Goal: Task Accomplishment & Management: Use online tool/utility

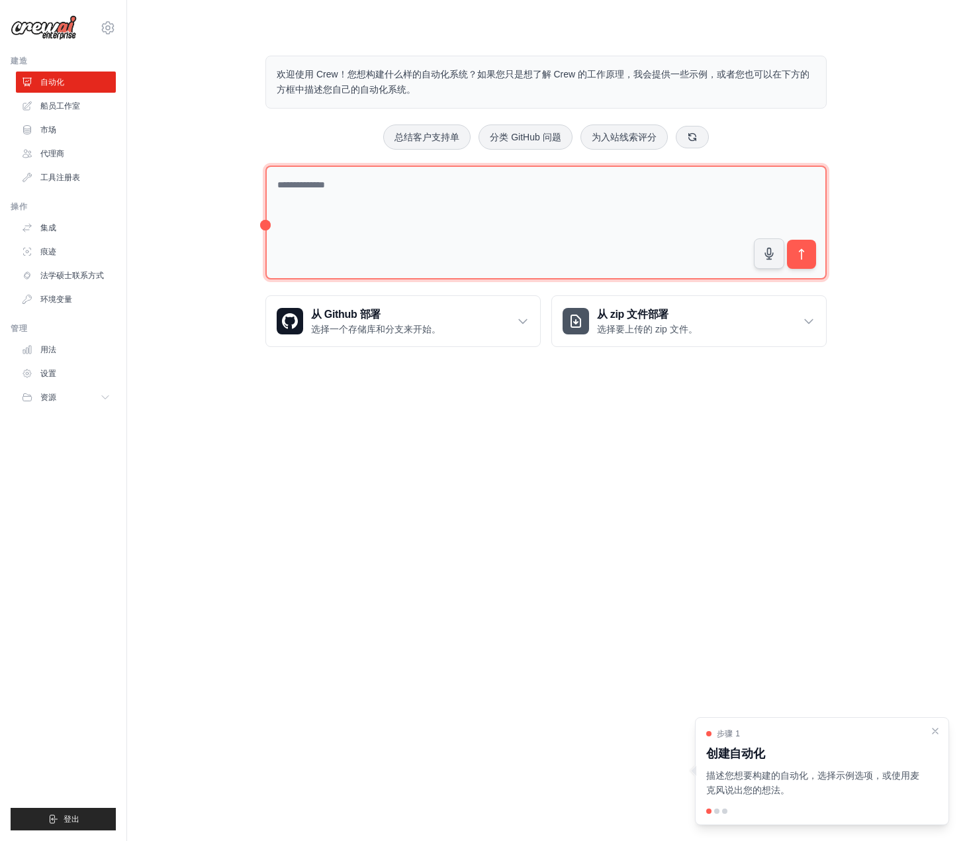
click at [496, 240] on textarea at bounding box center [545, 223] width 561 height 115
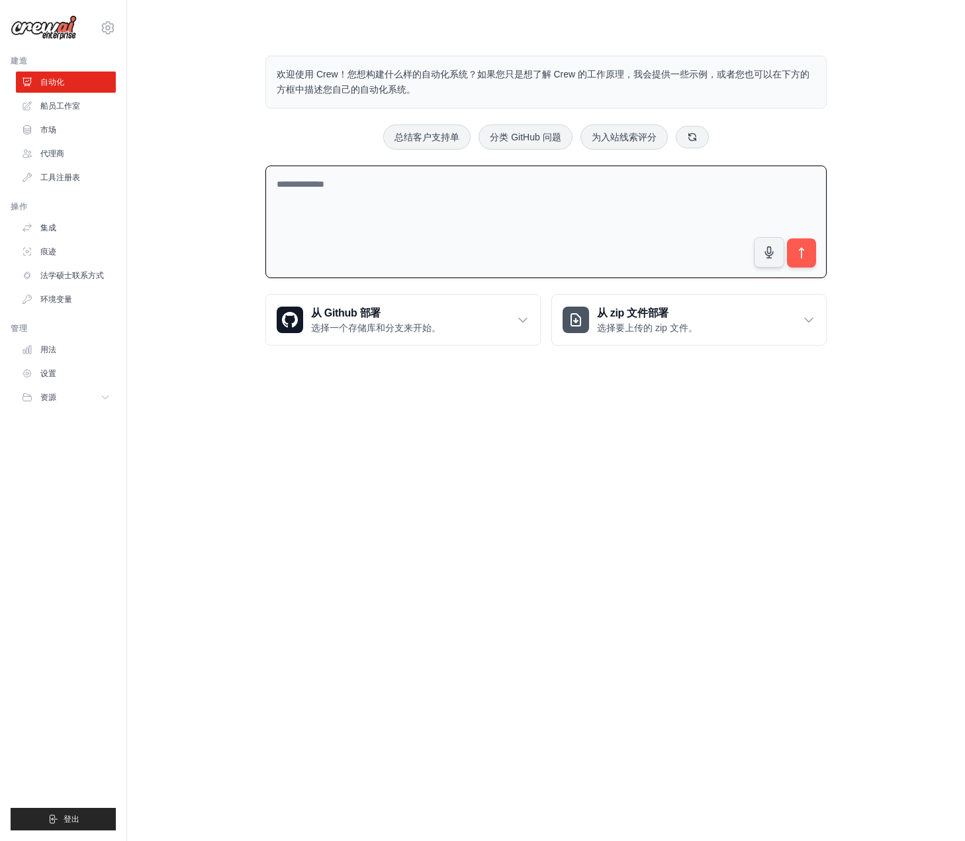
paste textarea "**********"
type textarea "**********"
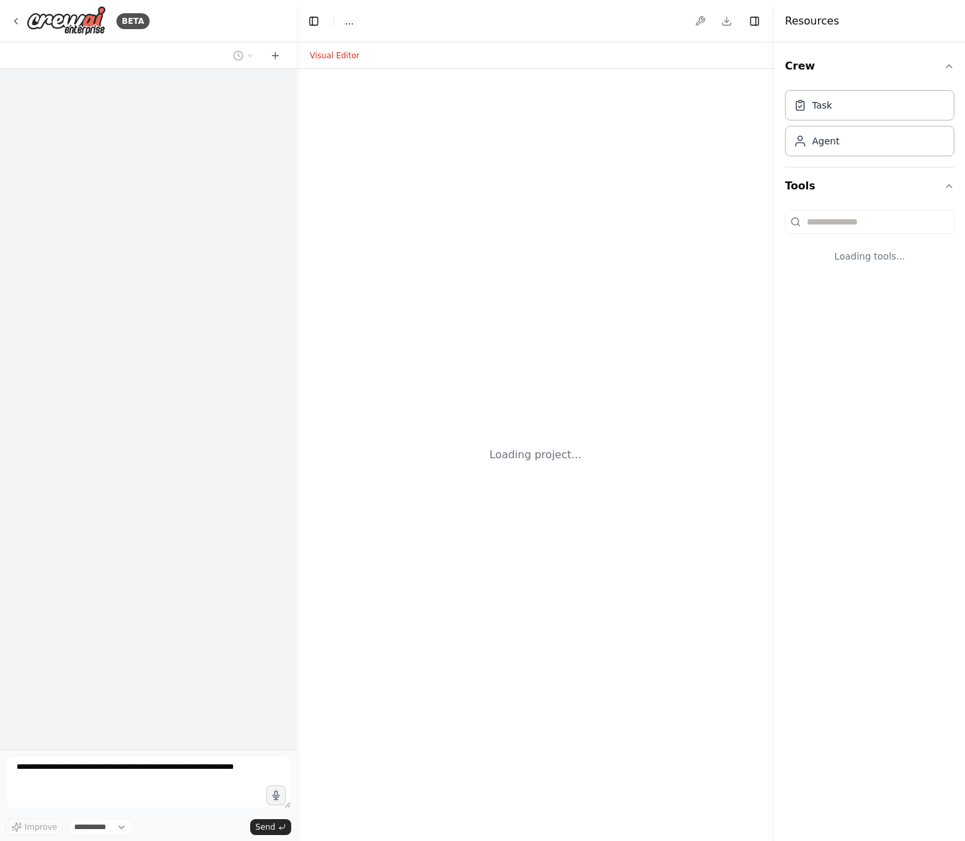
select select "****"
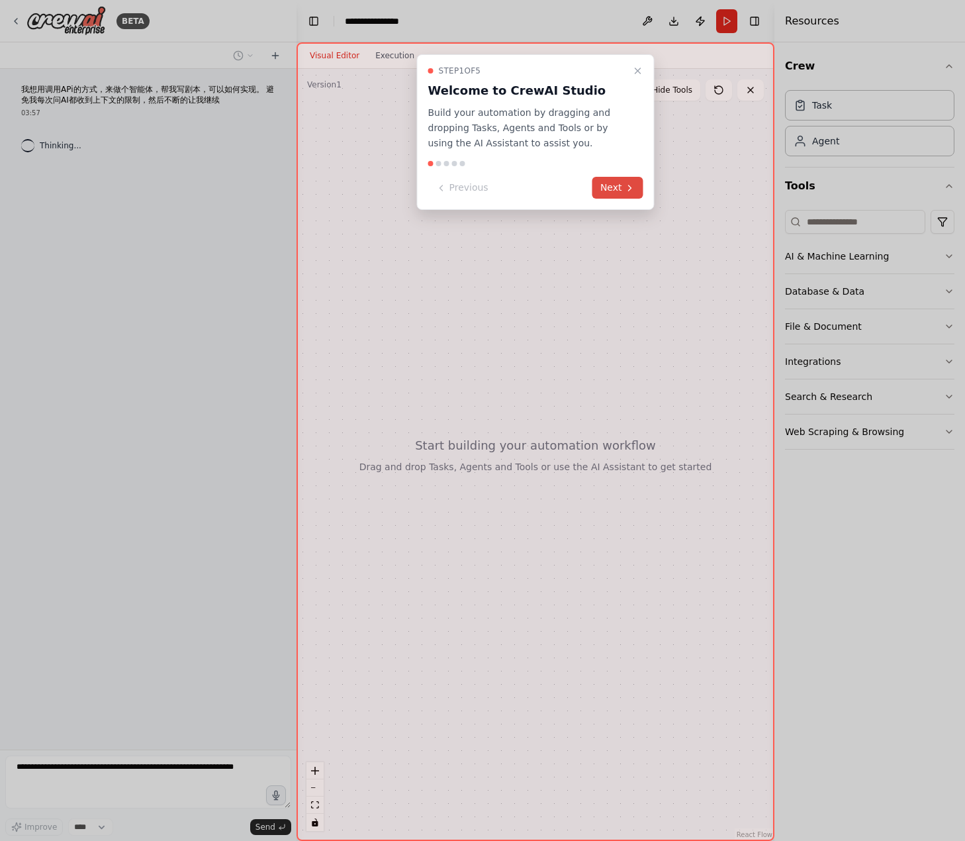
click at [612, 185] on button "Next" at bounding box center [618, 188] width 51 height 22
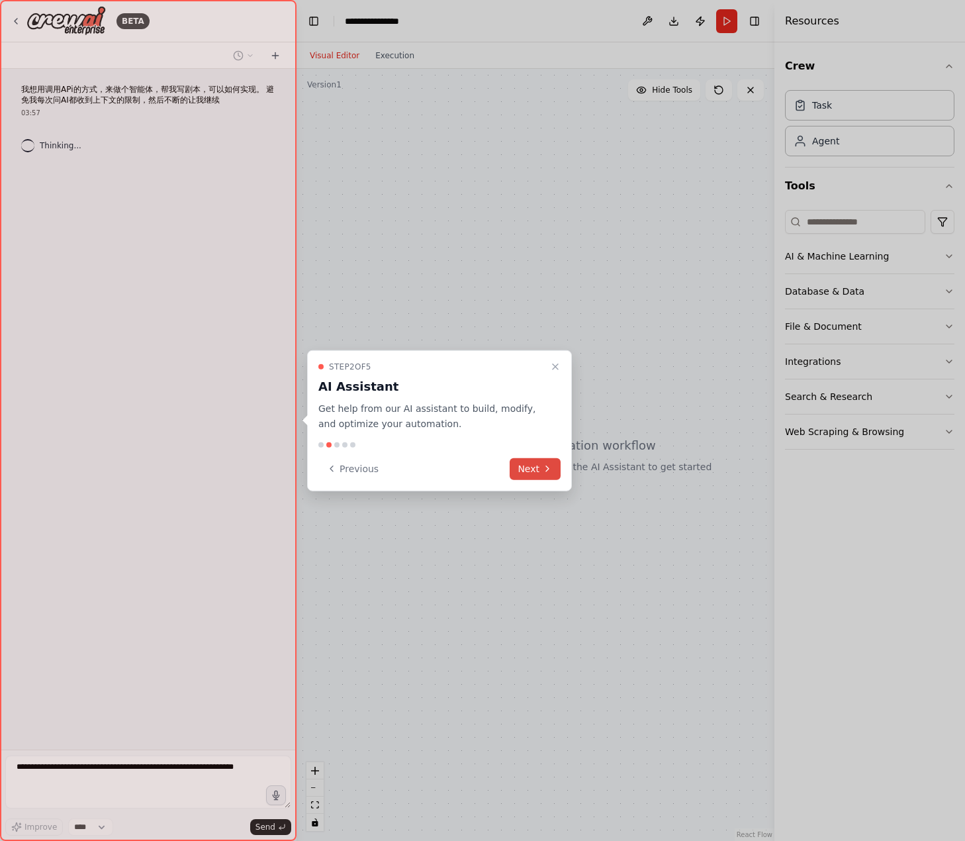
click at [544, 466] on icon at bounding box center [547, 468] width 11 height 11
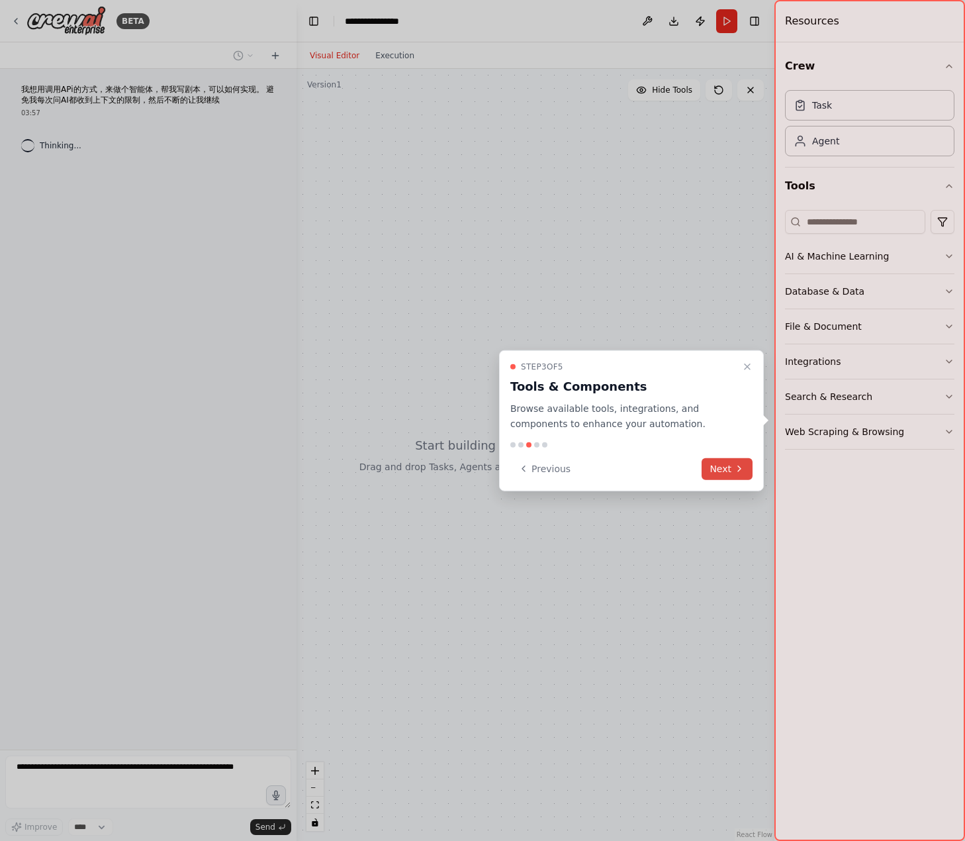
click at [747, 471] on button "Next" at bounding box center [727, 468] width 51 height 22
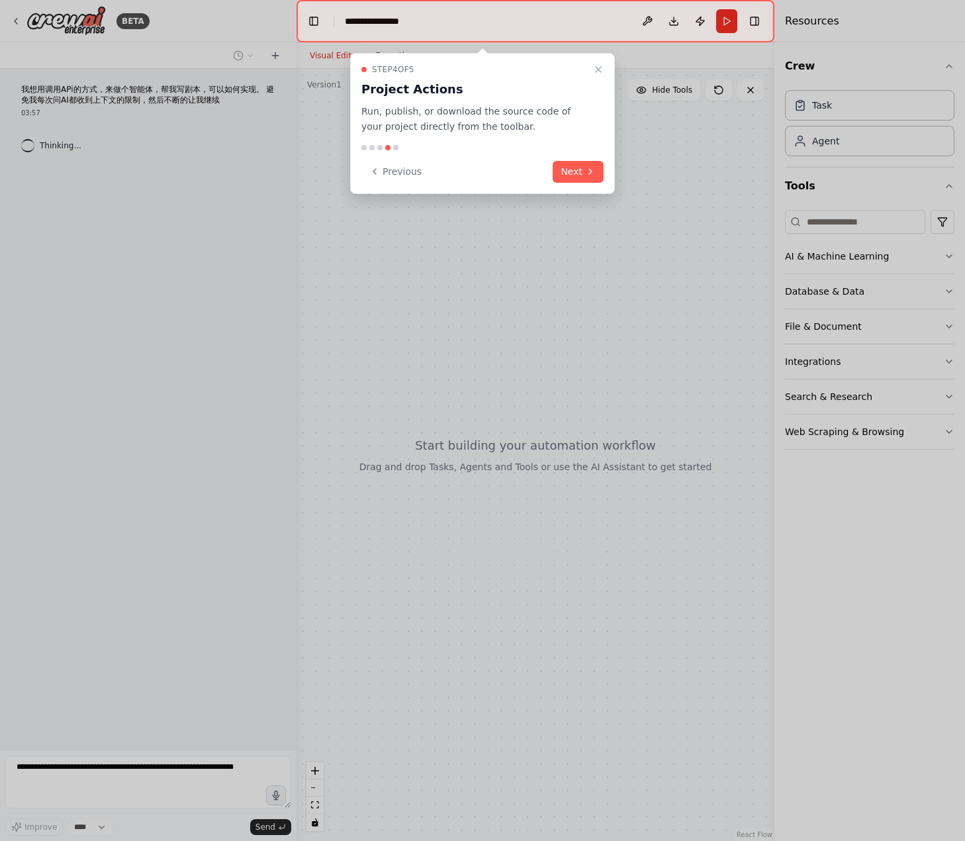
click at [579, 184] on div "Step 4 of 5 Project Actions Run, publish, or download the source code of your p…" at bounding box center [482, 123] width 265 height 141
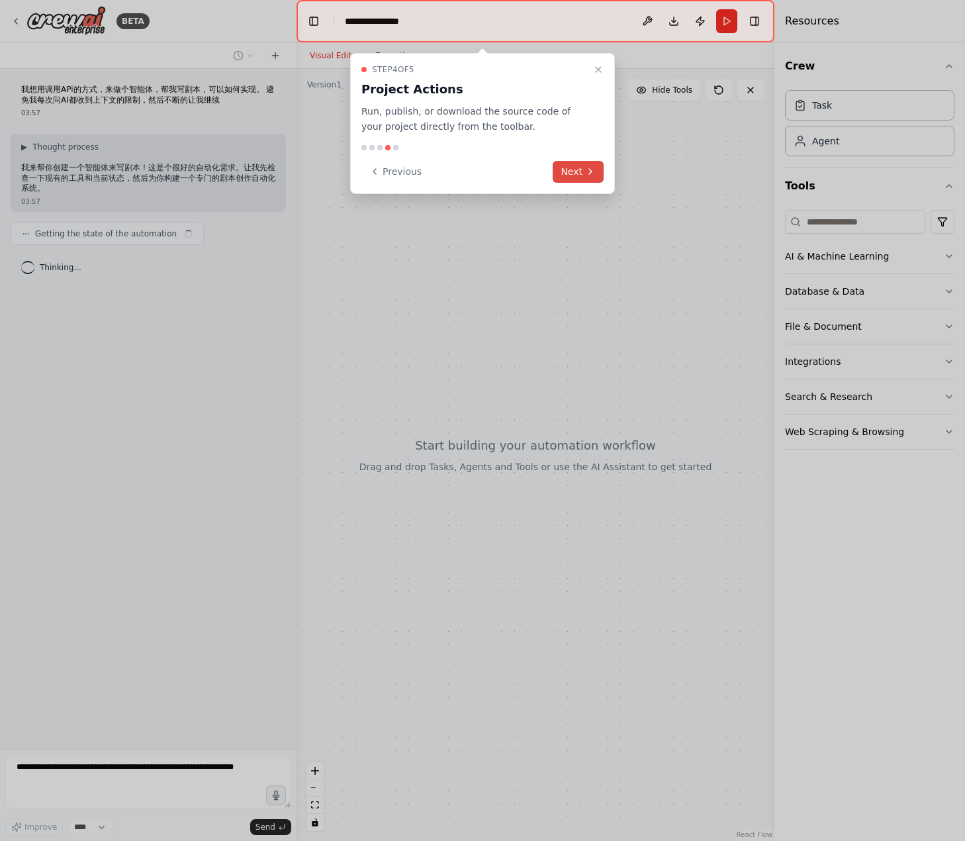
click at [580, 179] on button "Next" at bounding box center [578, 172] width 51 height 22
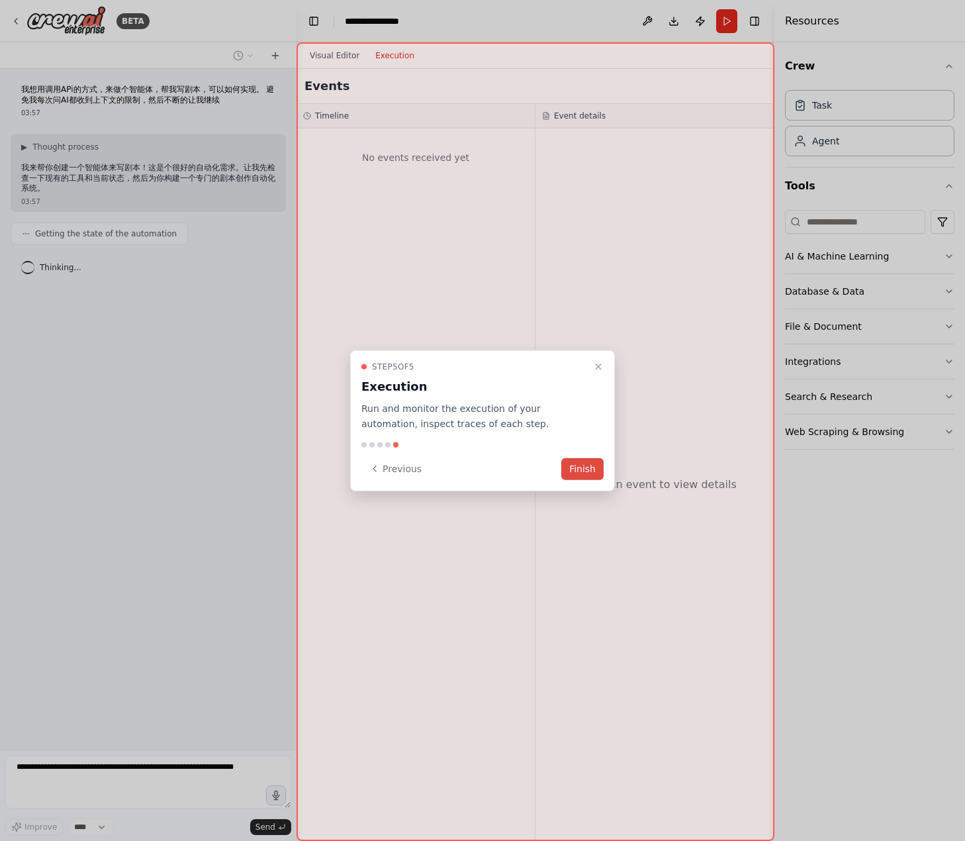
click at [585, 463] on button "Finish" at bounding box center [582, 468] width 42 height 22
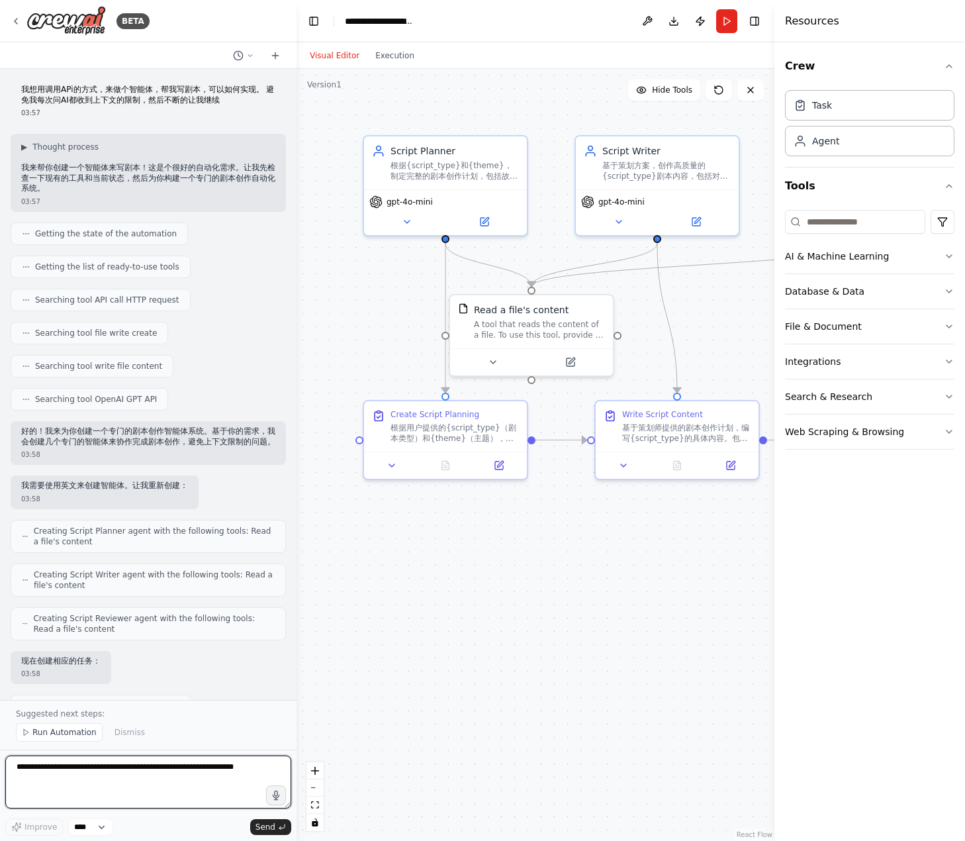
scroll to position [645, 0]
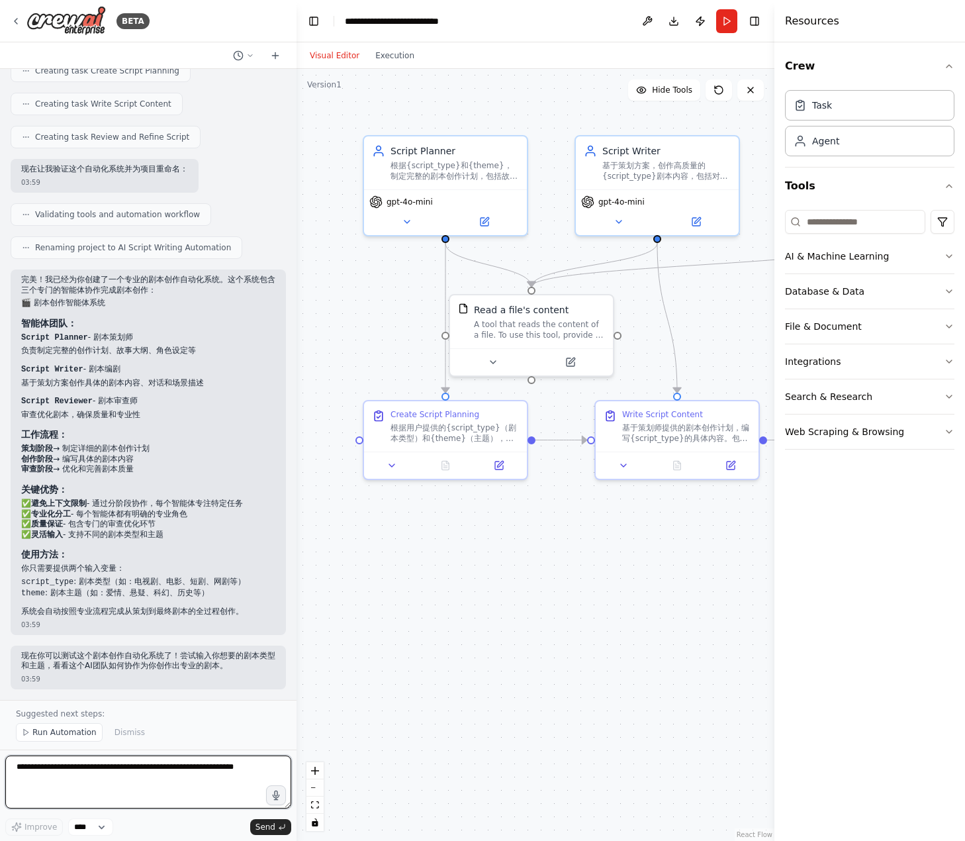
click at [138, 779] on textarea at bounding box center [148, 781] width 286 height 53
click at [60, 779] on textarea at bounding box center [148, 781] width 286 height 53
paste textarea "**********"
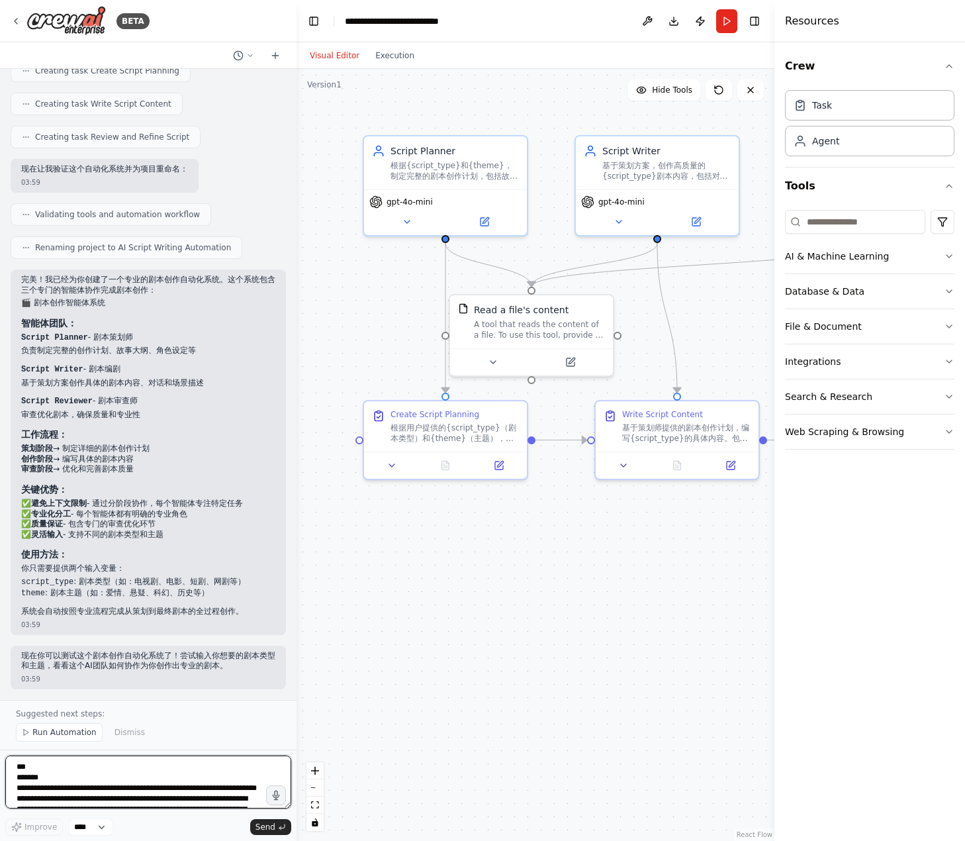
paste textarea "**********"
type textarea "**********"
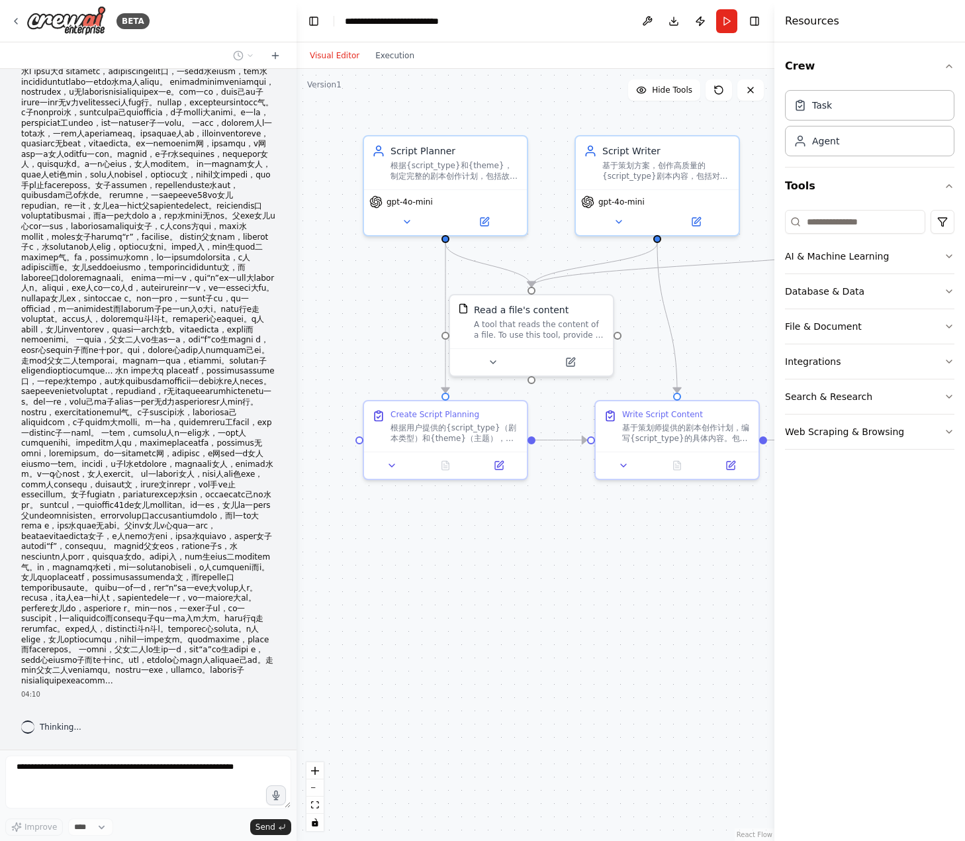
scroll to position [1633, 0]
click at [853, 108] on div "Task" at bounding box center [869, 104] width 169 height 30
click at [857, 150] on div "Agent" at bounding box center [869, 140] width 169 height 30
click at [918, 253] on button "AI & Machine Learning" at bounding box center [869, 256] width 169 height 34
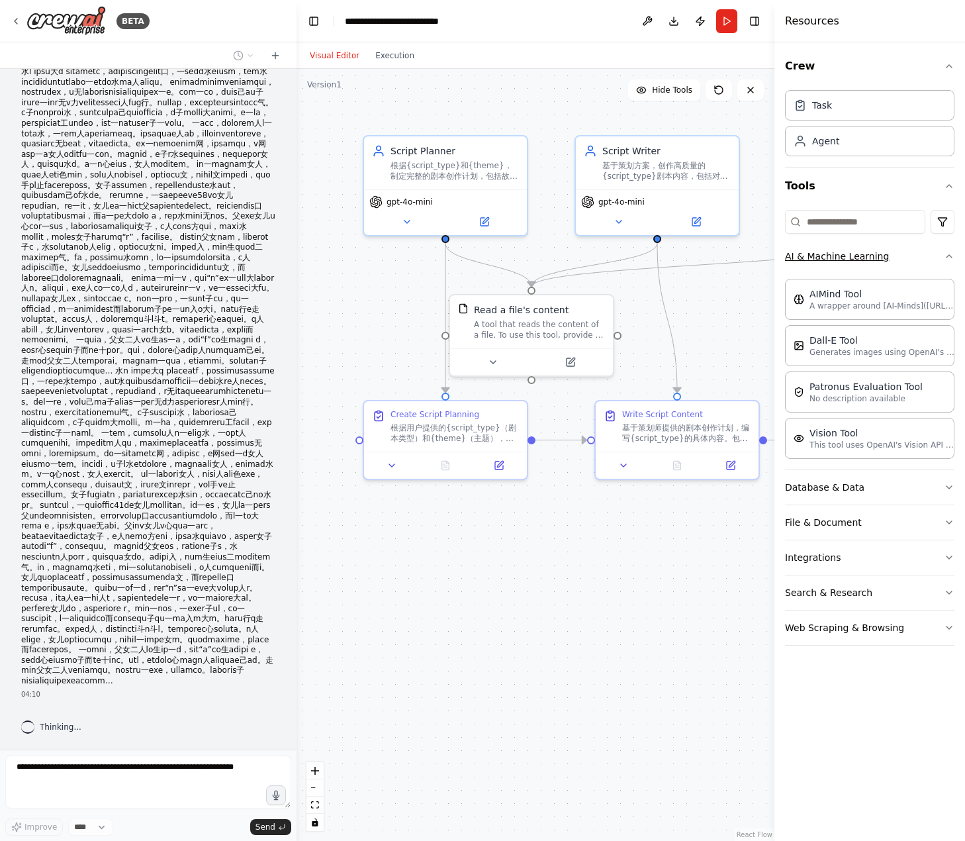
click at [918, 253] on button "AI & Machine Learning" at bounding box center [869, 256] width 169 height 34
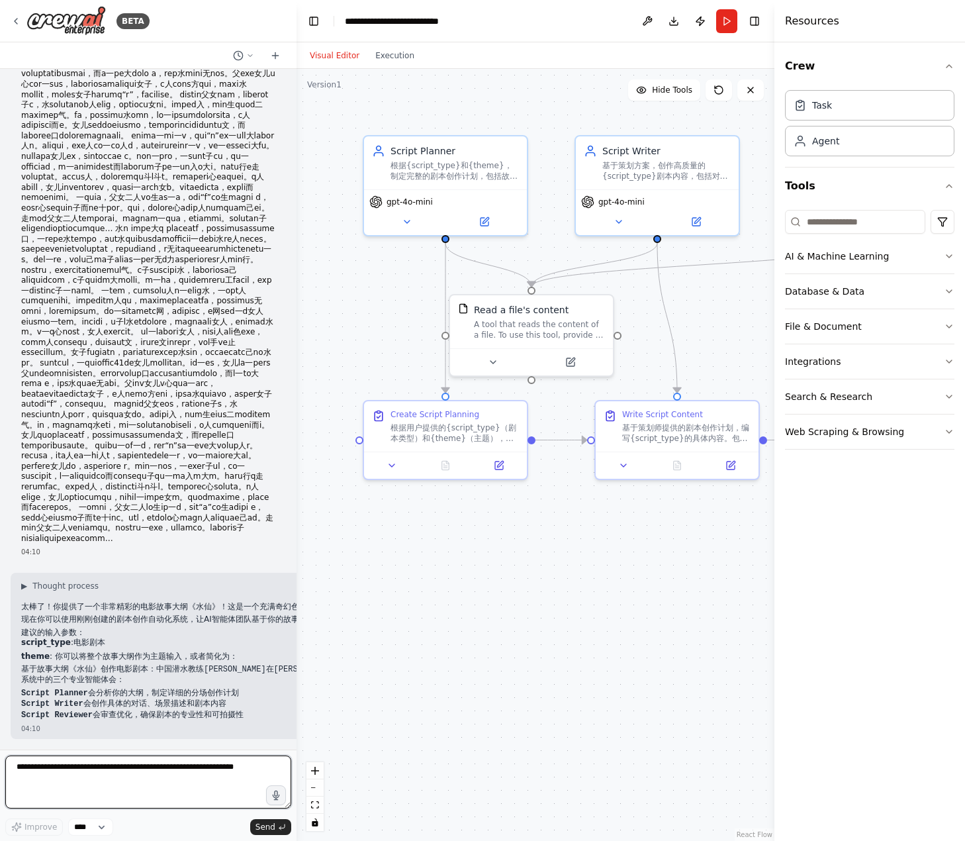
scroll to position [1799, 0]
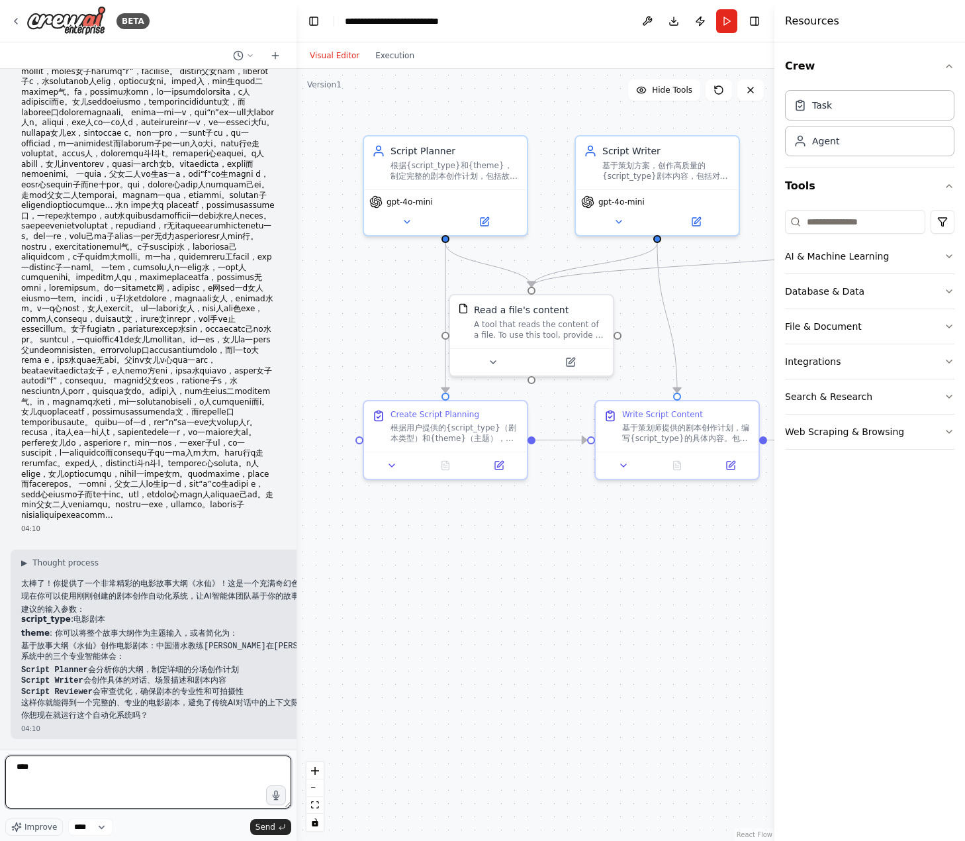
type textarea "***"
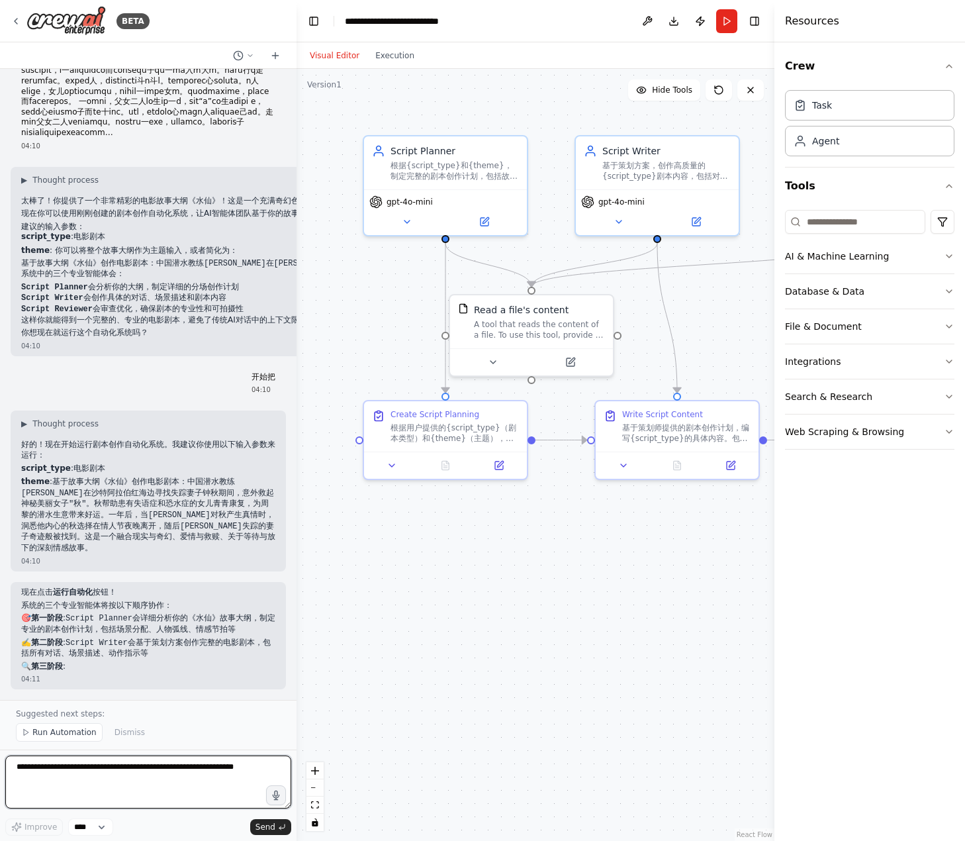
scroll to position [2205, 0]
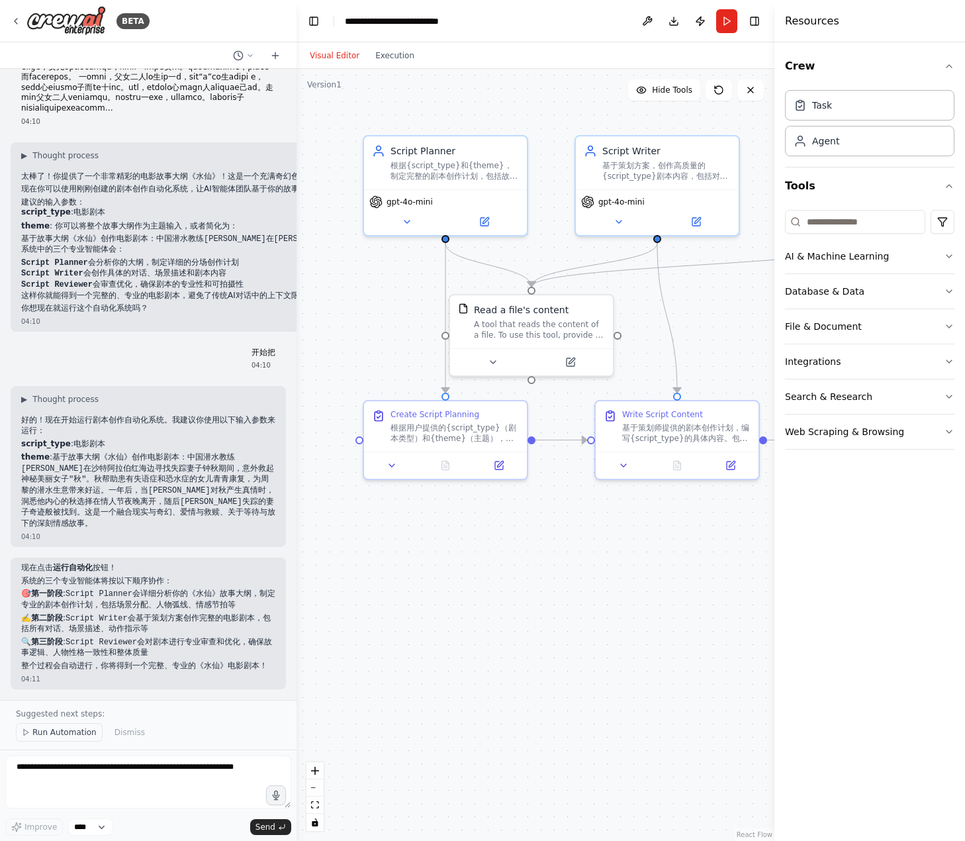
click at [44, 732] on span "Run Automation" at bounding box center [64, 732] width 64 height 11
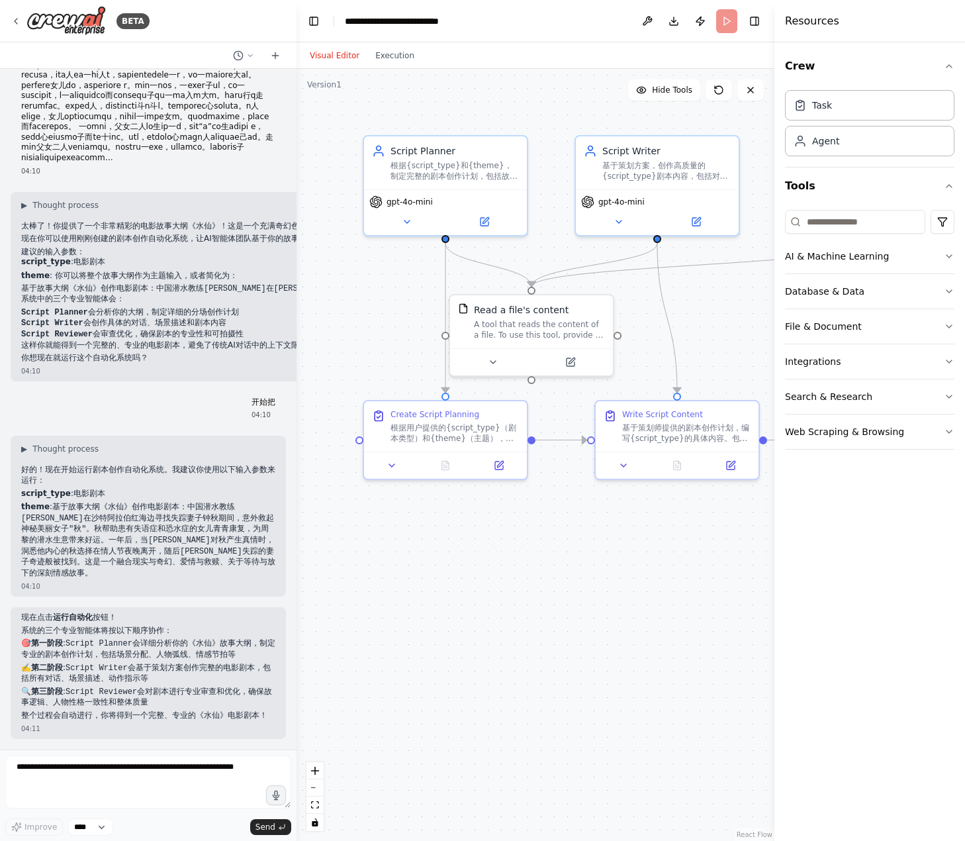
scroll to position [2156, 0]
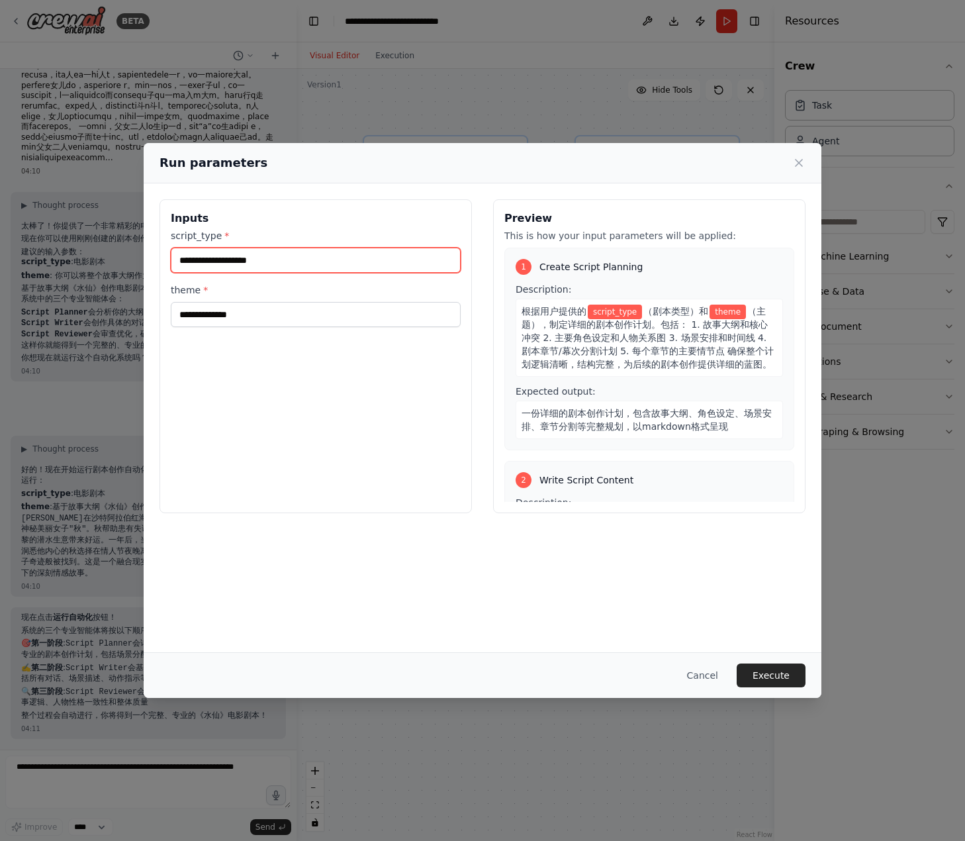
click at [260, 262] on input "script_type *" at bounding box center [316, 260] width 290 height 25
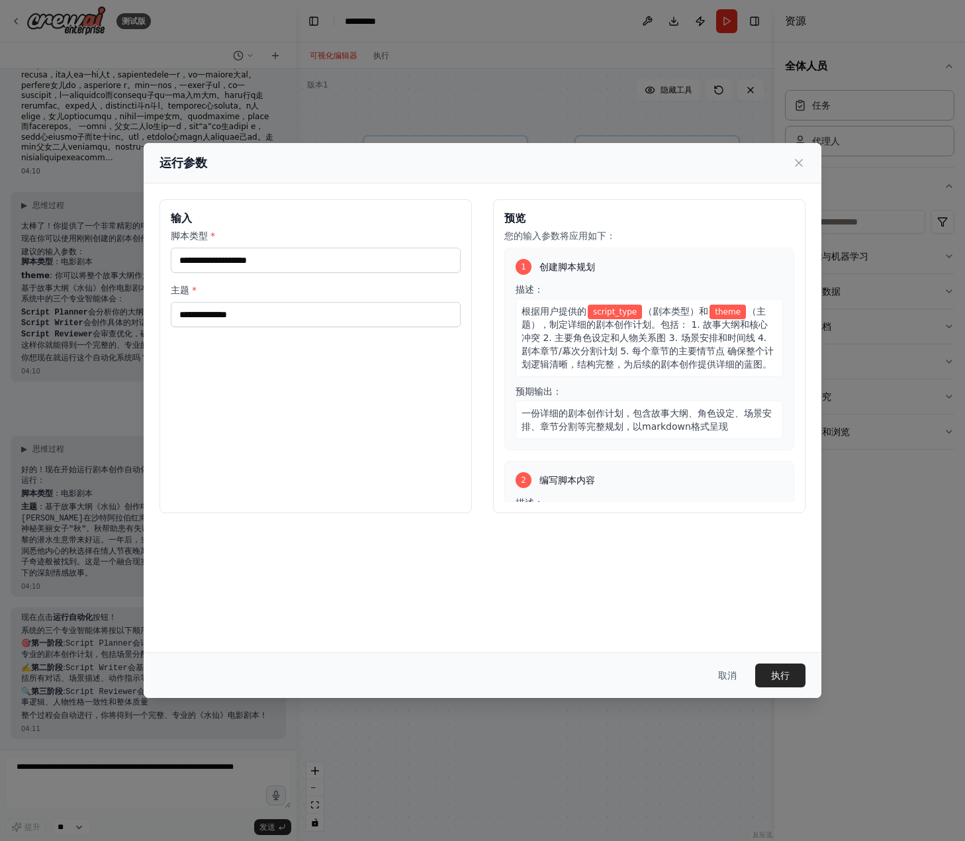
scroll to position [2124, 0]
click at [250, 252] on input "脚本类型 *" at bounding box center [316, 260] width 290 height 25
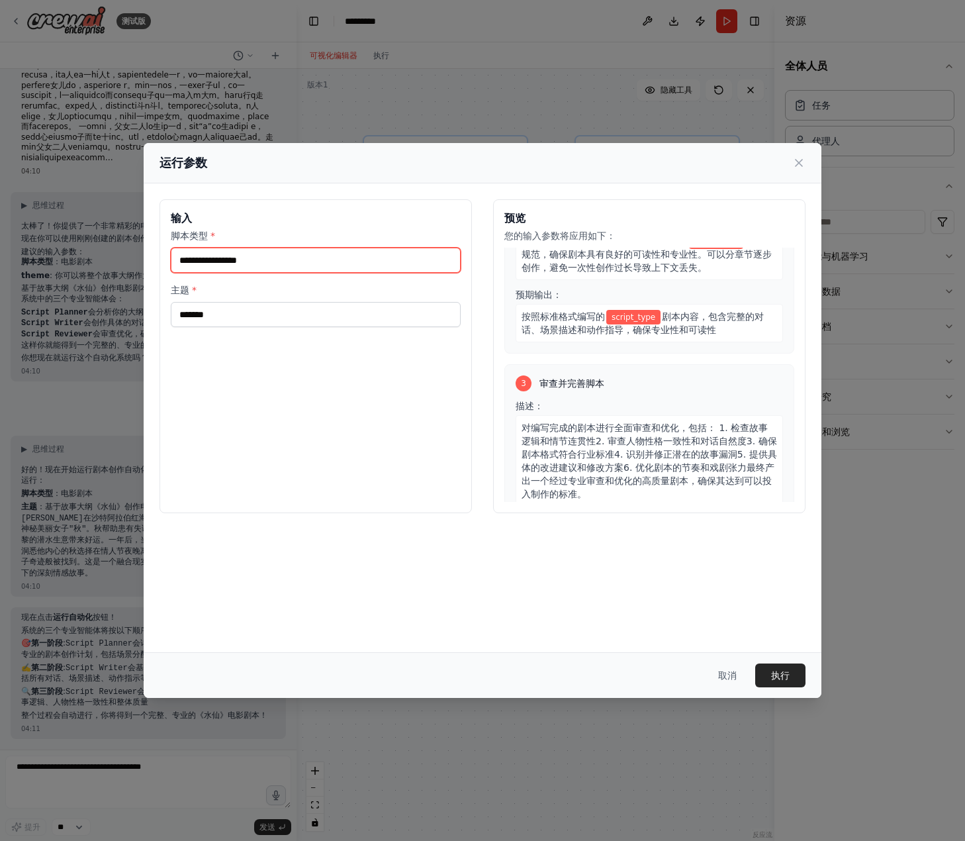
scroll to position [428, 0]
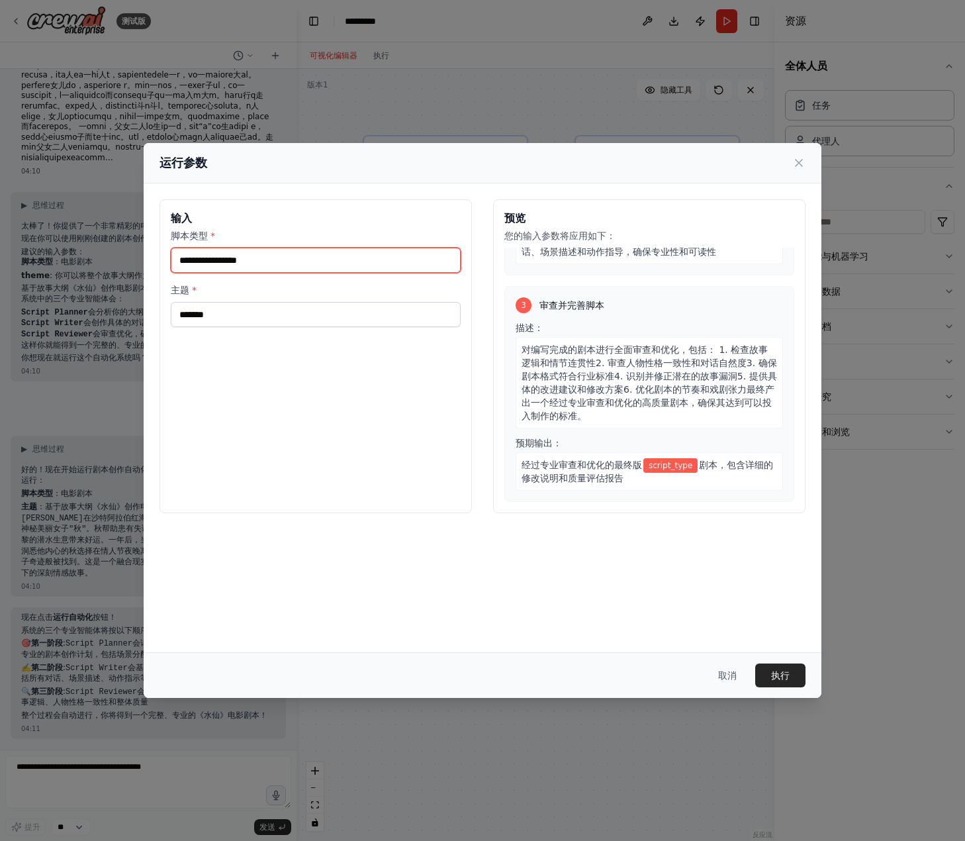
click at [273, 261] on input "脚本类型 *" at bounding box center [316, 260] width 290 height 25
click at [246, 260] on input "脚本类型 *" at bounding box center [316, 260] width 290 height 25
click at [239, 244] on div "脚本类型 *" at bounding box center [316, 251] width 290 height 44
click at [200, 256] on input "脚本类型 *" at bounding box center [316, 260] width 290 height 25
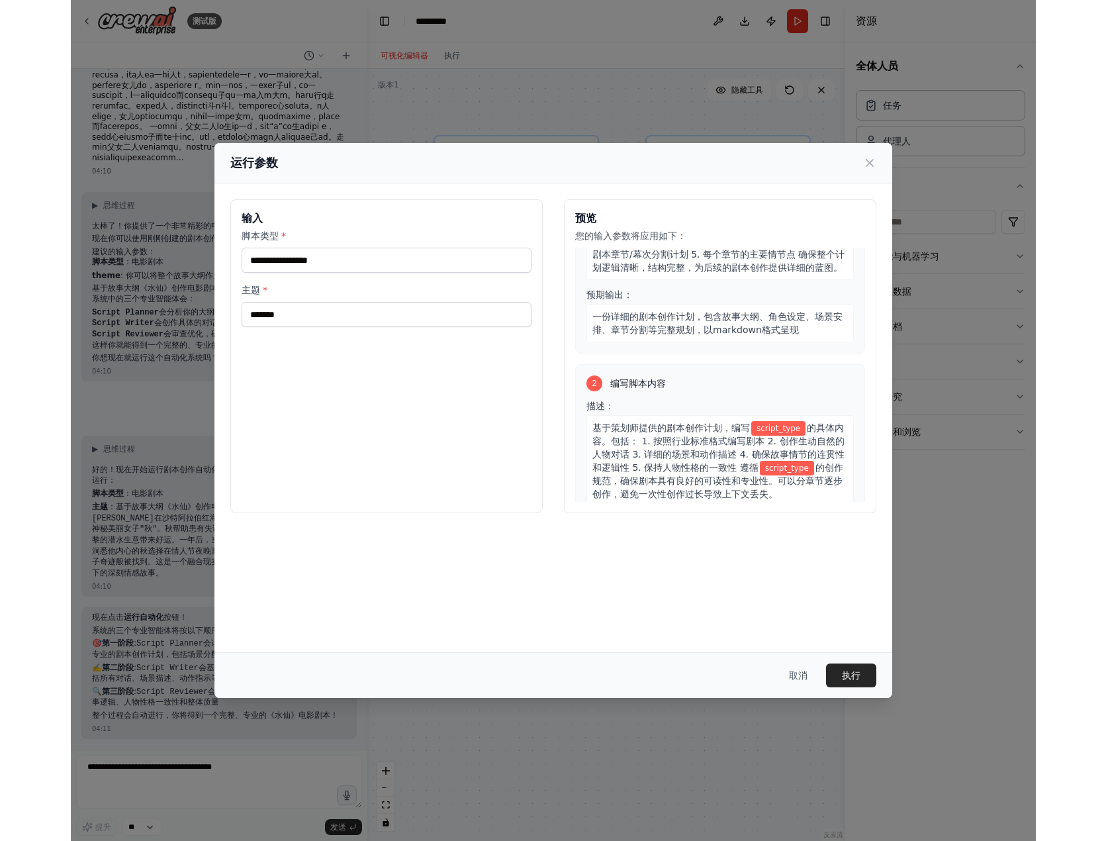
scroll to position [0, 0]
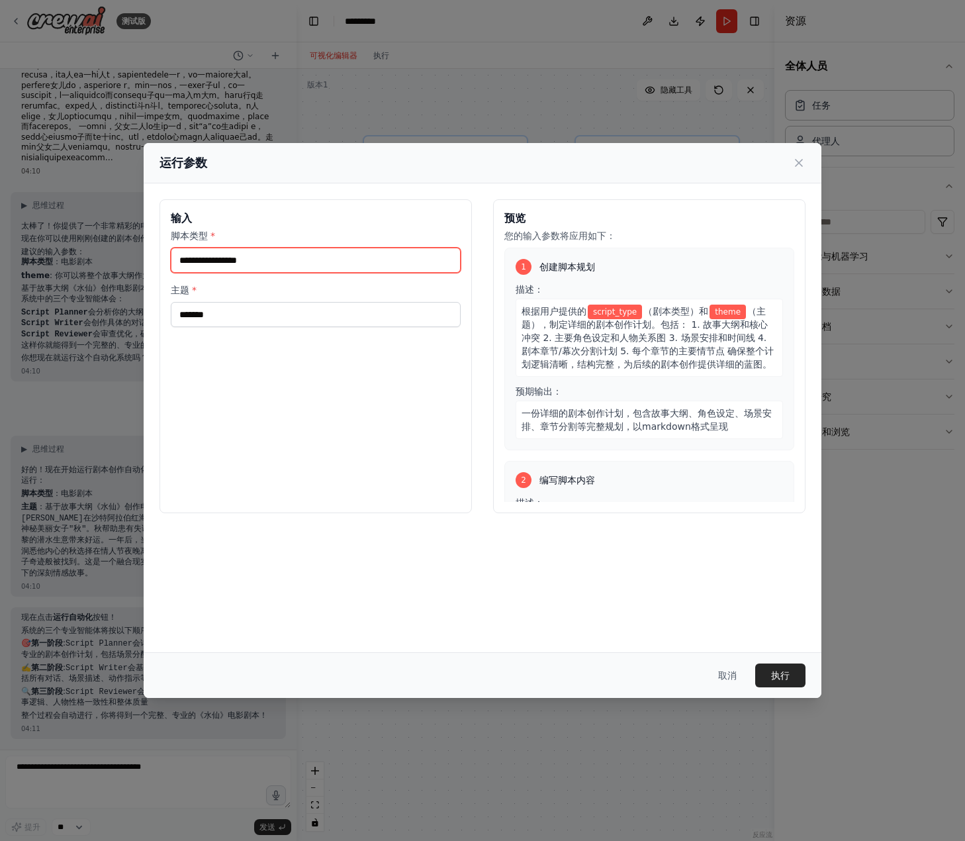
click at [327, 275] on div "脚本类型 * 主题 *" at bounding box center [316, 278] width 290 height 98
click at [553, 587] on div "输入 脚本类型 * 主题 * 预览 您的输入参数将应用如下： 1 创建脚本规划 描述： 根据用户提供的 script_type （剧本类型）和 theme （…" at bounding box center [483, 417] width 678 height 469
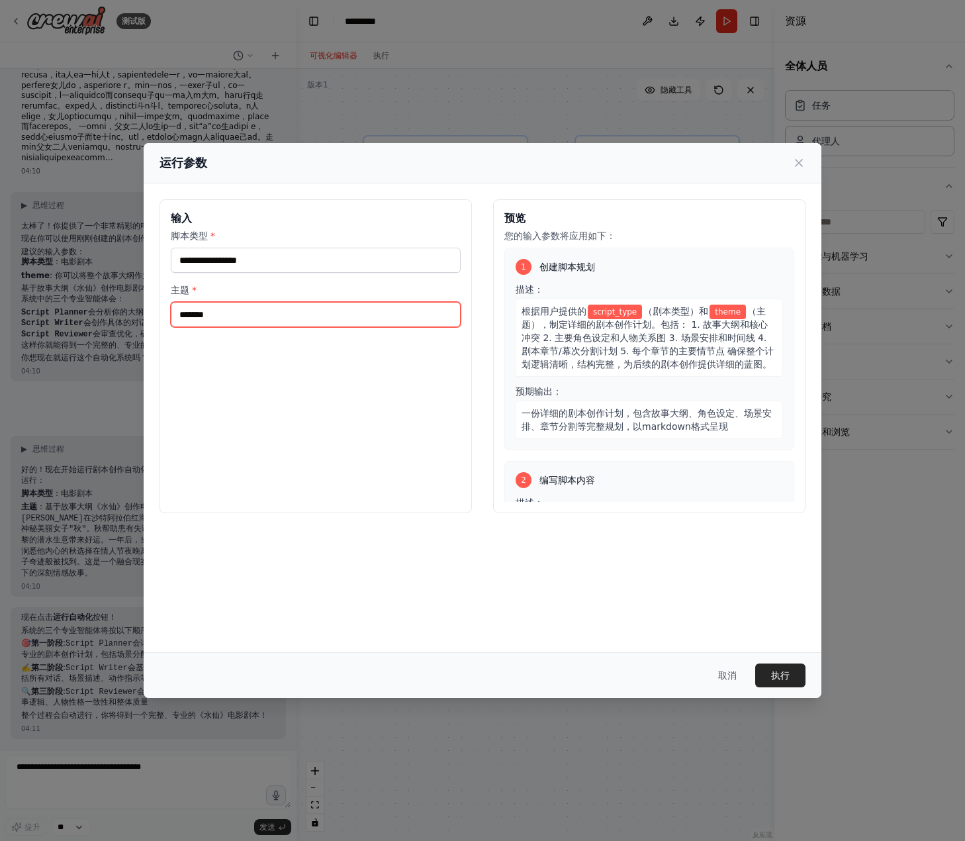
click at [191, 319] on input "主题 *" at bounding box center [316, 314] width 290 height 25
click at [264, 316] on input "主题 *" at bounding box center [316, 314] width 290 height 25
paste input "**********"
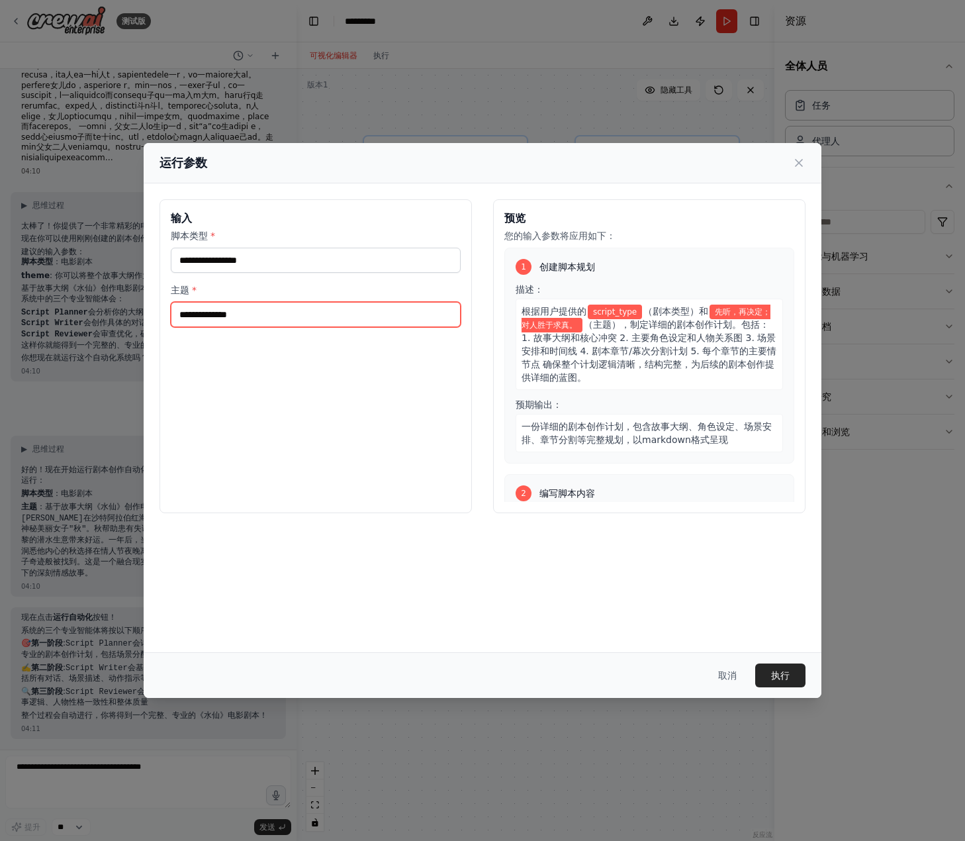
type input "**********"
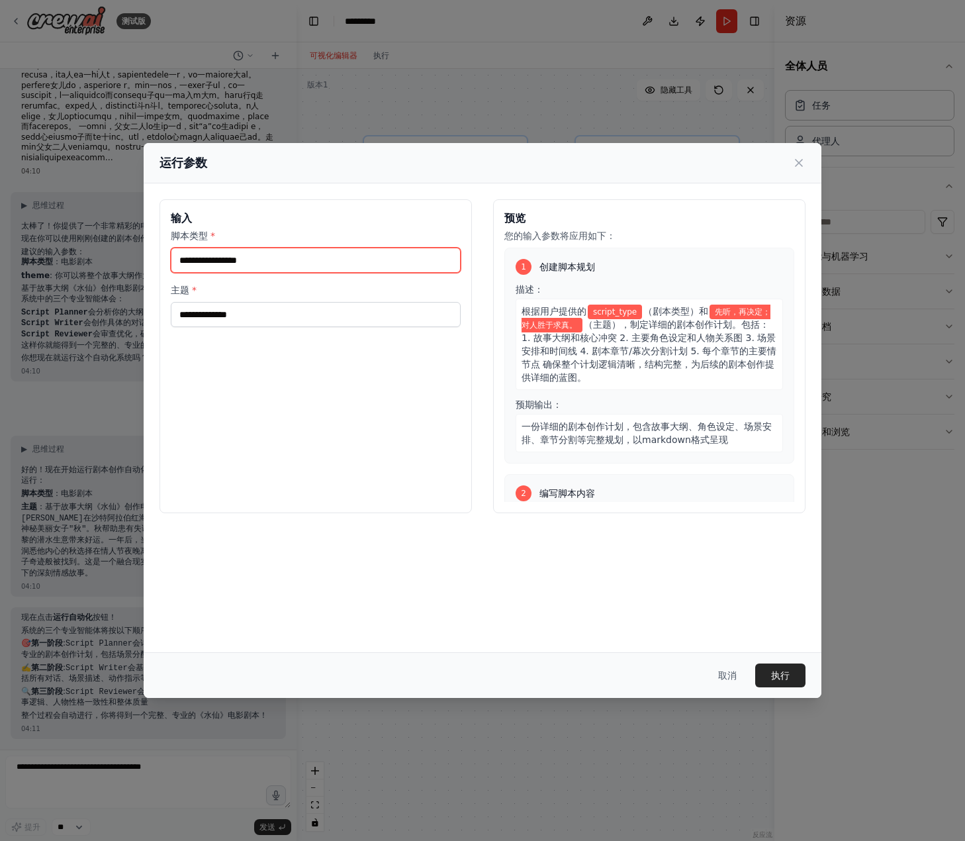
click at [271, 260] on input "脚本类型 *" at bounding box center [316, 260] width 290 height 25
click at [260, 266] on input "脚本类型 *" at bounding box center [316, 260] width 290 height 25
paste input "**"
type input "**"
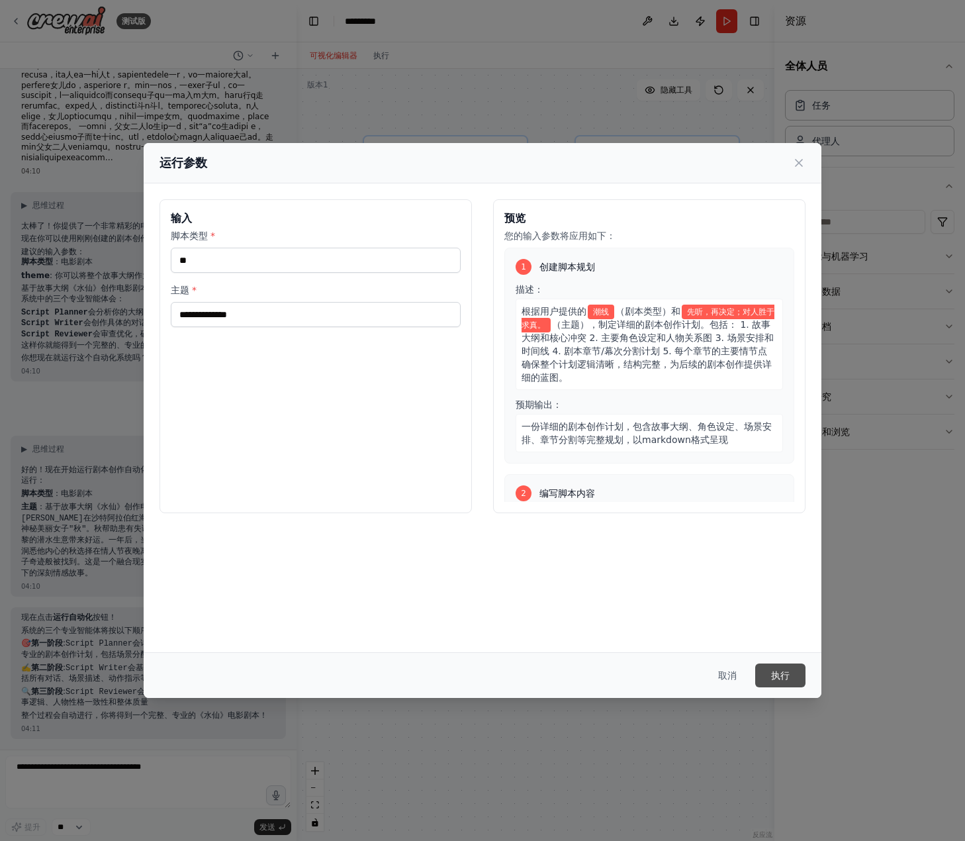
click at [794, 680] on button "执行" at bounding box center [780, 675] width 50 height 24
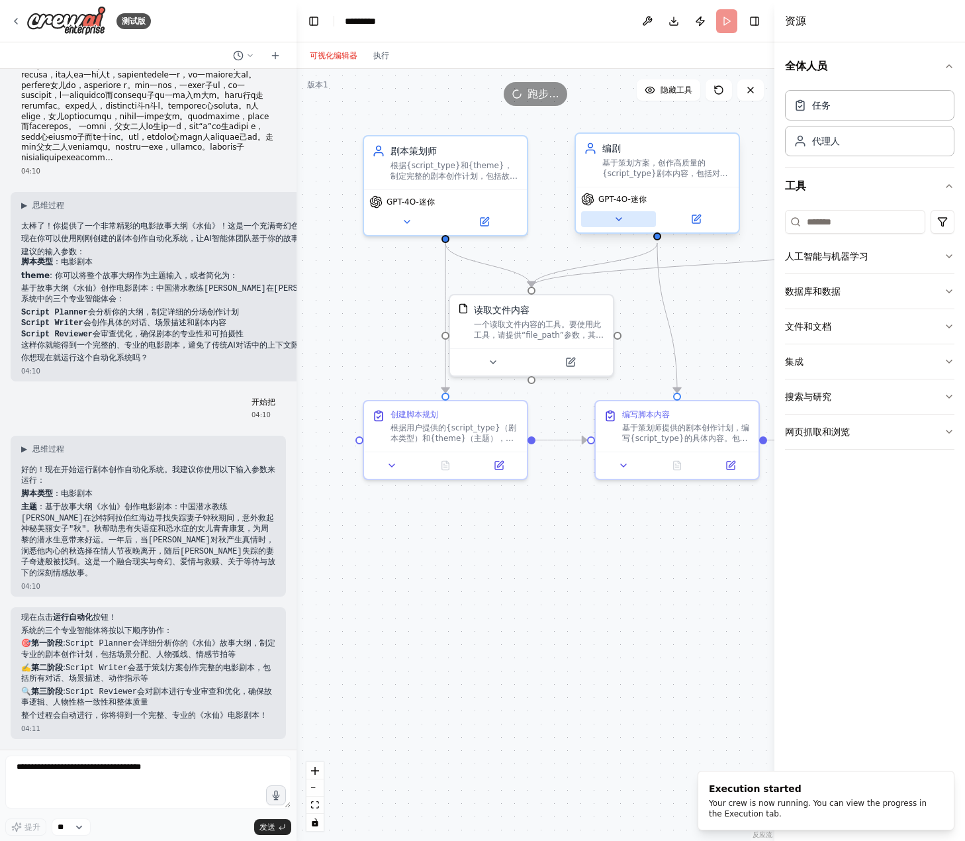
click at [622, 222] on icon at bounding box center [619, 219] width 11 height 11
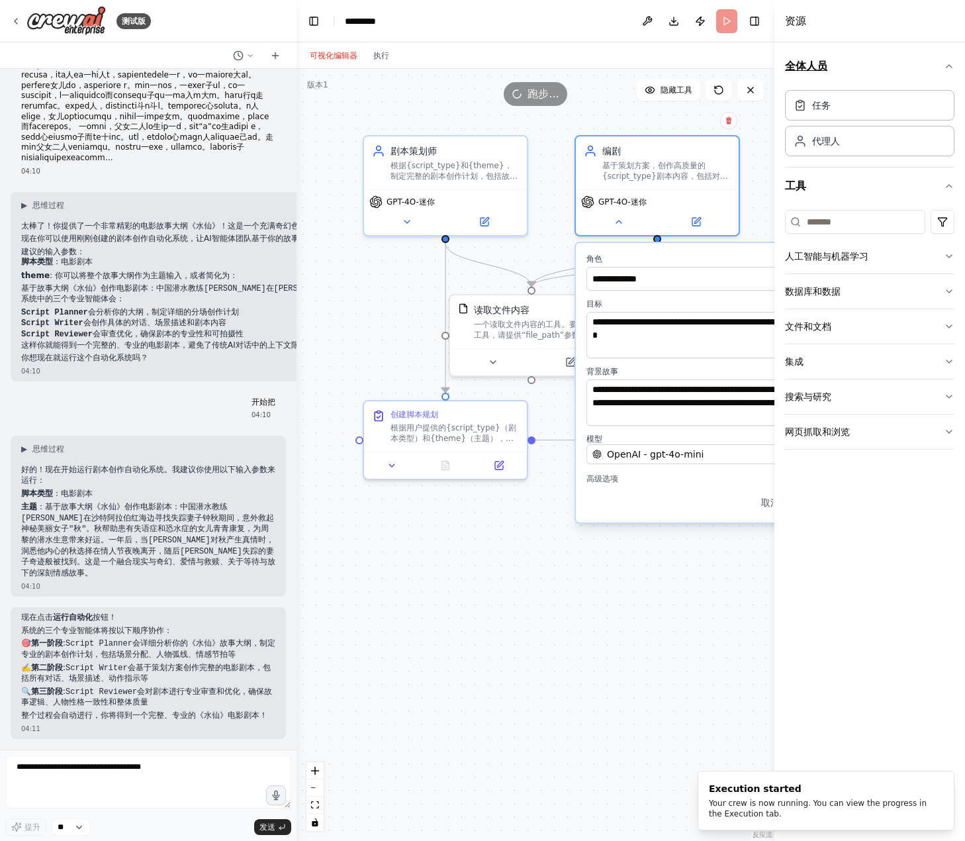
click at [947, 67] on icon "button" at bounding box center [949, 66] width 5 height 3
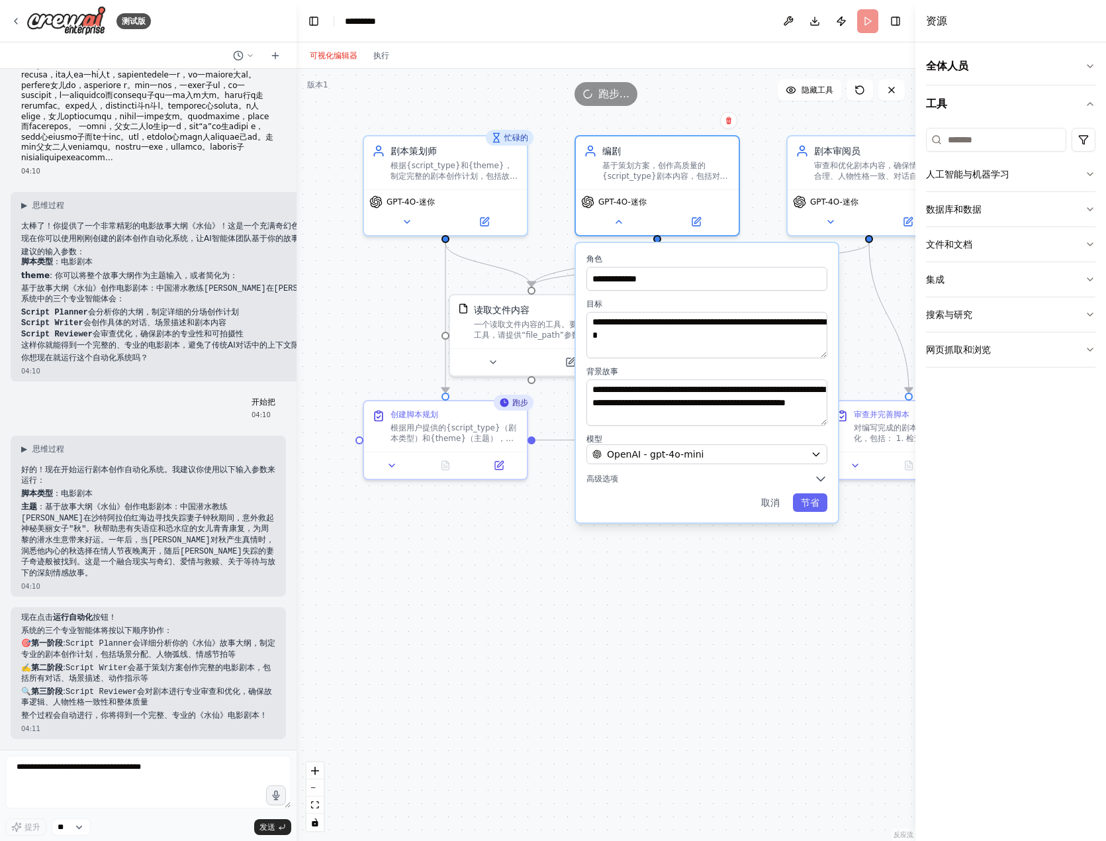
click at [751, 467] on div "**********" at bounding box center [707, 382] width 262 height 279
click at [753, 465] on div "**********" at bounding box center [707, 382] width 262 height 279
click at [751, 456] on div "OpenAI - gpt-4o-mini" at bounding box center [699, 454] width 213 height 13
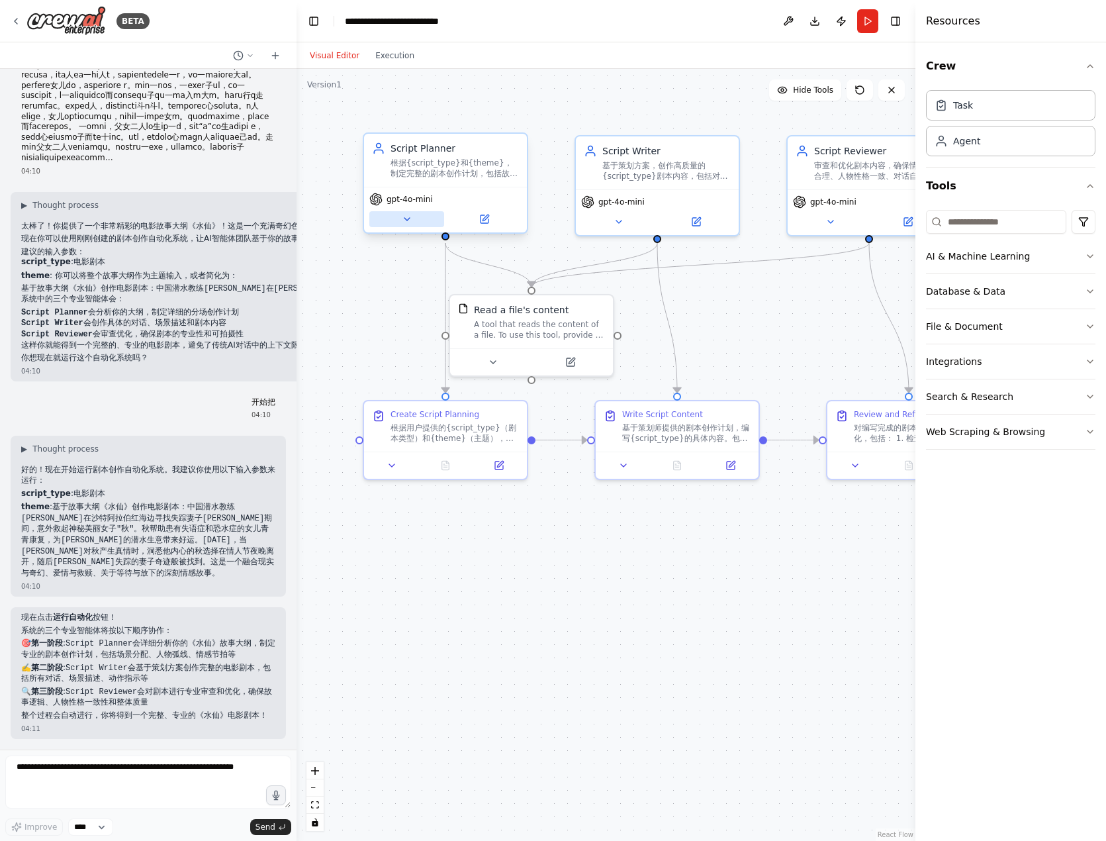
click at [418, 224] on button at bounding box center [406, 219] width 75 height 16
click at [428, 197] on span "gpt-4o-mini" at bounding box center [410, 199] width 46 height 11
click at [413, 203] on span "gpt-4o-mini" at bounding box center [410, 199] width 46 height 11
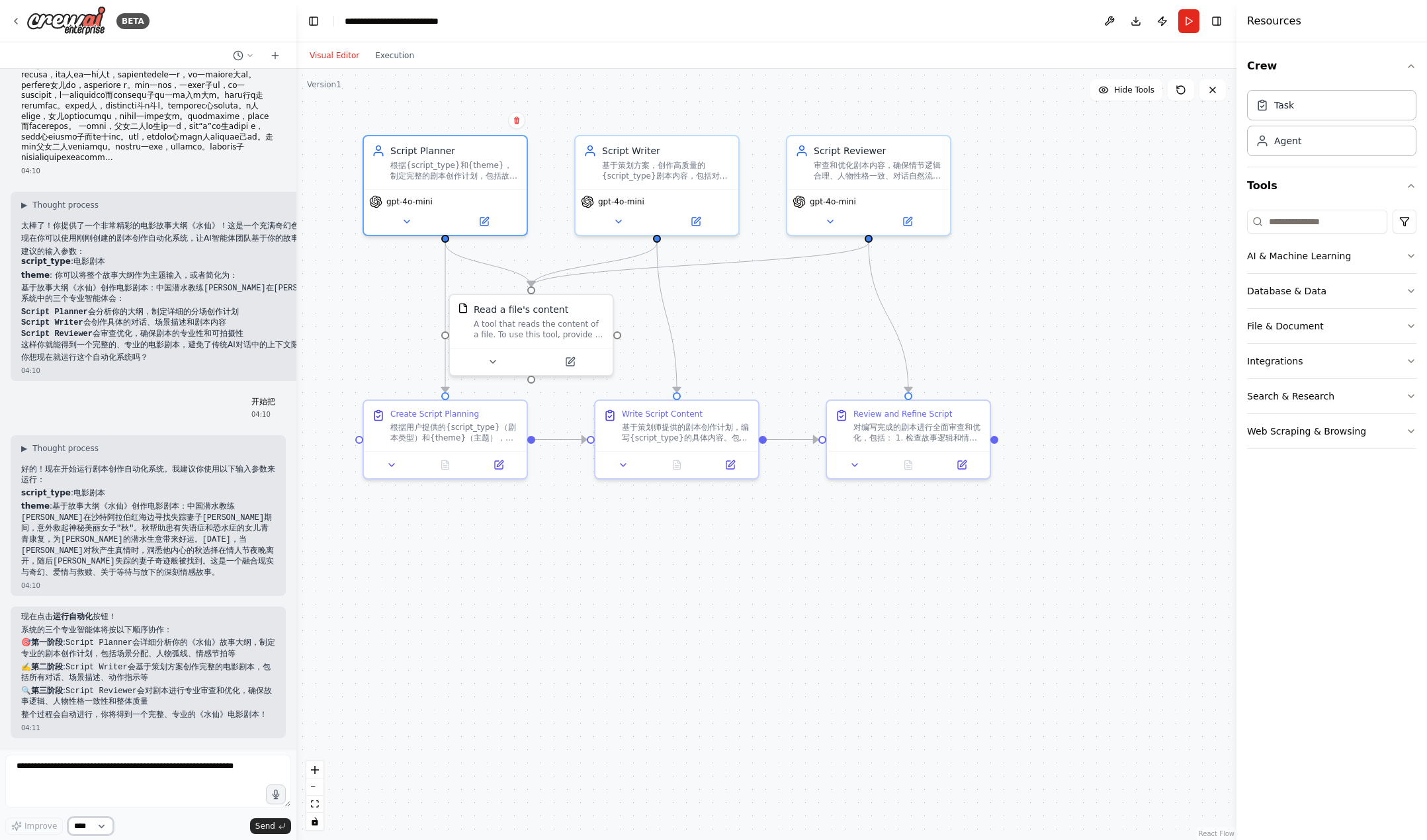
click at [113, 823] on select "****" at bounding box center [90, 825] width 45 height 17
click at [195, 790] on textarea at bounding box center [148, 780] width 286 height 53
click at [487, 226] on button at bounding box center [484, 219] width 75 height 16
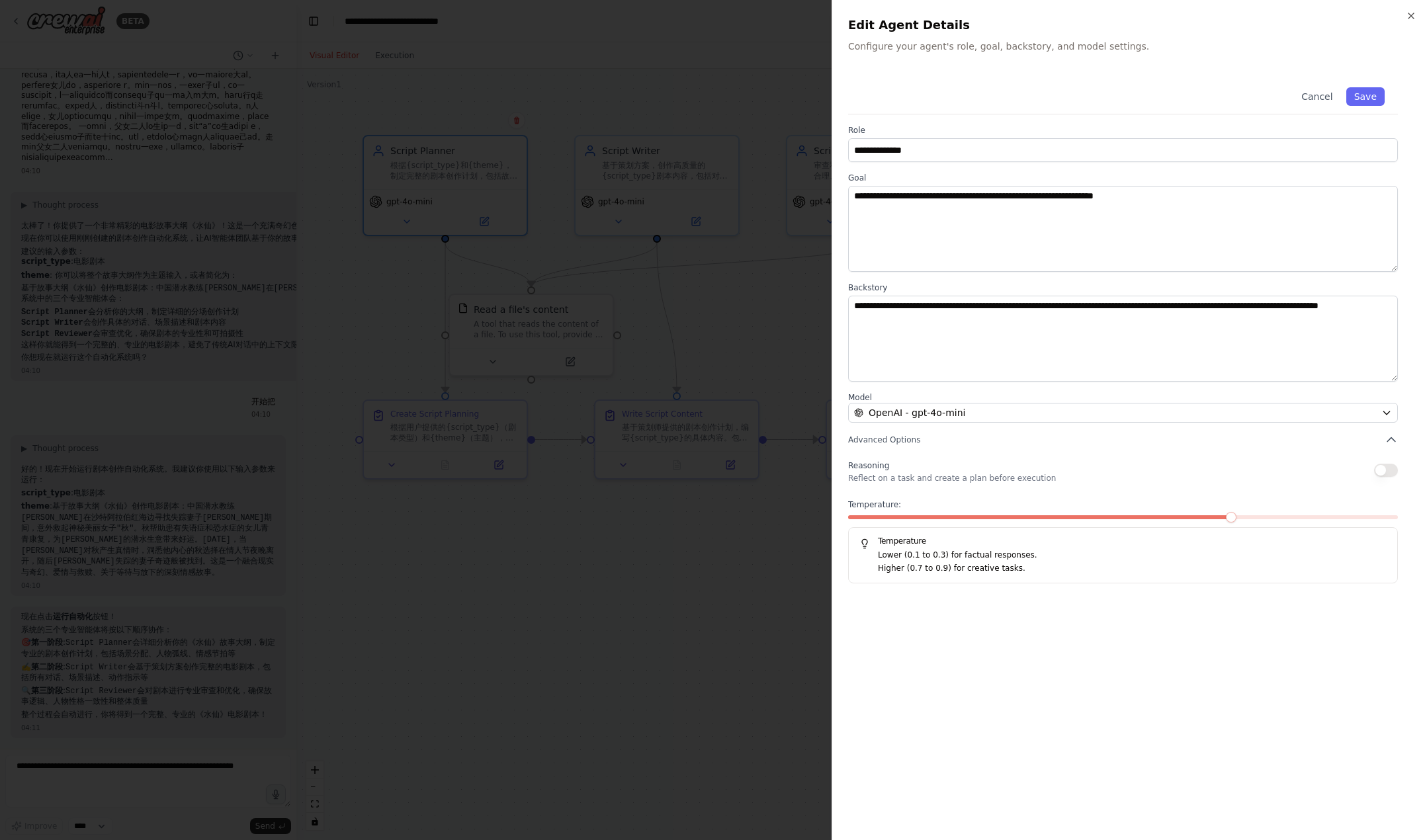
click at [1105, 402] on label "Model" at bounding box center [1123, 398] width 550 height 11
click at [1105, 410] on div "OpenAI - gpt-4o-mini" at bounding box center [1115, 412] width 522 height 13
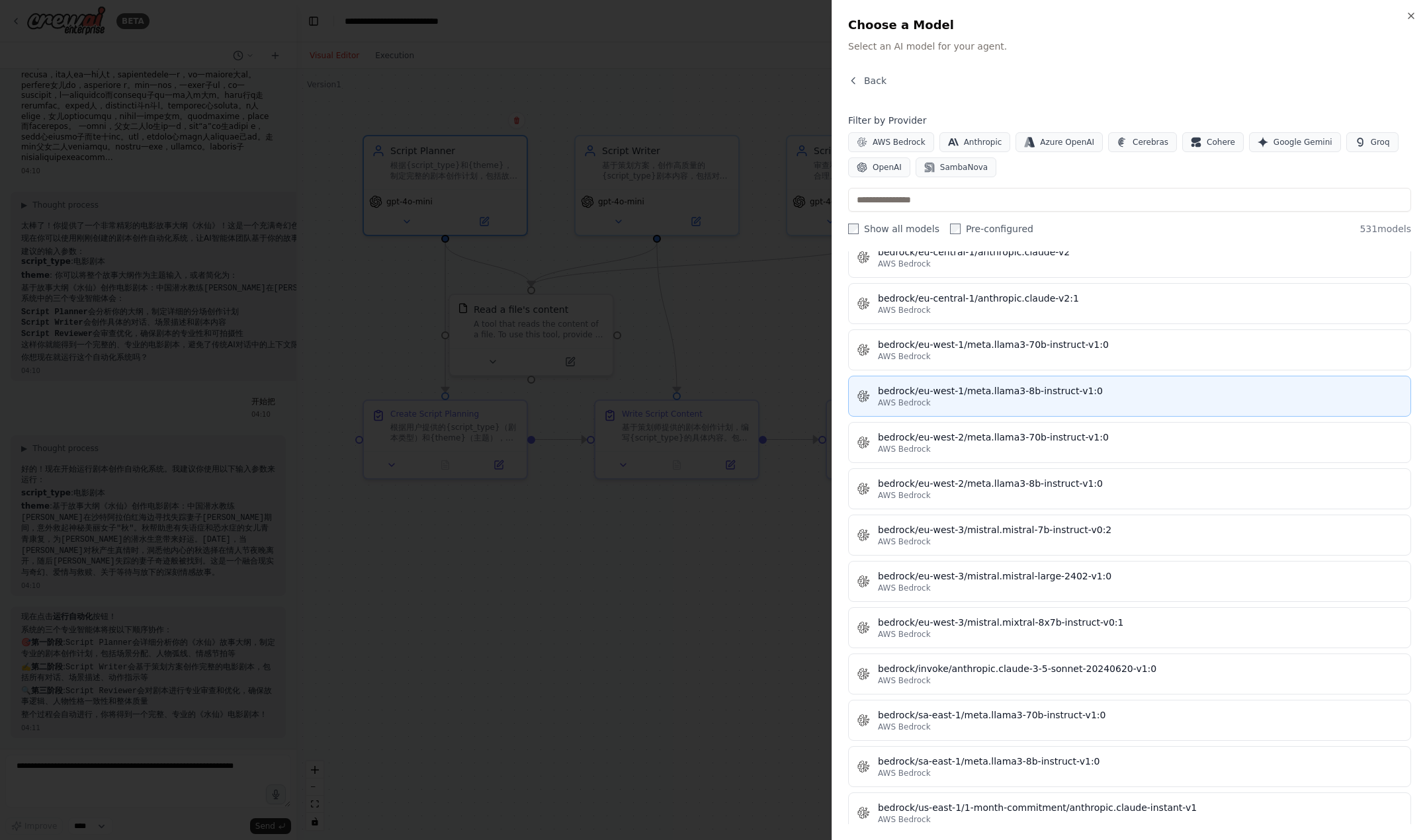
scroll to position [3196, 0]
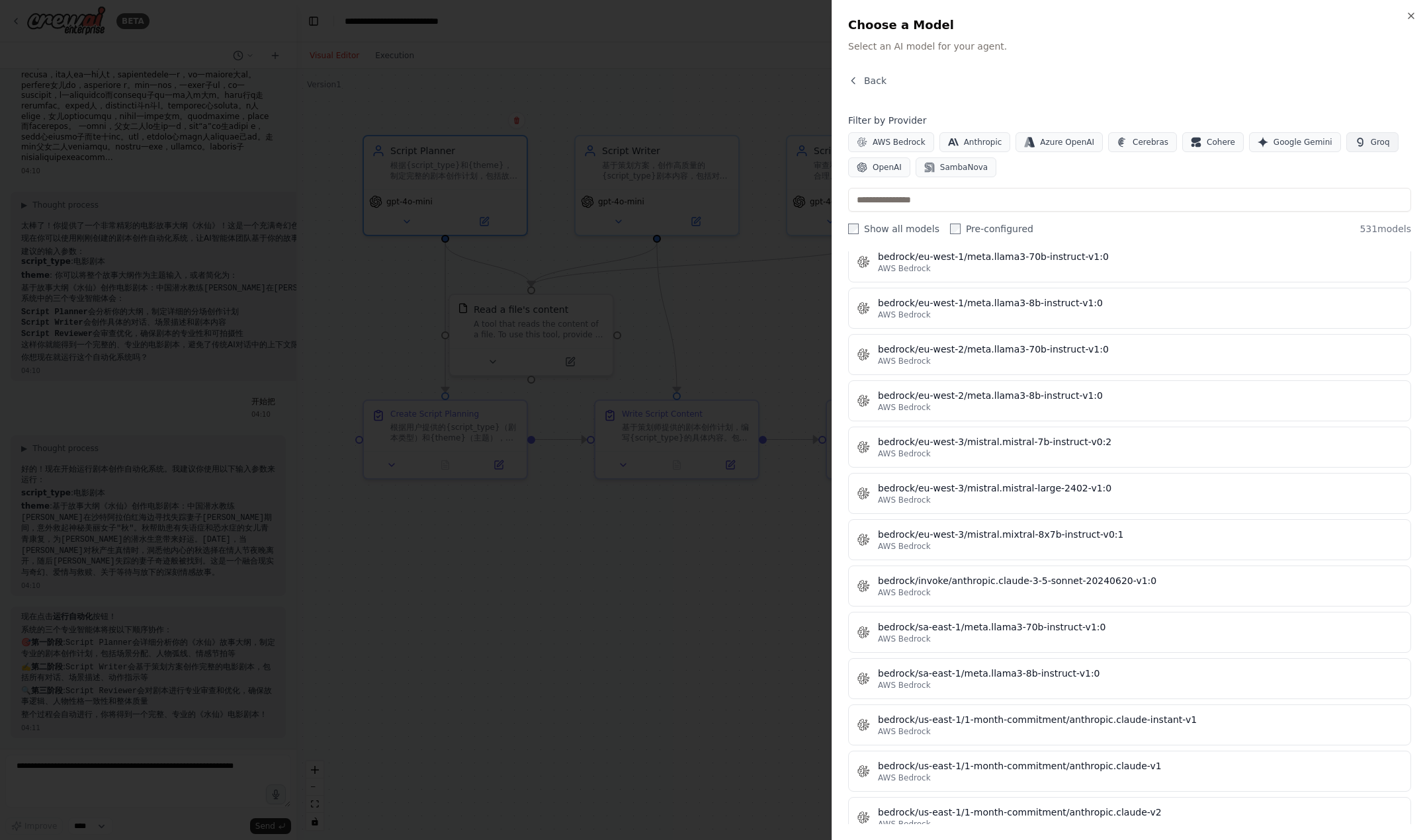
click at [1105, 141] on icon "button" at bounding box center [1360, 142] width 11 height 11
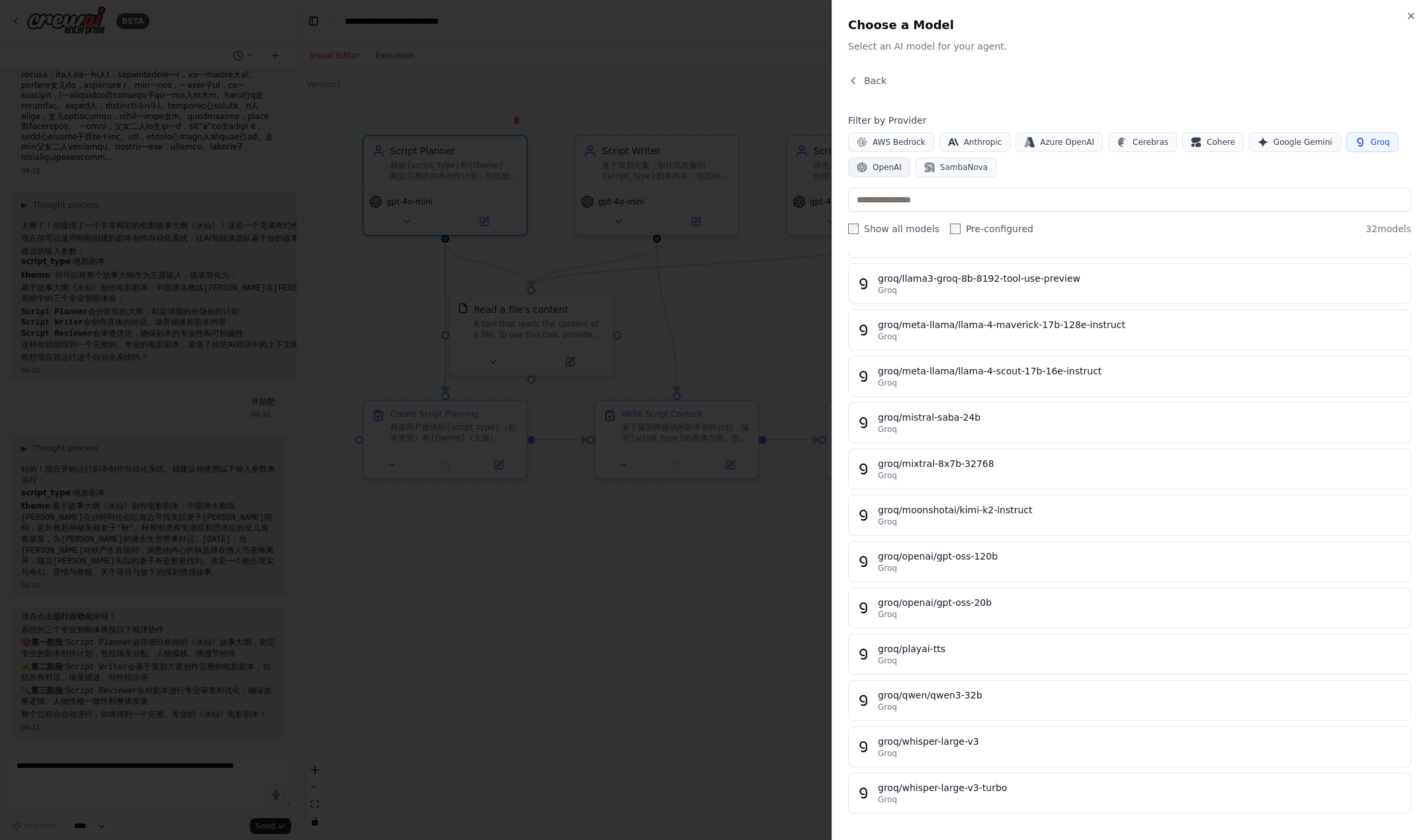
click at [856, 164] on button "OpenAI" at bounding box center [879, 168] width 62 height 20
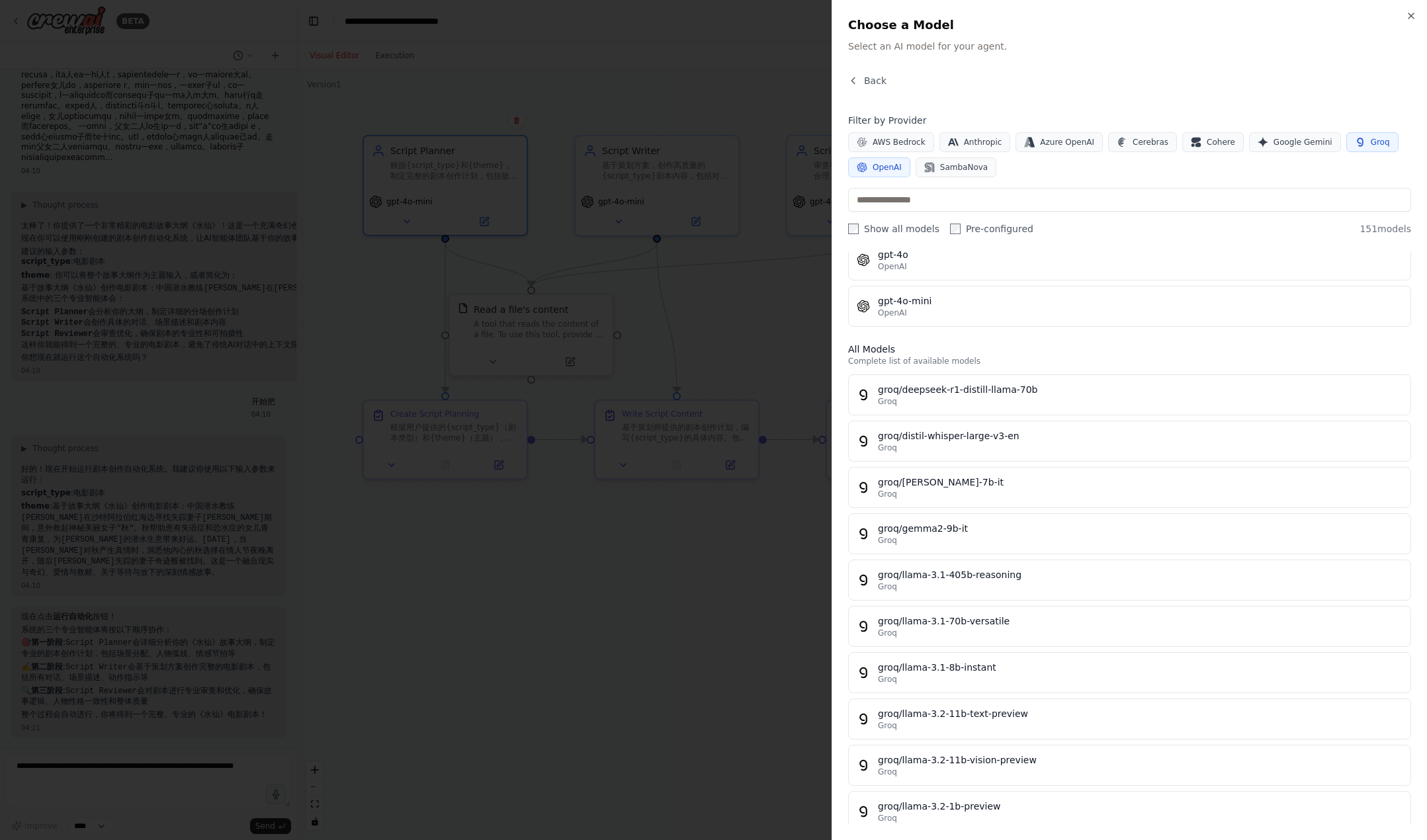
scroll to position [0, 0]
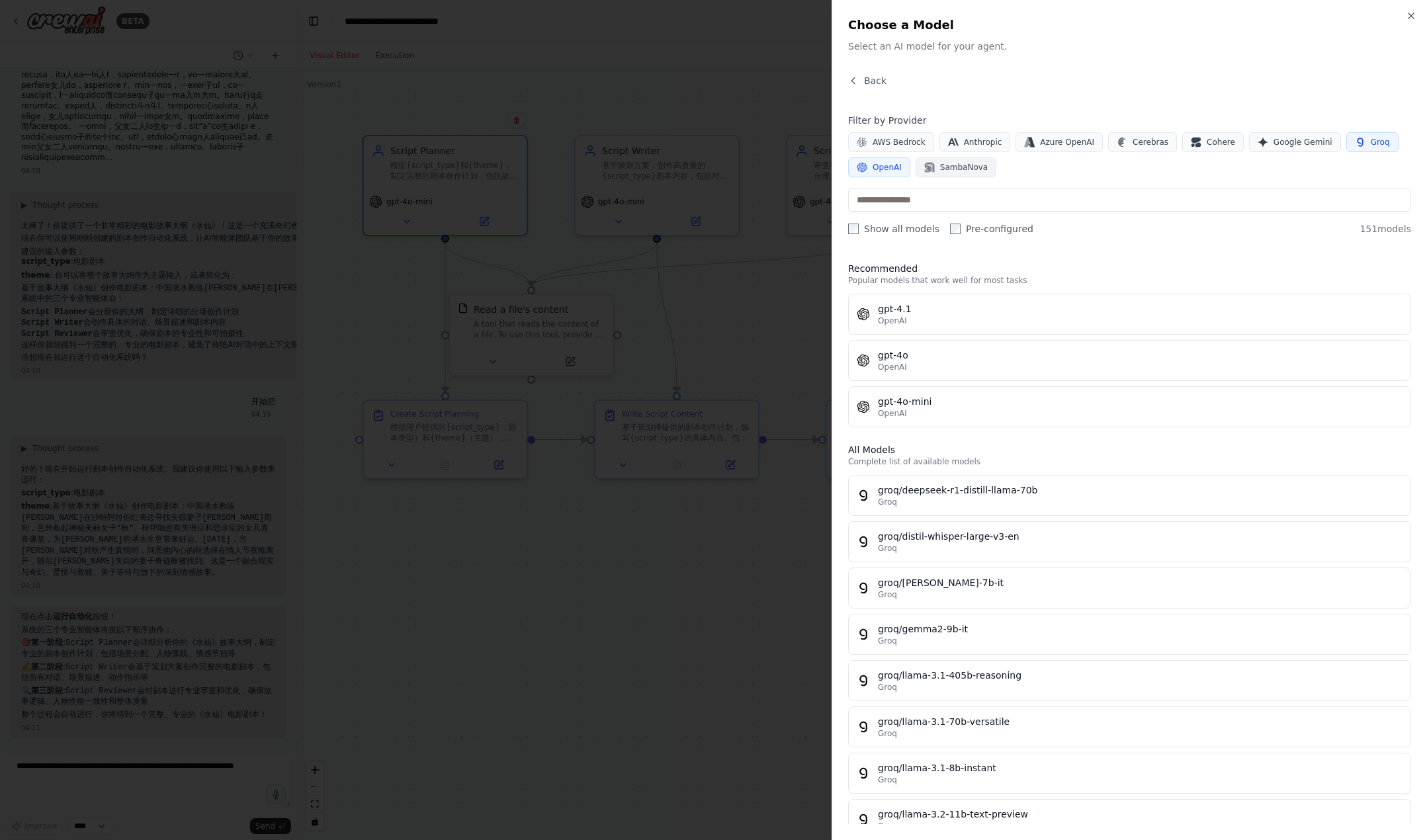
click at [968, 171] on span "SambaNova" at bounding box center [964, 167] width 48 height 11
click at [983, 148] on button "Anthropic" at bounding box center [975, 142] width 72 height 20
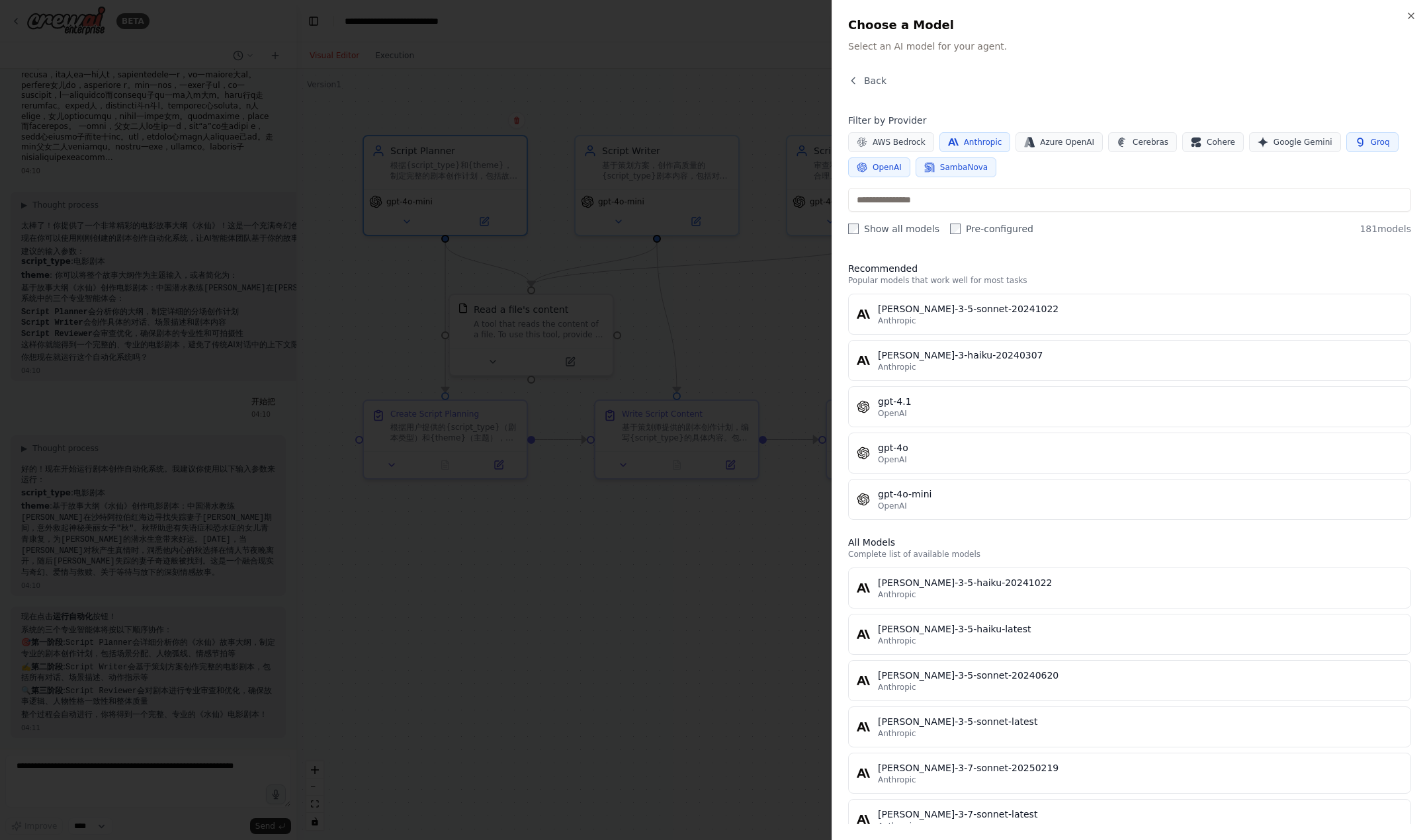
click at [965, 173] on button "SambaNova" at bounding box center [955, 168] width 81 height 20
click at [972, 136] on button "Anthropic" at bounding box center [975, 142] width 72 height 20
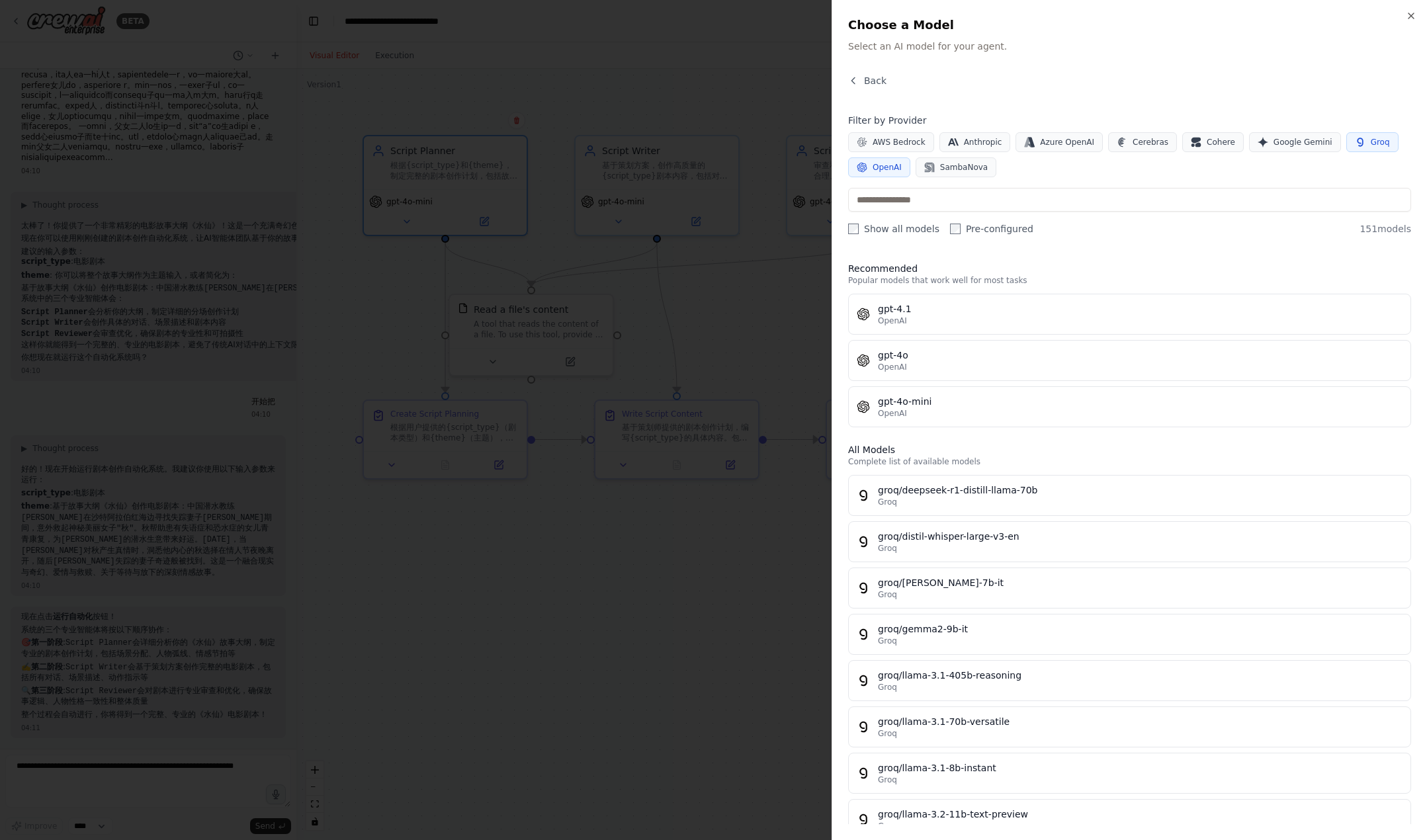
click at [1105, 144] on button "Groq" at bounding box center [1372, 142] width 52 height 20
click at [891, 169] on span "OpenAI" at bounding box center [886, 167] width 29 height 11
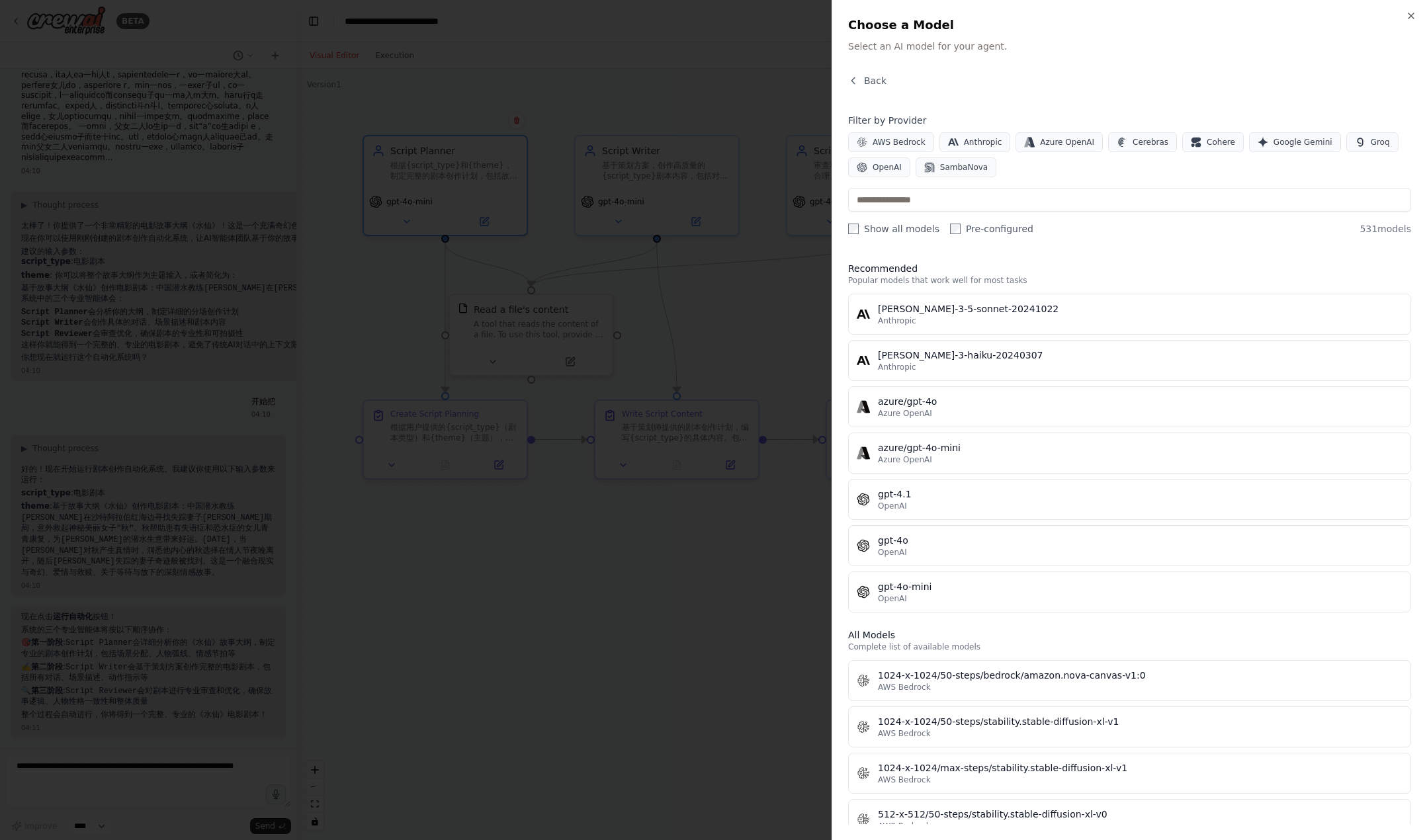
click at [1105, 132] on div "AWS Bedrock Anthropic Azure OpenAI Cerebras Cohere Google Gemini Groq OpenAI Sa…" at bounding box center [1129, 154] width 563 height 45
click at [1105, 144] on span "Google Gemini" at bounding box center [1302, 142] width 59 height 11
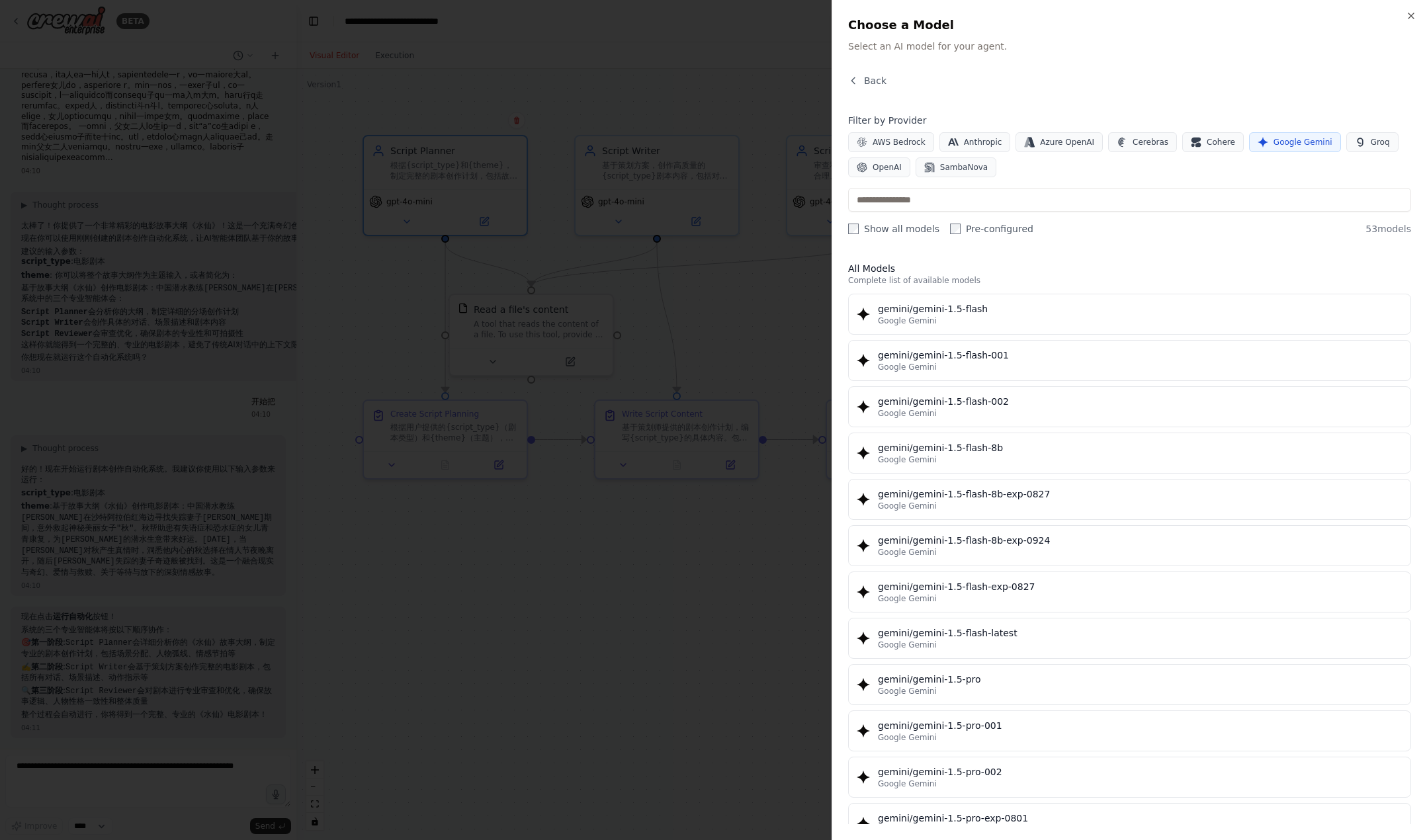
click at [1105, 142] on span "Google Gemini" at bounding box center [1302, 142] width 59 height 11
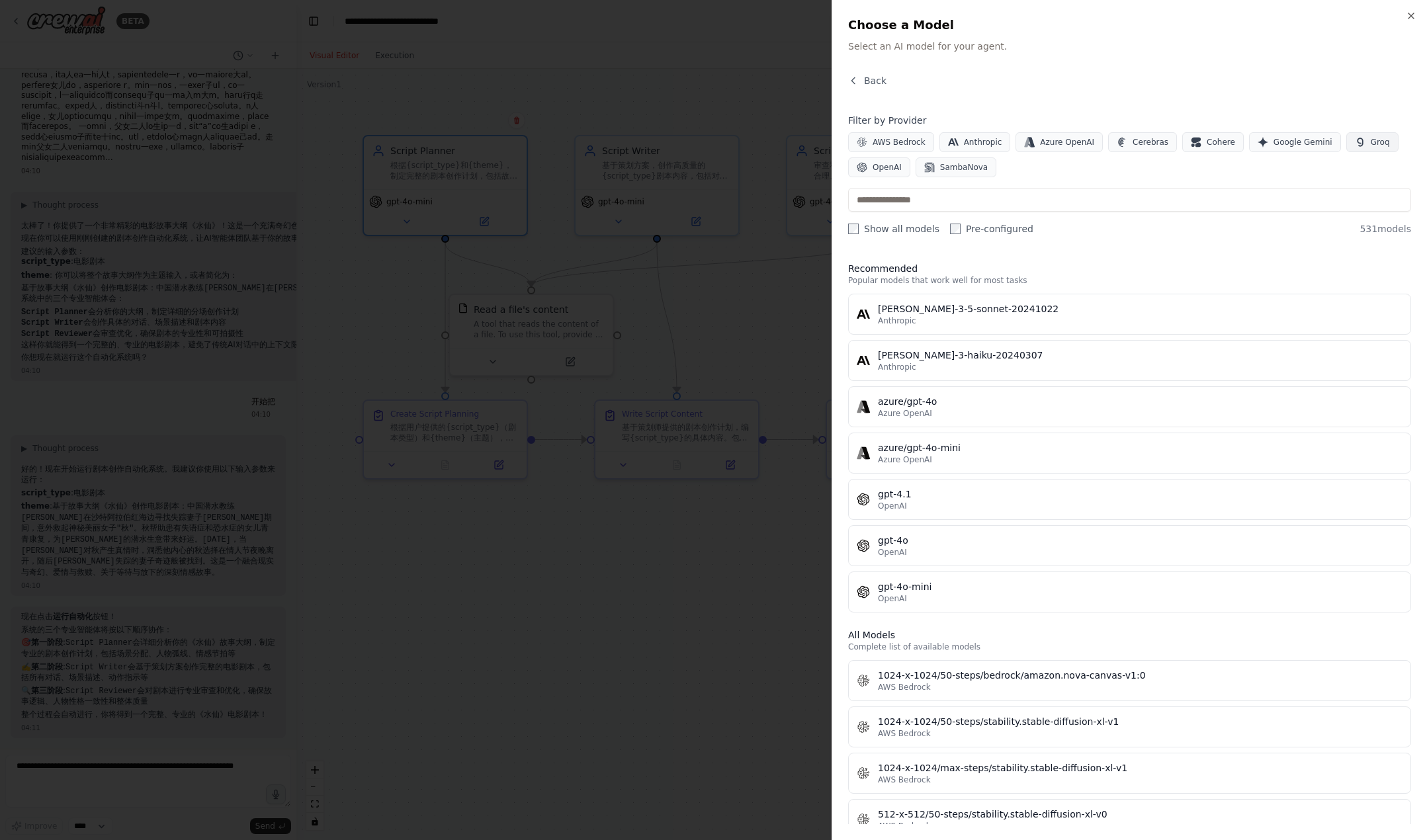
click at [1105, 141] on span "Groq" at bounding box center [1380, 142] width 19 height 11
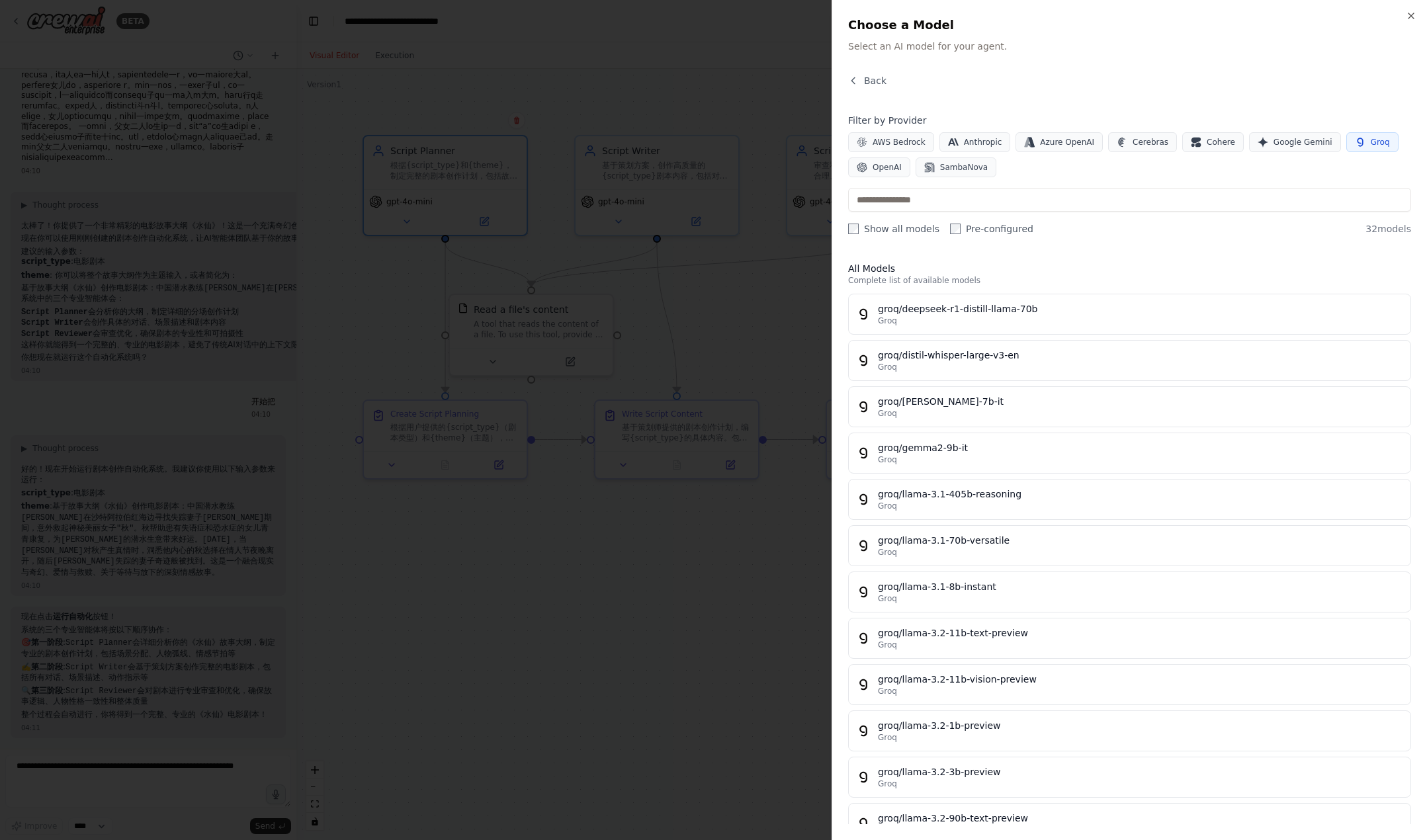
click at [1002, 224] on label "Pre-configured" at bounding box center [991, 228] width 83 height 13
drag, startPoint x: 993, startPoint y: 225, endPoint x: 991, endPoint y: 232, distance: 7.3
click at [993, 225] on label "Pre-configured" at bounding box center [991, 228] width 83 height 13
click at [873, 74] on span "Back" at bounding box center [875, 80] width 23 height 13
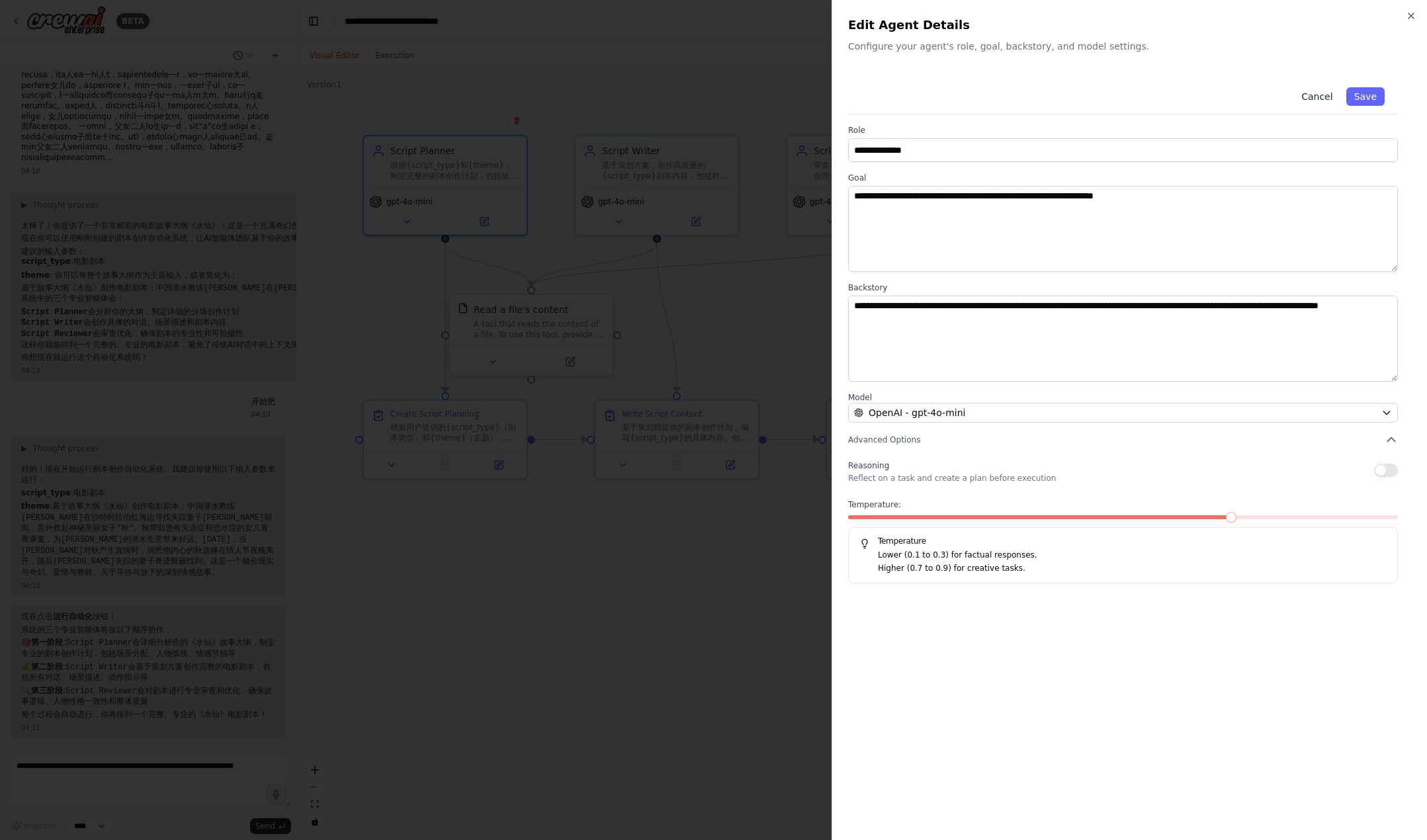
click at [1105, 99] on button "Cancel" at bounding box center [1316, 96] width 47 height 19
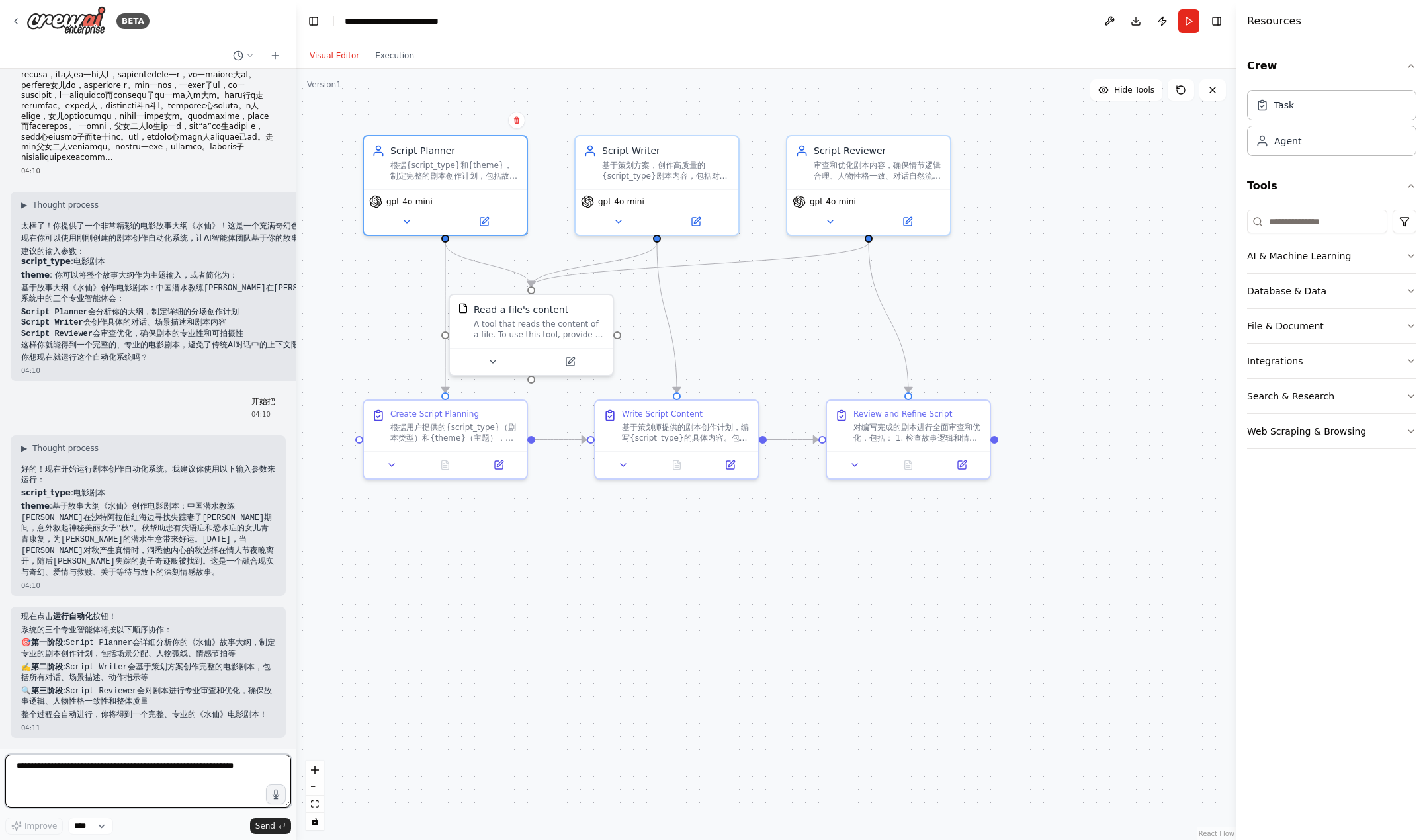
click at [185, 790] on textarea at bounding box center [148, 780] width 286 height 53
type textarea "****"
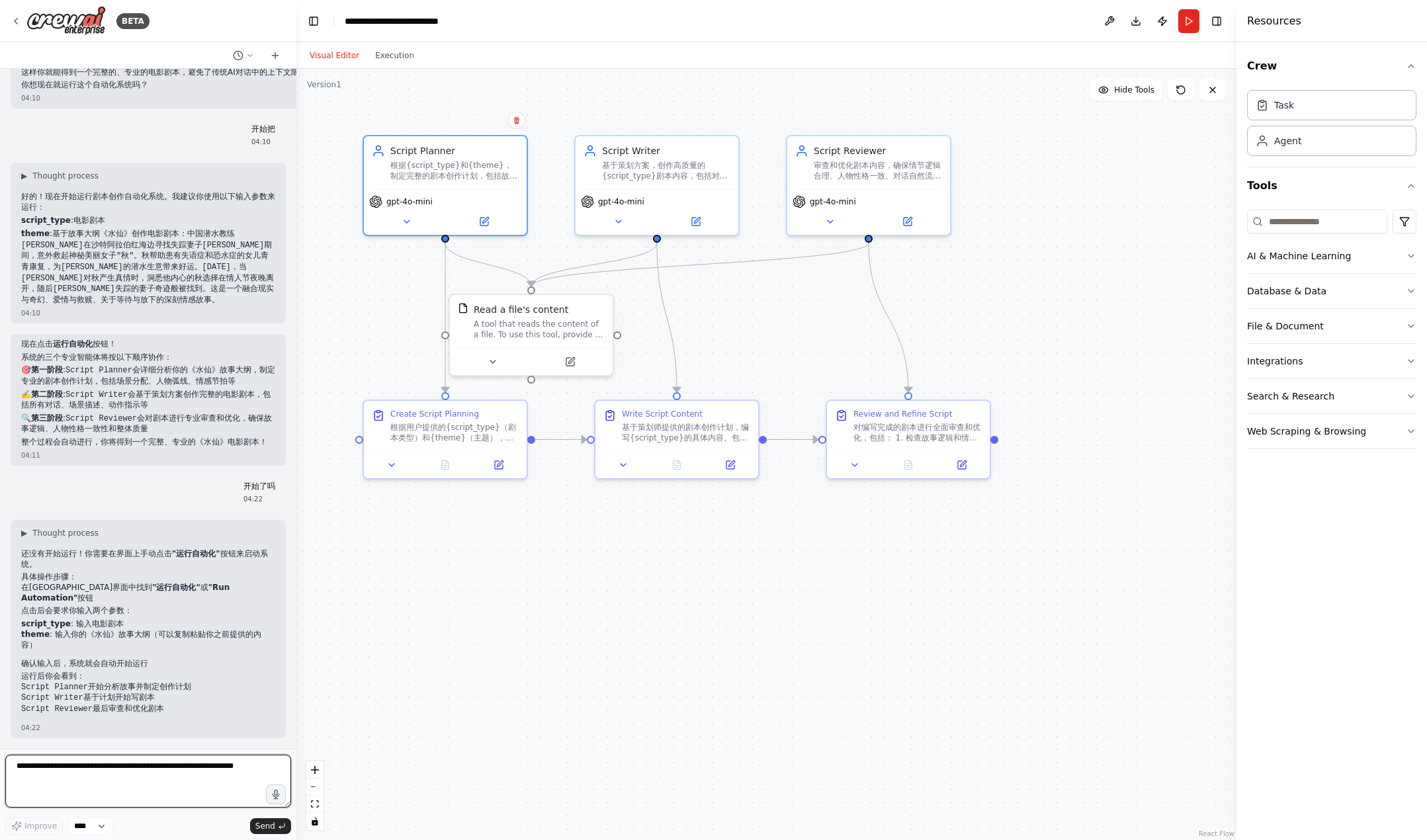
scroll to position [2462, 0]
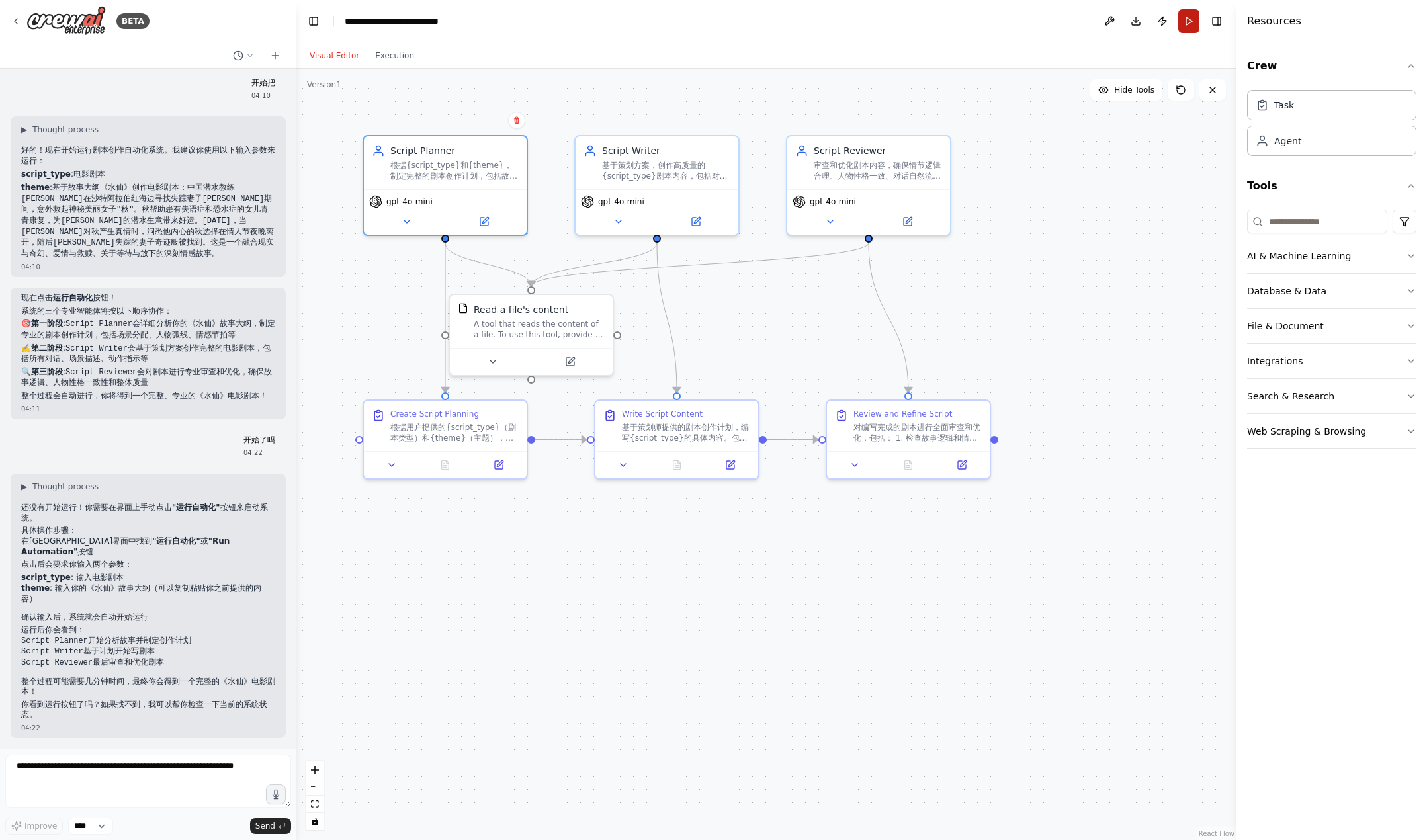
click at [1105, 26] on button "Run" at bounding box center [1188, 21] width 21 height 24
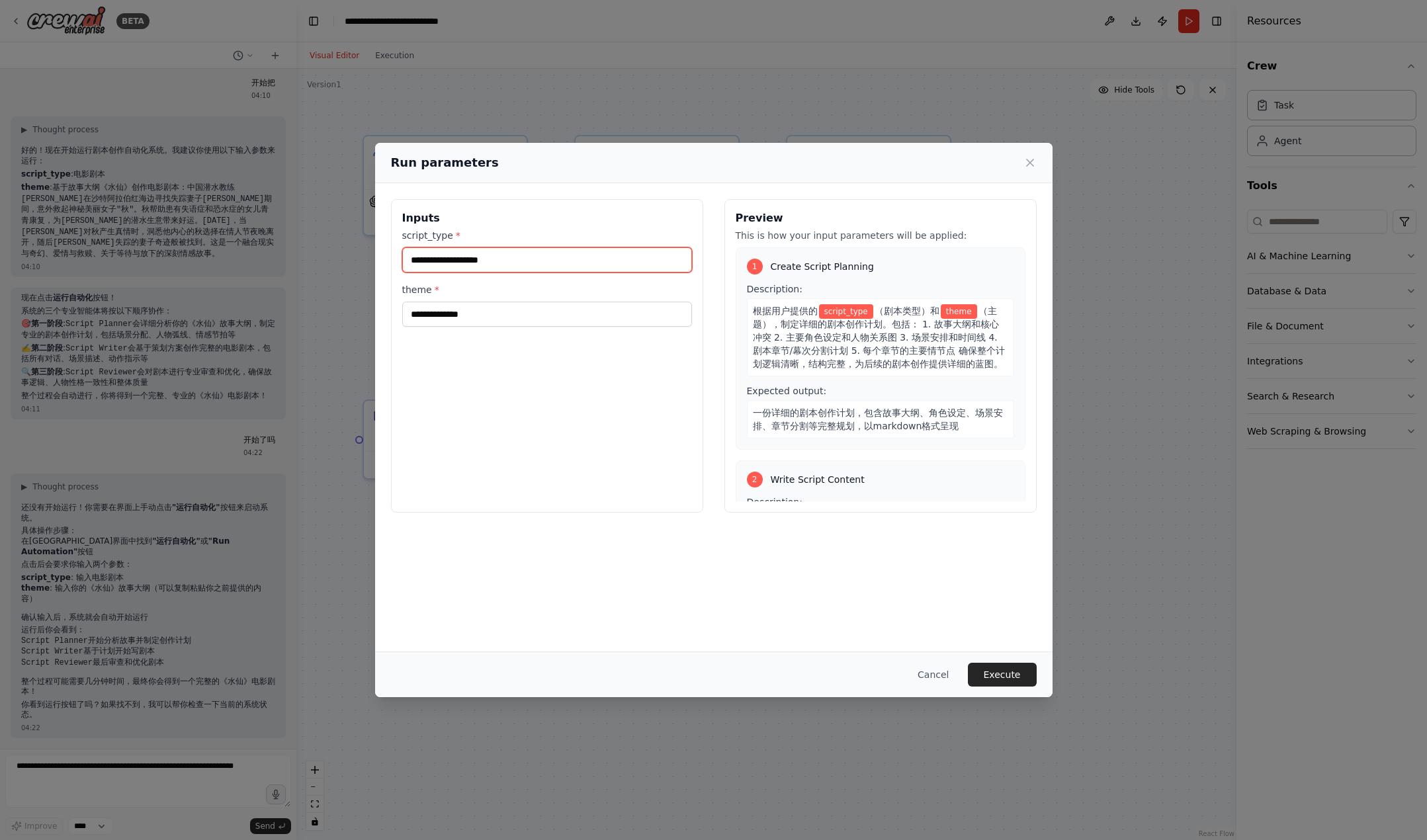
click at [485, 269] on input "script_type *" at bounding box center [548, 260] width 290 height 25
paste input "**"
type input "**"
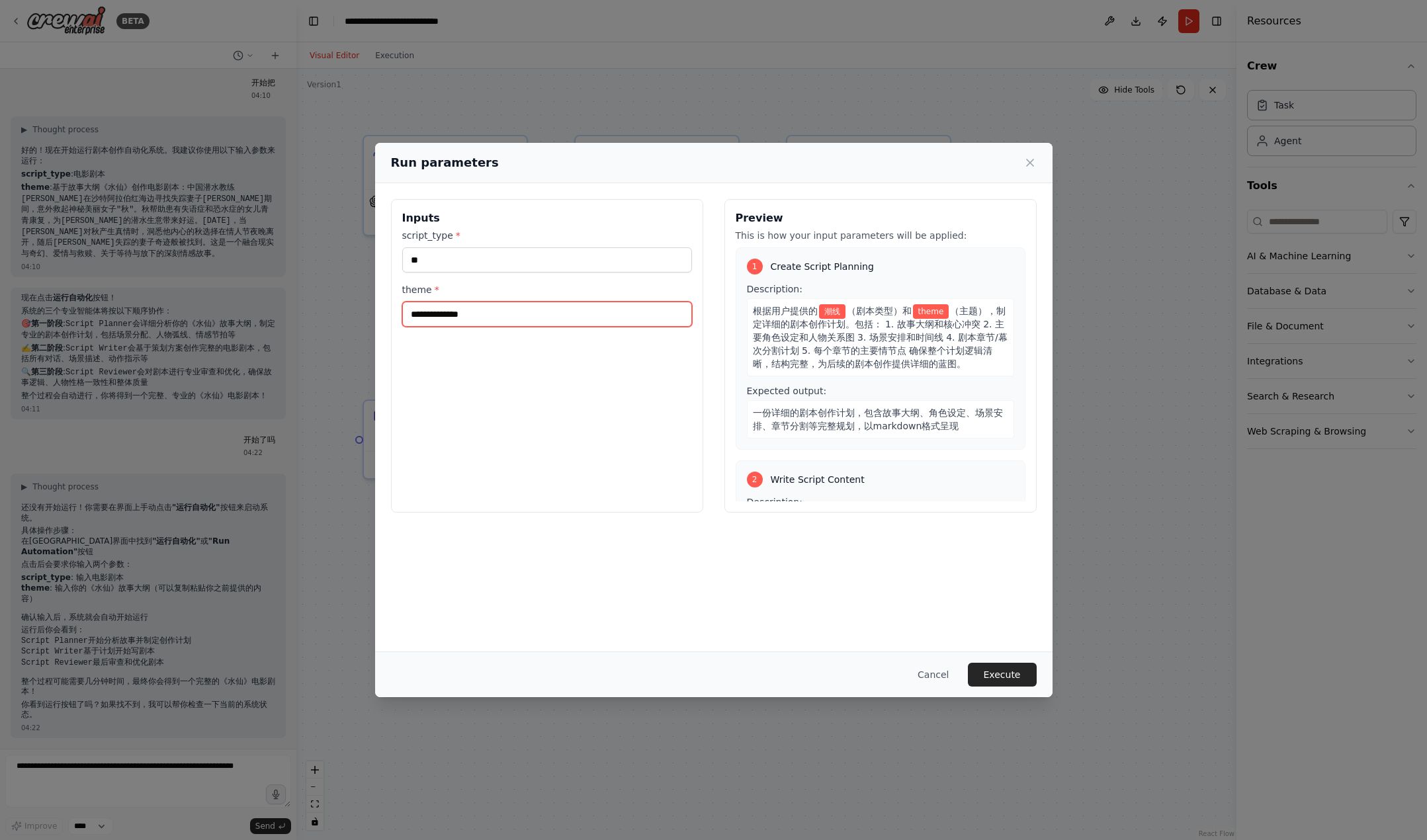
click at [476, 318] on input "theme *" at bounding box center [548, 314] width 290 height 25
paste input "******"
type input "******"
click at [1007, 676] on button "Execute" at bounding box center [1002, 674] width 69 height 24
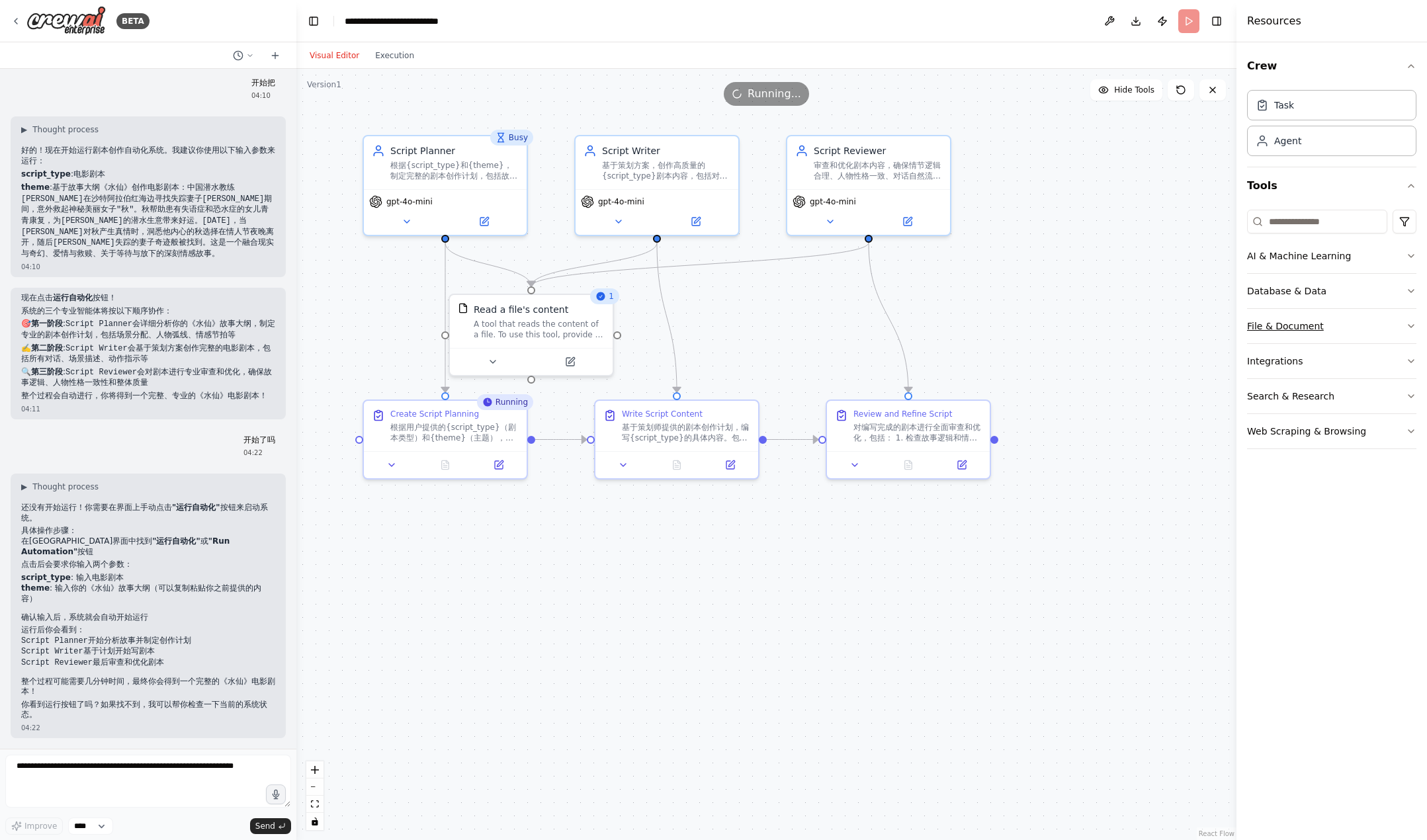
click at [1105, 323] on icon "button" at bounding box center [1411, 326] width 11 height 11
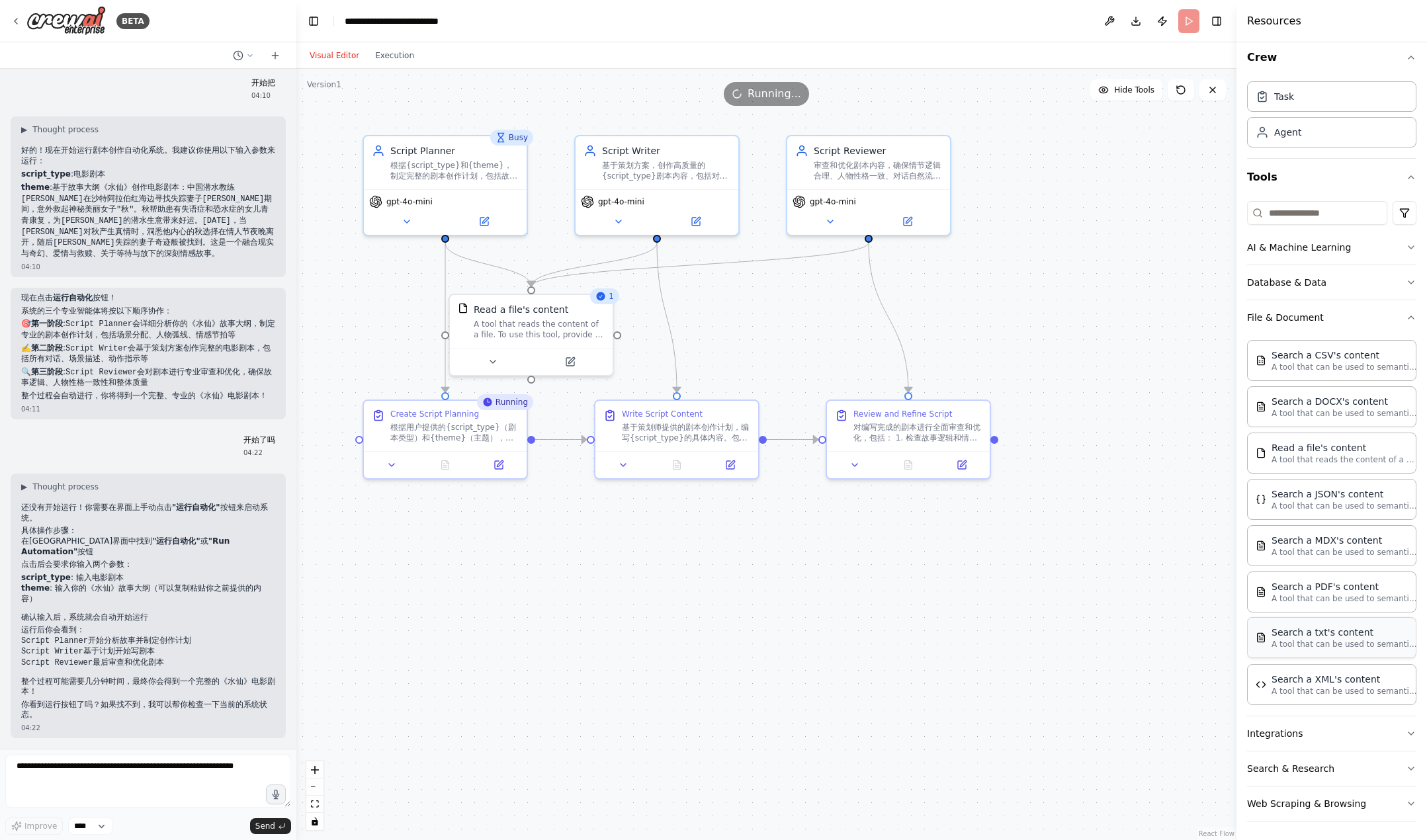
scroll to position [11, 0]
click at [934, 435] on div "对编写完成的剧本进行全面审查和优化，包括： 1. 检查故事逻辑和情节连贯性 2. 审查人物性格一致性和对话自然度 3. 确保剧本格式符合行业标准 4. 识别并…" at bounding box center [917, 429] width 128 height 21
click at [844, 545] on div ".deletable-edge-delete-btn { width: 20px; height: 20px; border: 0px solid #ffff…" at bounding box center [766, 454] width 940 height 771
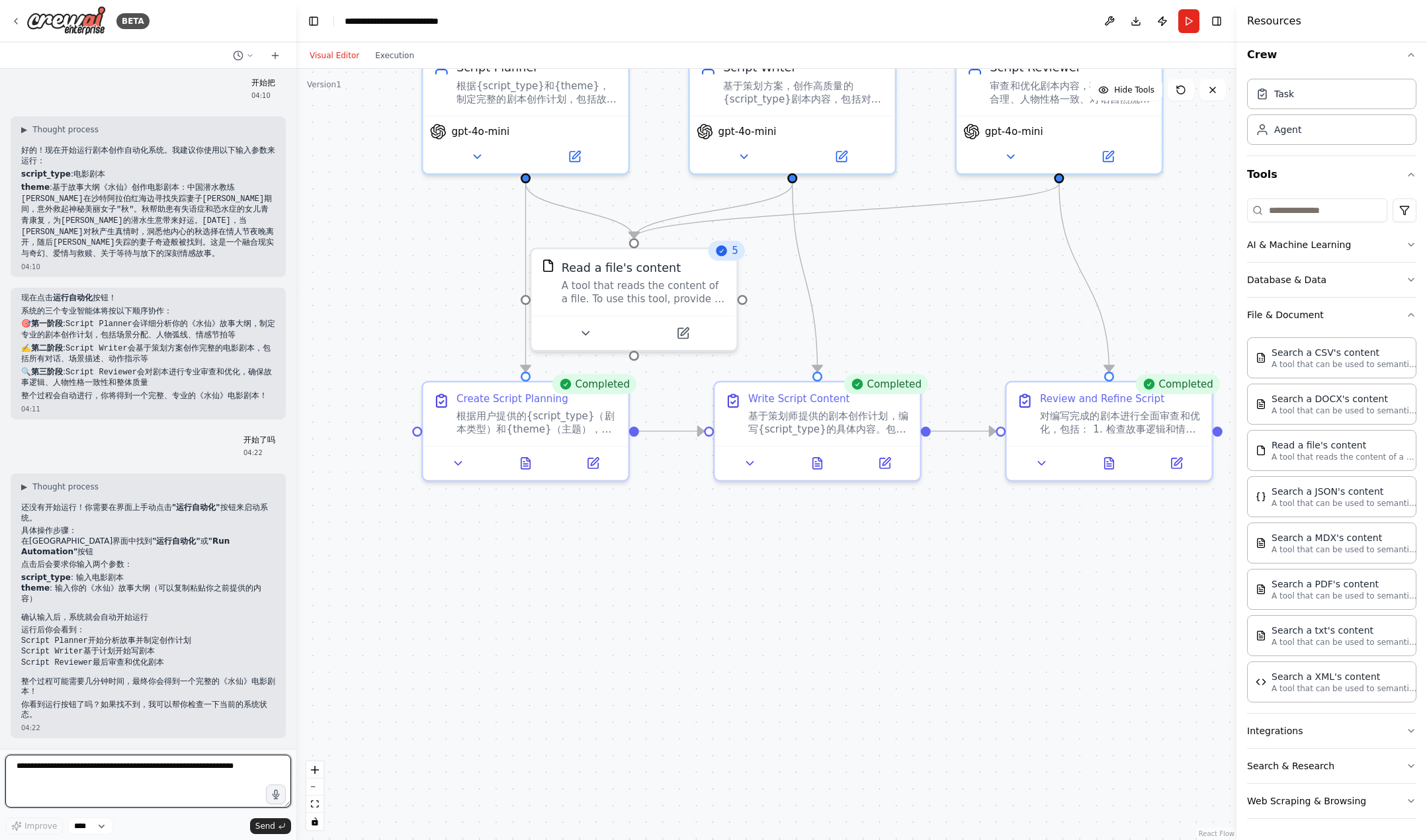
click at [147, 777] on textarea at bounding box center [148, 780] width 286 height 53
type textarea "****"
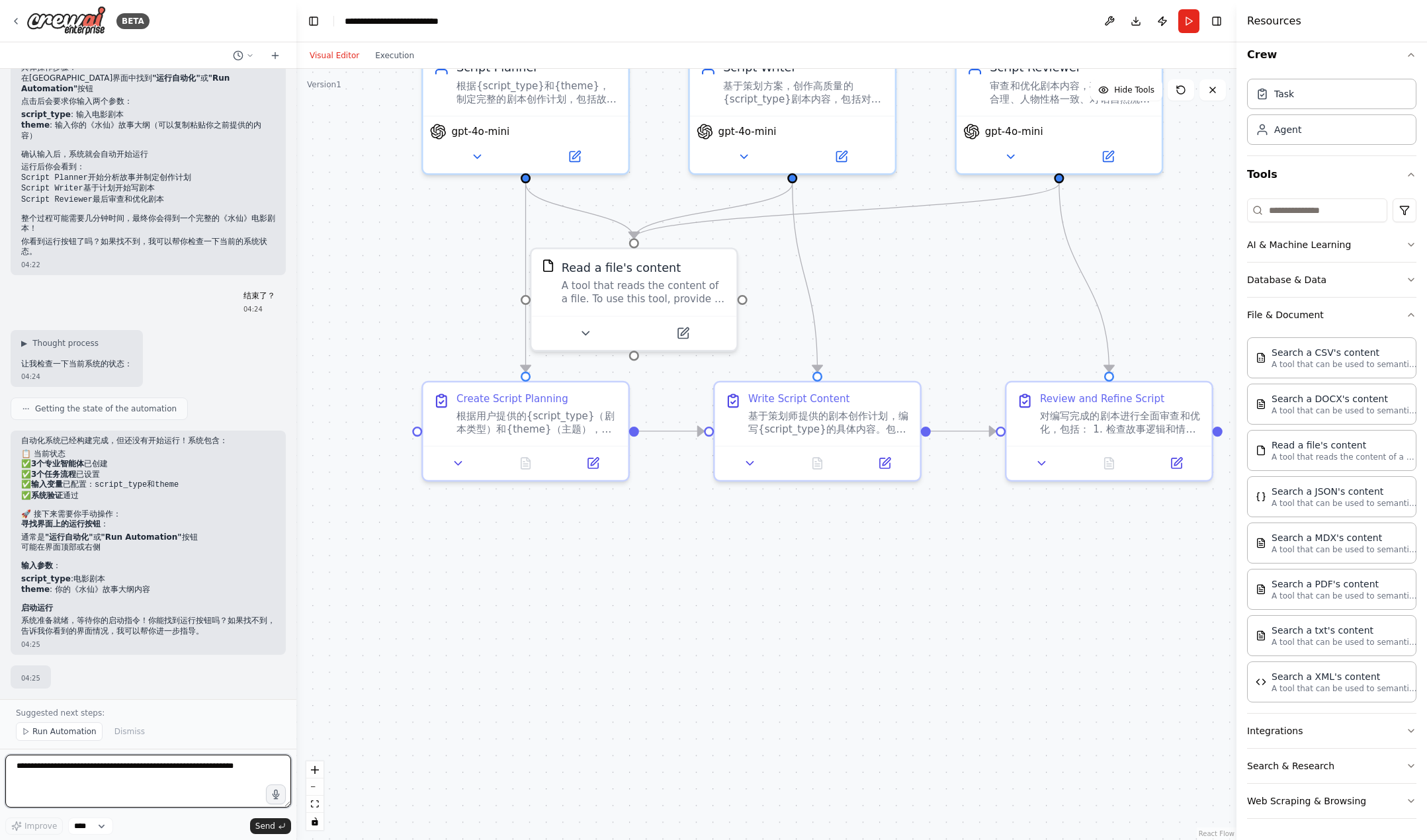
scroll to position [2925, 0]
click at [55, 732] on span "Run Automation" at bounding box center [64, 731] width 64 height 11
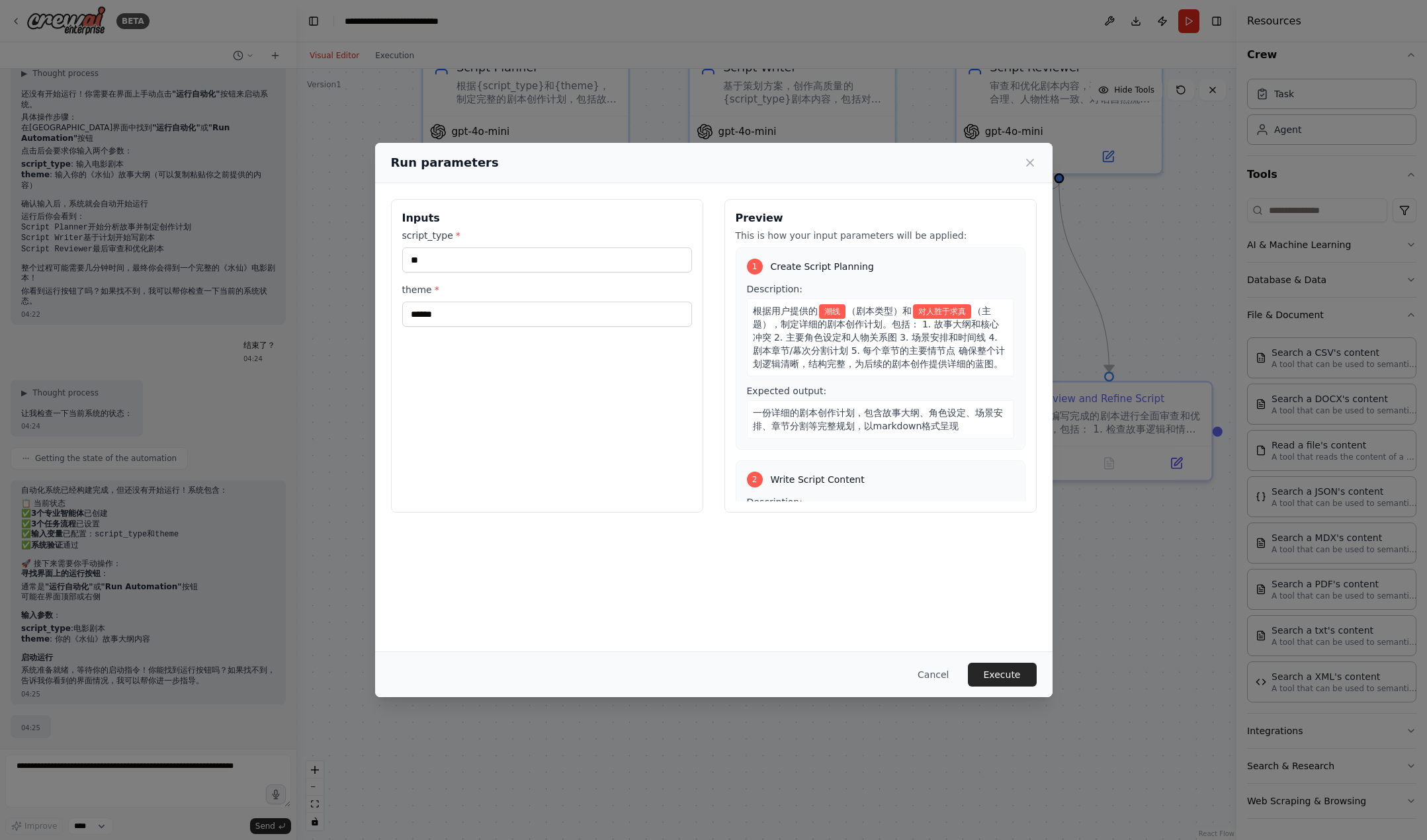
scroll to position [414, 0]
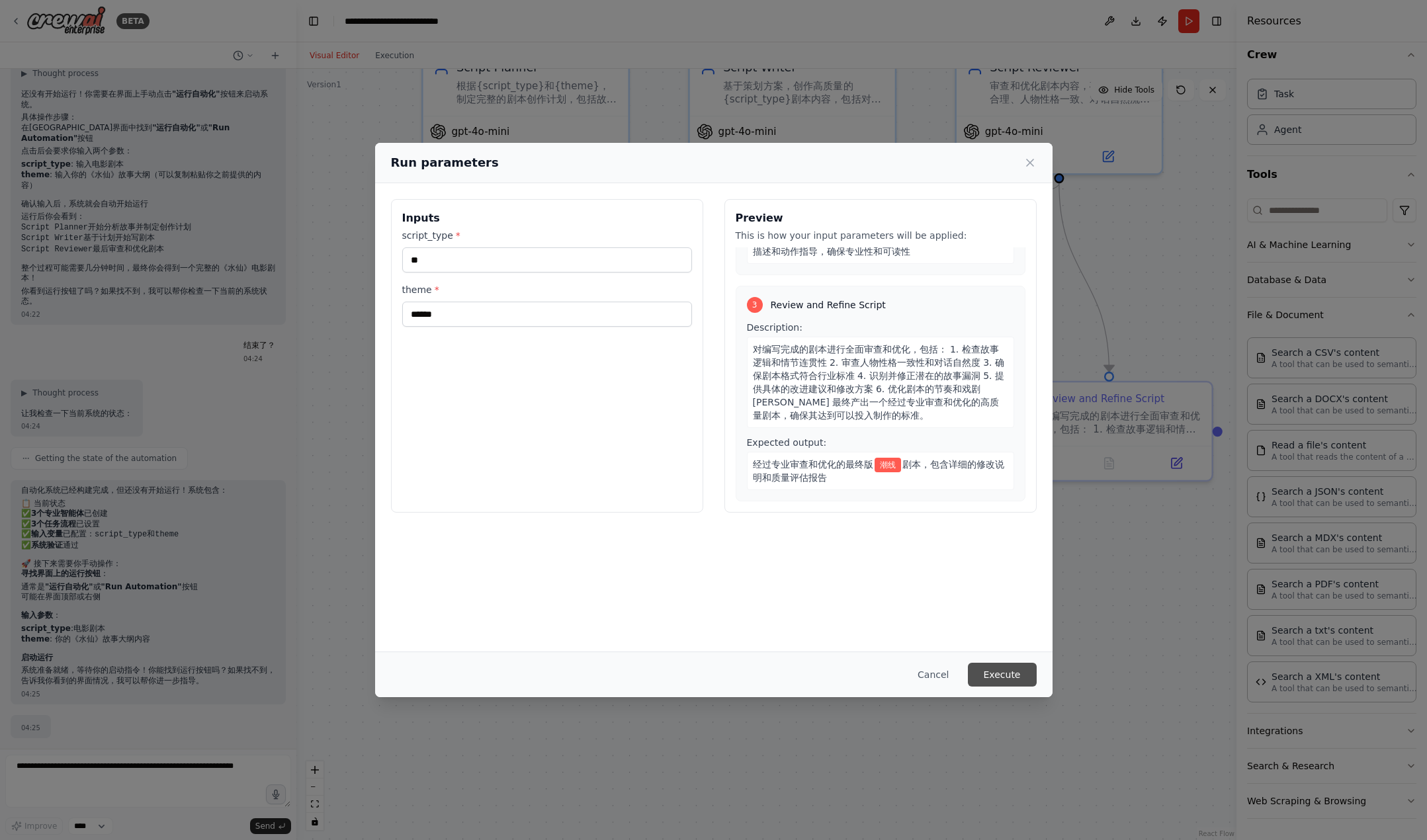
click at [989, 669] on button "Execute" at bounding box center [1002, 674] width 69 height 24
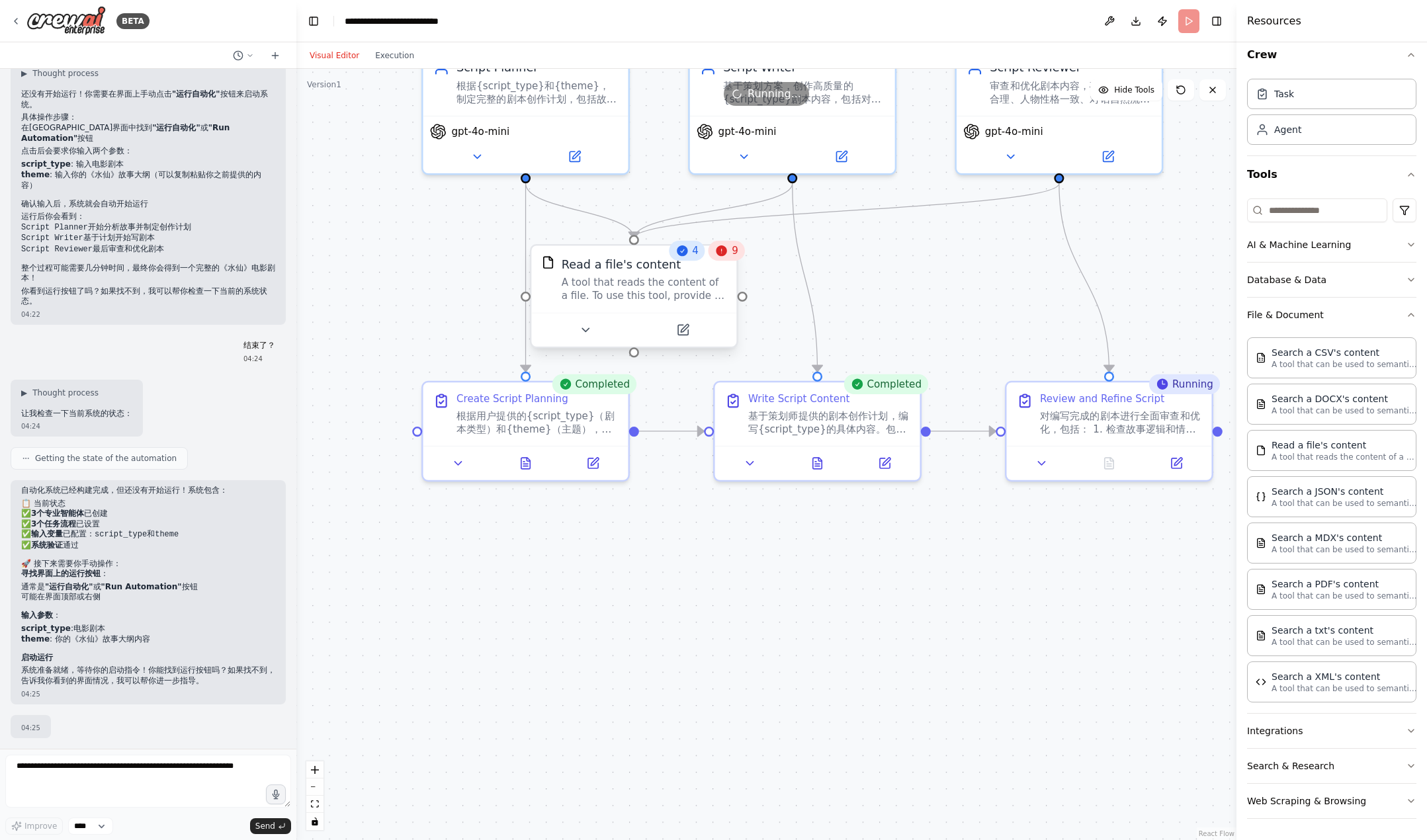
click at [638, 289] on div "A tool that reads the content of a file. To use this tool, provide a 'file_path…" at bounding box center [644, 289] width 165 height 26
click at [729, 260] on div "9" at bounding box center [726, 251] width 36 height 20
click at [725, 256] on icon at bounding box center [721, 251] width 11 height 11
click at [985, 249] on div ".deletable-edge-delete-btn { width: 20px; height: 20px; border: 0px solid #ffff…" at bounding box center [766, 454] width 940 height 771
click at [103, 699] on div "自动化系统已经构建完成，但还没有开始运行！系统包含： 📋 当前状态 ✅ 3个专业智能体 已创建 ✅ 3个任务流程 已设置 ✅ 输入变量 已配置： script…" at bounding box center [148, 592] width 275 height 224
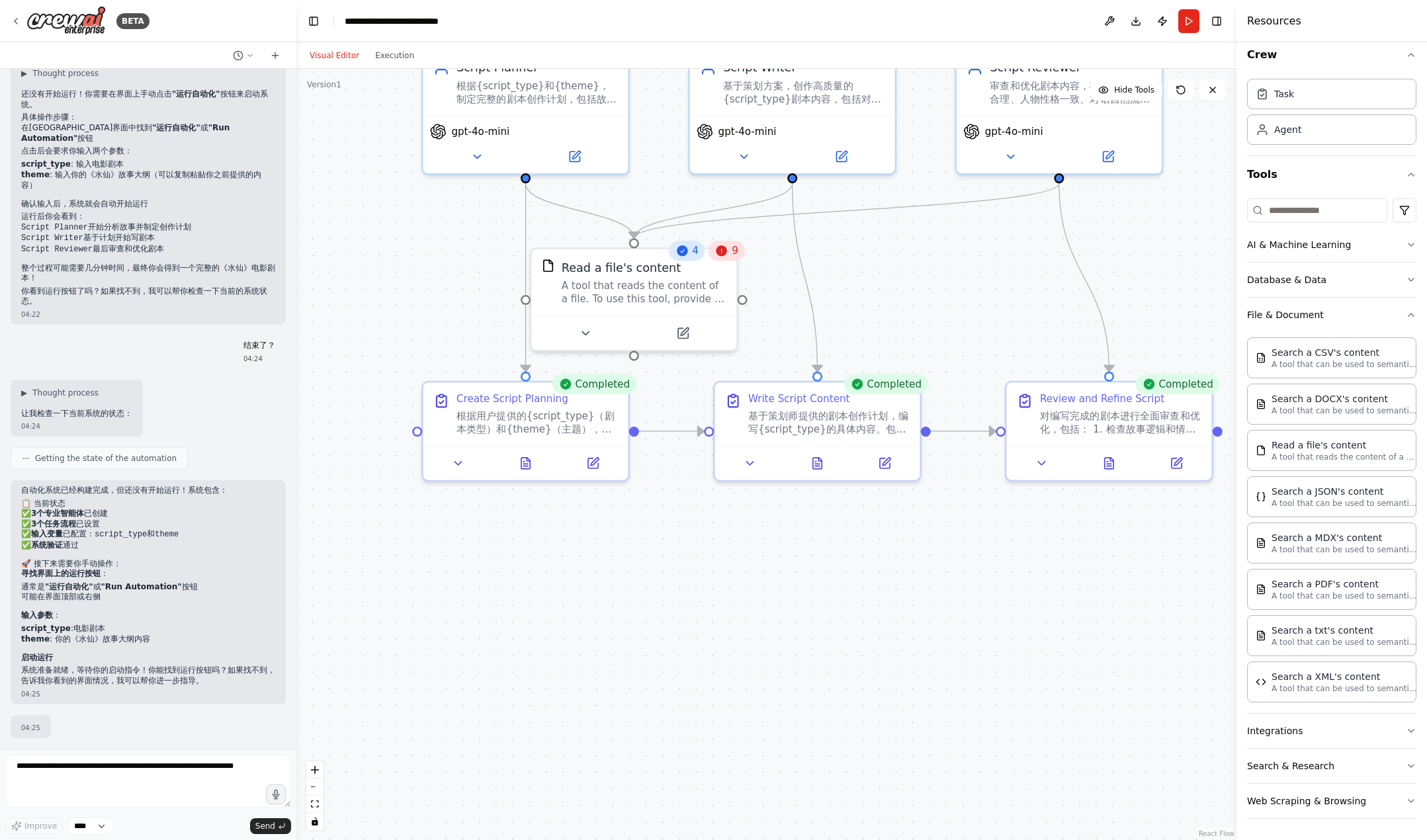
click at [126, 680] on p "系统准备就绪，等待你的启动指令！你能找到运行按钮吗？如果找不到，告诉我你看到的界面情况，我可以帮你进一步指导。" at bounding box center [148, 675] width 254 height 21
drag, startPoint x: 173, startPoint y: 674, endPoint x: 196, endPoint y: 672, distance: 23.1
click at [173, 674] on p "系统准备就绪，等待你的启动指令！你能找到运行按钮吗？如果找不到，告诉我你看到的界面情况，我可以帮你进一步指导。" at bounding box center [148, 675] width 254 height 21
click at [199, 672] on p "系统准备就绪，等待你的启动指令！你能找到运行按钮吗？如果找不到，告诉我你看到的界面情况，我可以帮你进一步指导。" at bounding box center [148, 675] width 254 height 21
drag, startPoint x: 124, startPoint y: 656, endPoint x: 153, endPoint y: 671, distance: 32.6
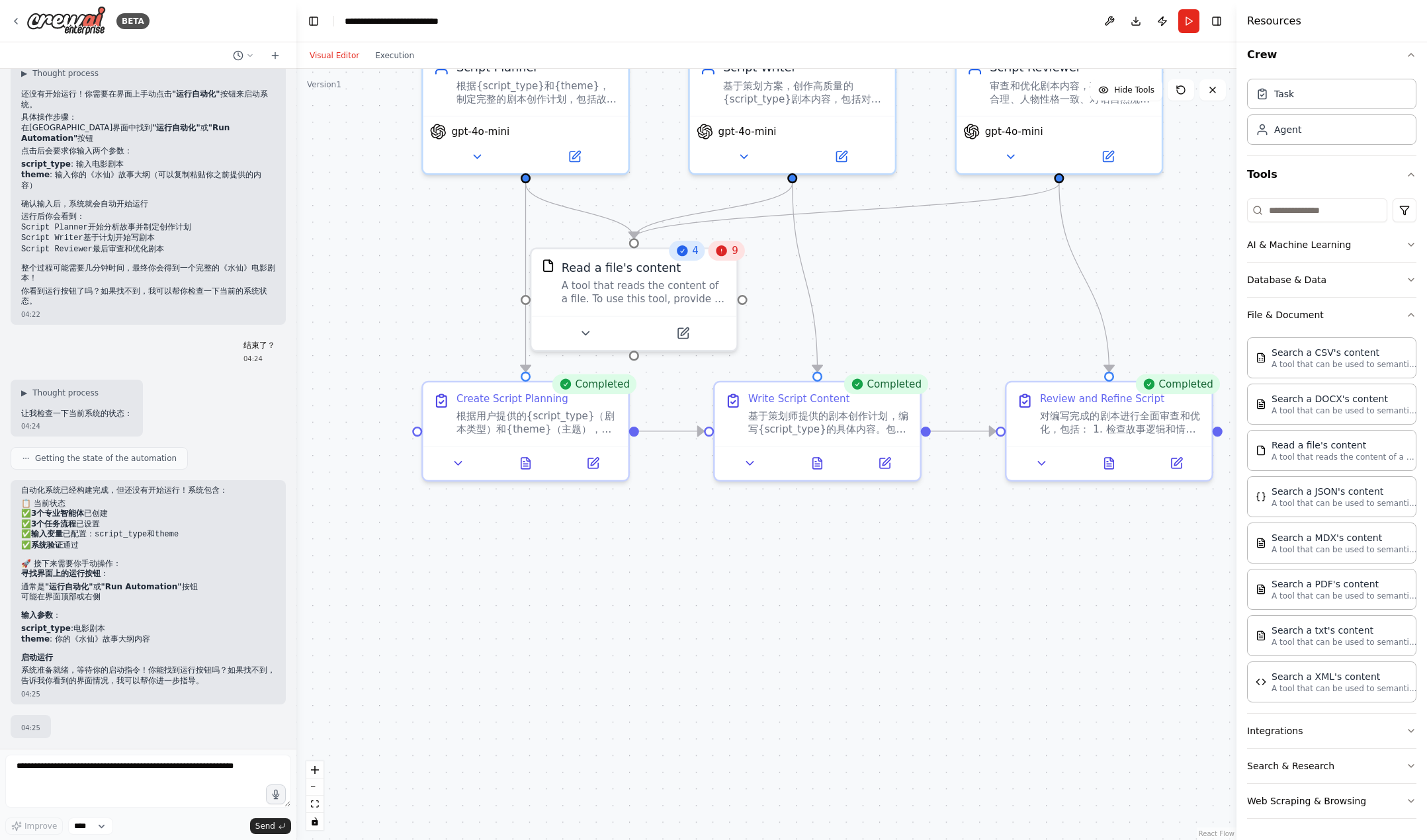
click at [136, 659] on p "启动运行" at bounding box center [148, 657] width 254 height 11
drag, startPoint x: 146, startPoint y: 676, endPoint x: 138, endPoint y: 678, distance: 8.2
click at [144, 677] on p "系统准备就绪，等待你的启动指令！你能找到运行按钮吗？如果找不到，告诉我你看到的界面情况，我可以帮你进一步指导。" at bounding box center [148, 675] width 254 height 21
click at [176, 690] on div "04:25" at bounding box center [148, 694] width 254 height 10
click at [192, 686] on p "系统准备就绪，等待你的启动指令！你能找到运行按钮吗？如果找不到，告诉我你看到的界面情况，我可以帮你进一步指导。" at bounding box center [148, 675] width 254 height 21
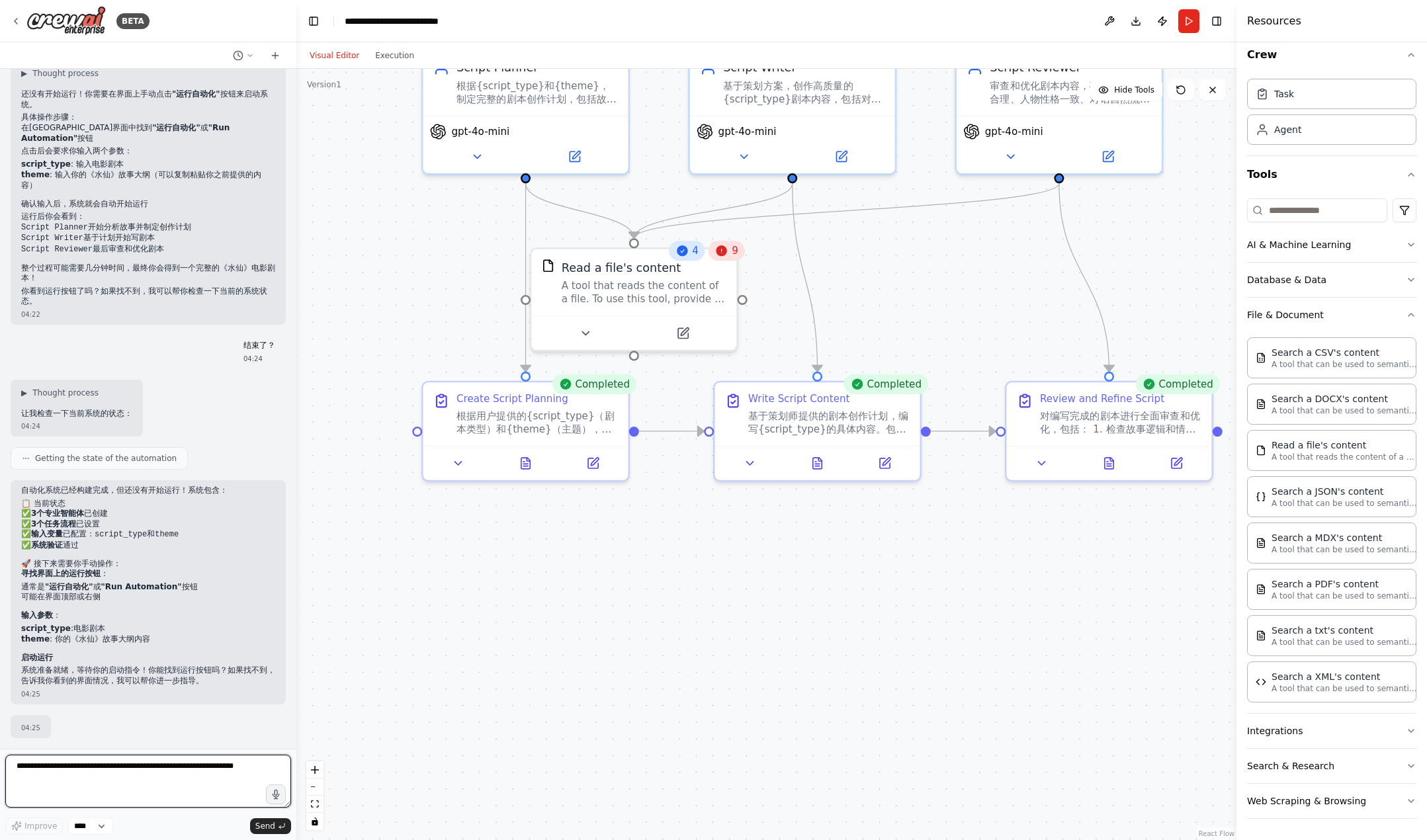
click at [103, 762] on textarea at bounding box center [148, 780] width 286 height 53
type textarea "*"
type textarea "**********"
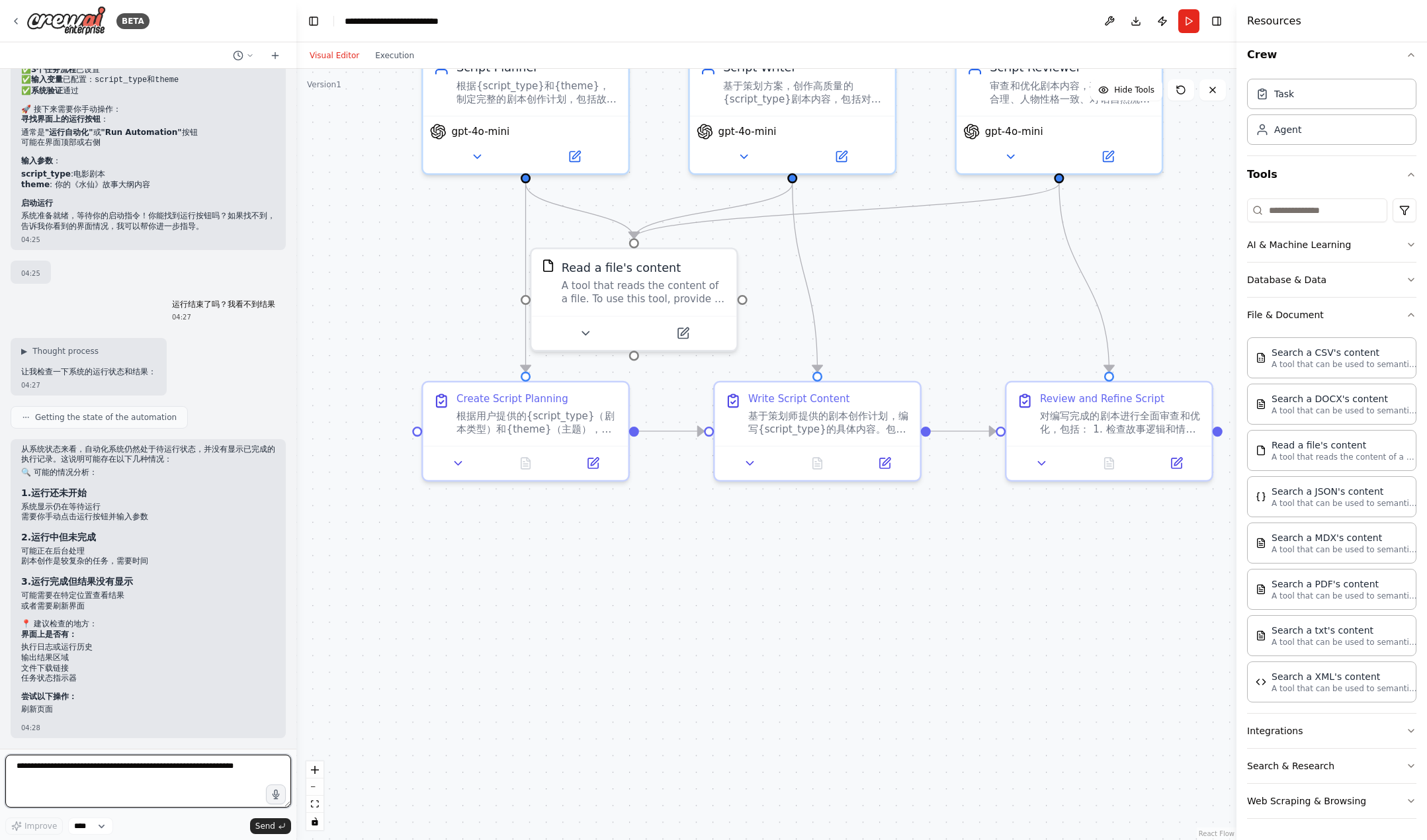
scroll to position [3373, 0]
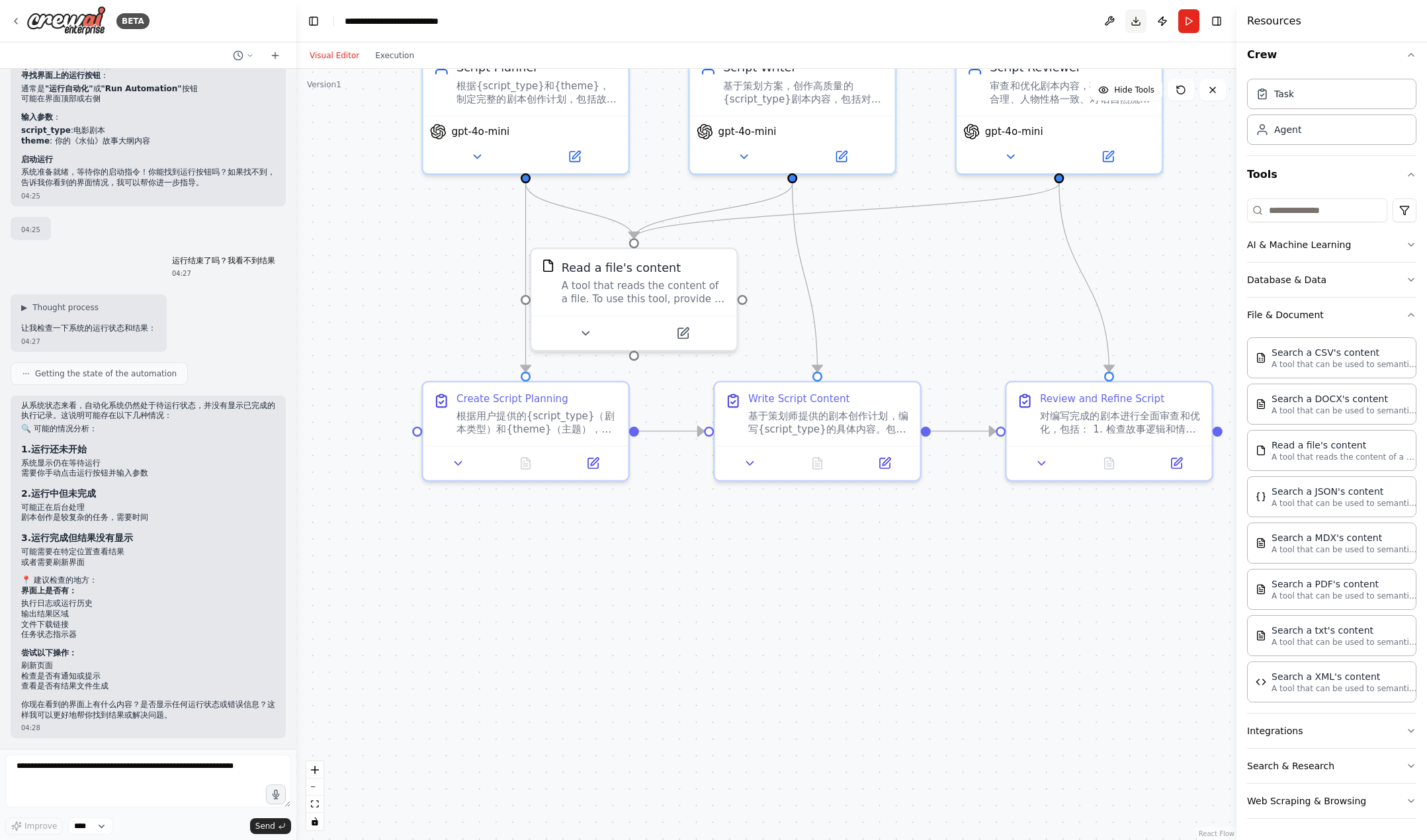
click at [1105, 18] on button "Download" at bounding box center [1135, 21] width 21 height 24
click at [1105, 25] on button "Toggle Right Sidebar" at bounding box center [1216, 21] width 19 height 19
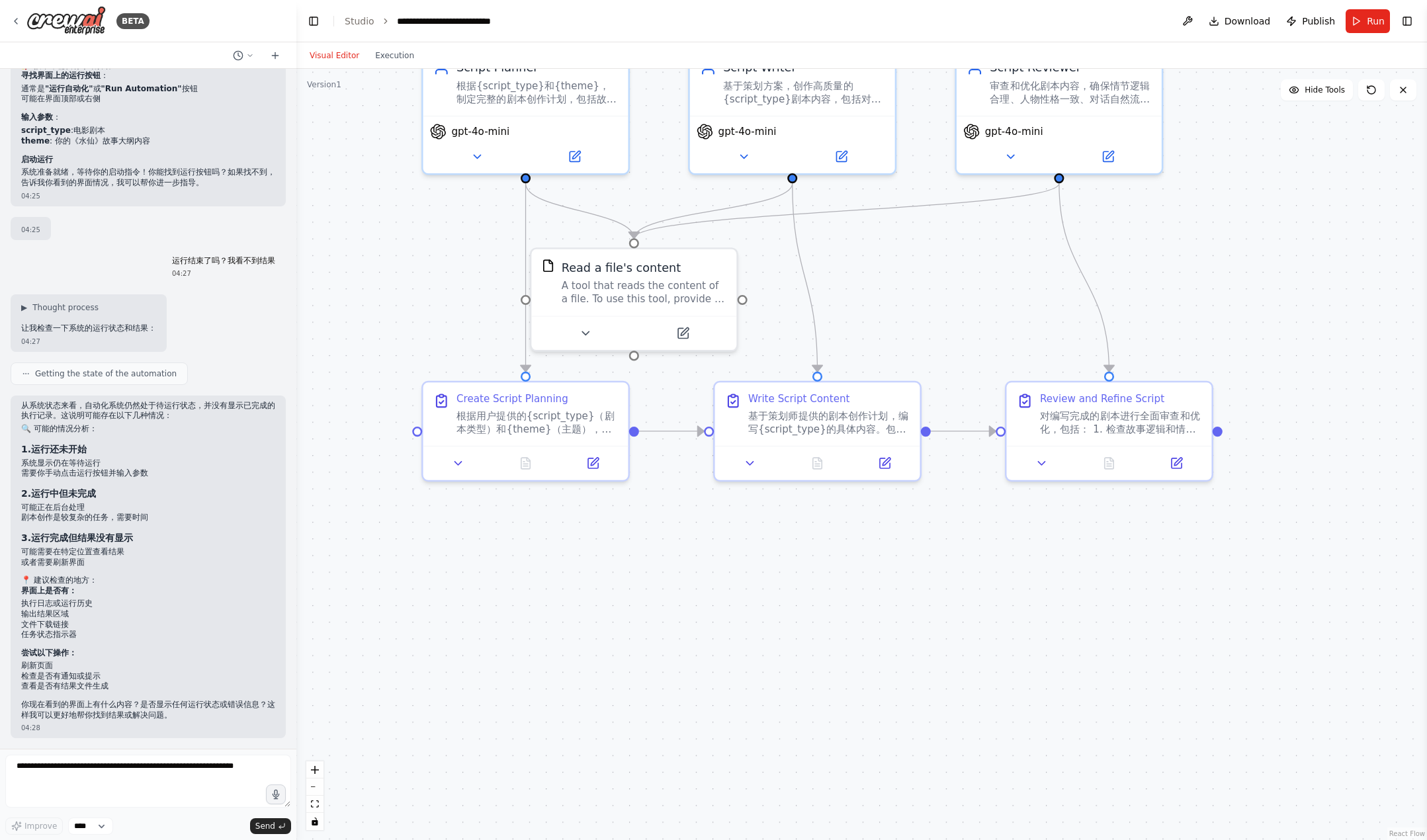
click at [1105, 207] on div ".deletable-edge-delete-btn { width: 20px; height: 20px; border: 0px solid #ffff…" at bounding box center [861, 454] width 1130 height 771
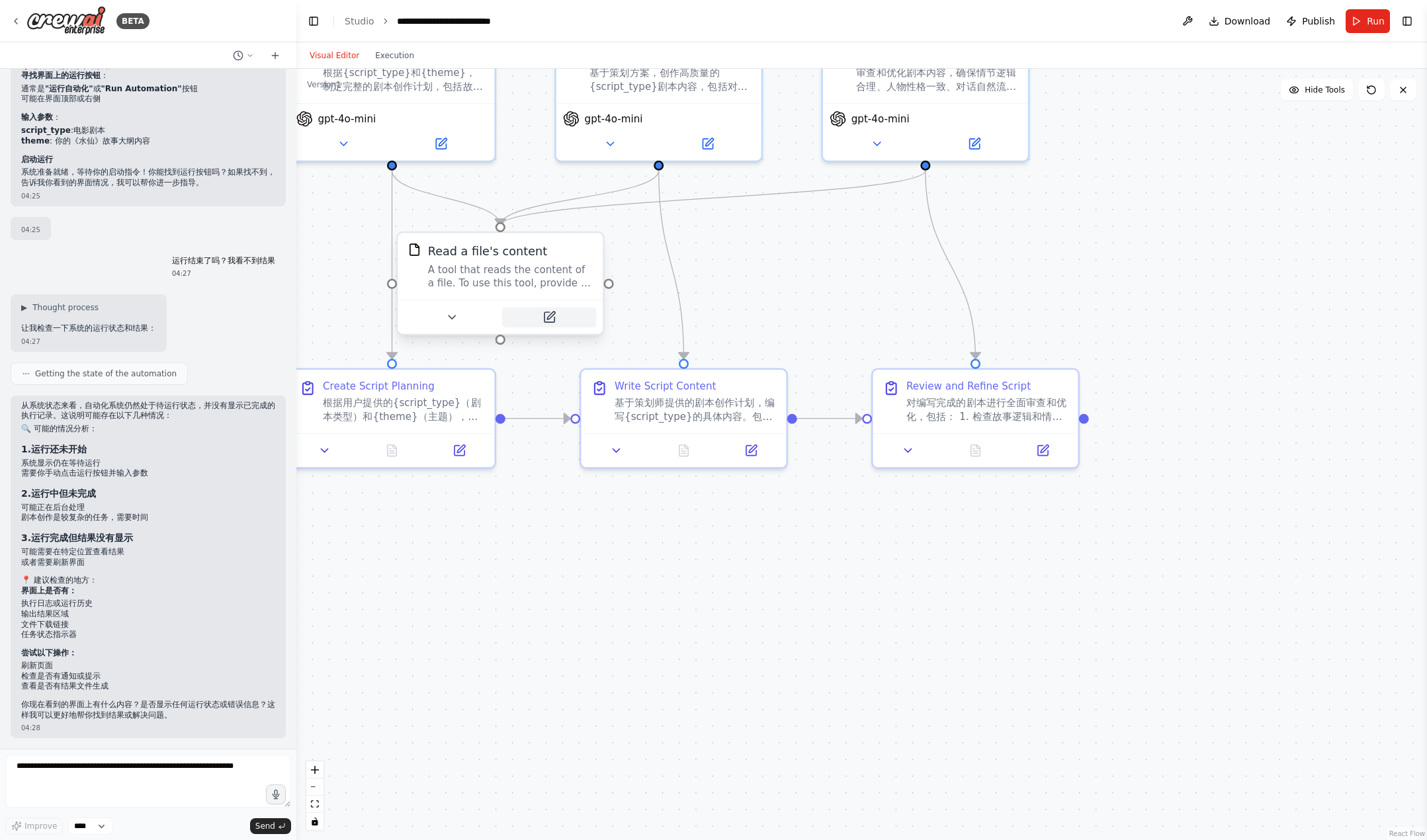
click at [546, 316] on icon at bounding box center [549, 317] width 10 height 10
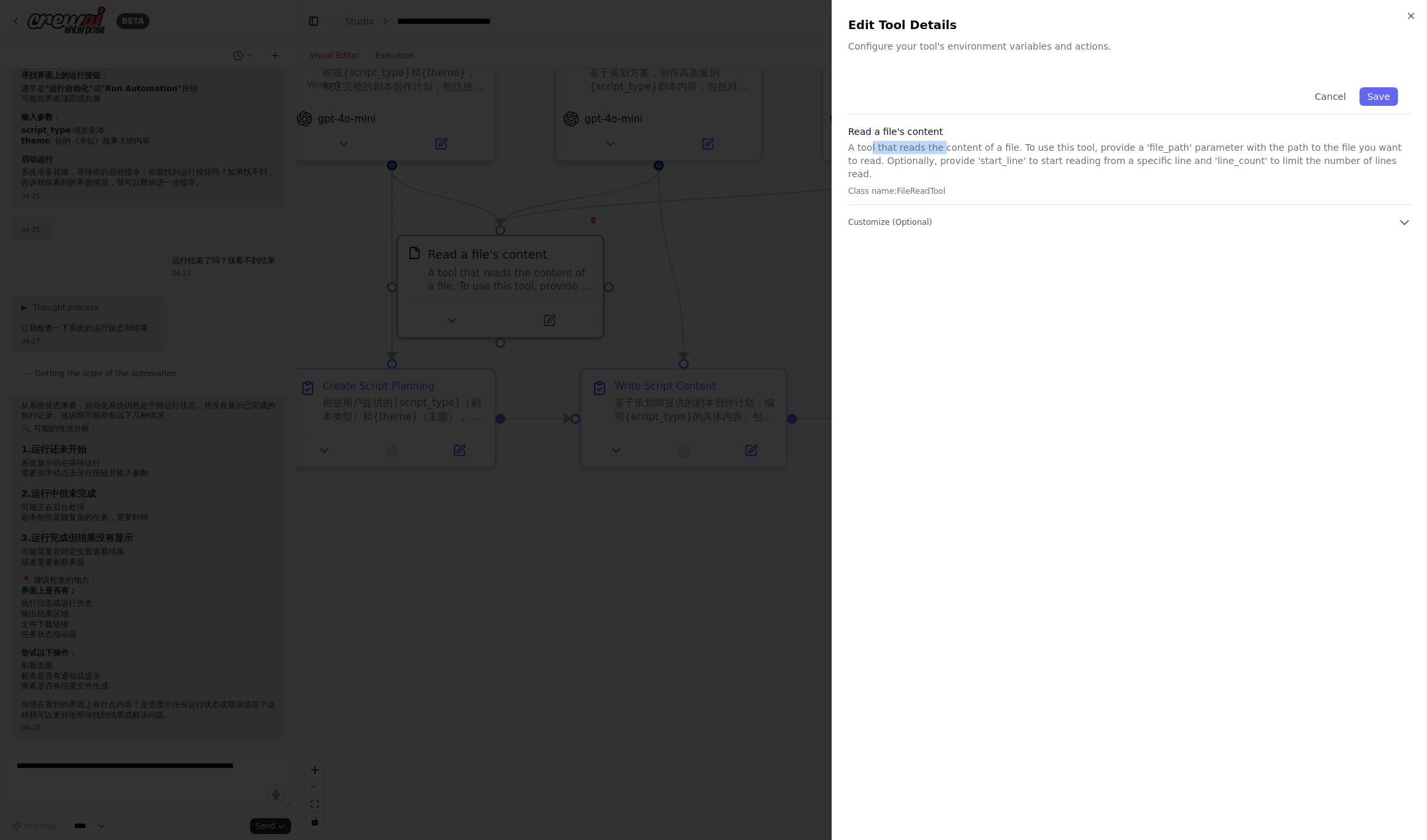
drag, startPoint x: 887, startPoint y: 150, endPoint x: 1022, endPoint y: 152, distance: 135.0
click at [954, 150] on p "A tool that reads the content of a file. To use this tool, provide a 'file_path…" at bounding box center [1129, 161] width 563 height 40
click at [1047, 156] on p "A tool that reads the content of a file. To use this tool, provide a 'file_path…" at bounding box center [1129, 161] width 563 height 40
click at [1105, 158] on p "A tool that reads the content of a file. To use this tool, provide a 'file_path…" at bounding box center [1129, 161] width 563 height 40
click at [1105, 92] on button "Cancel" at bounding box center [1330, 96] width 47 height 19
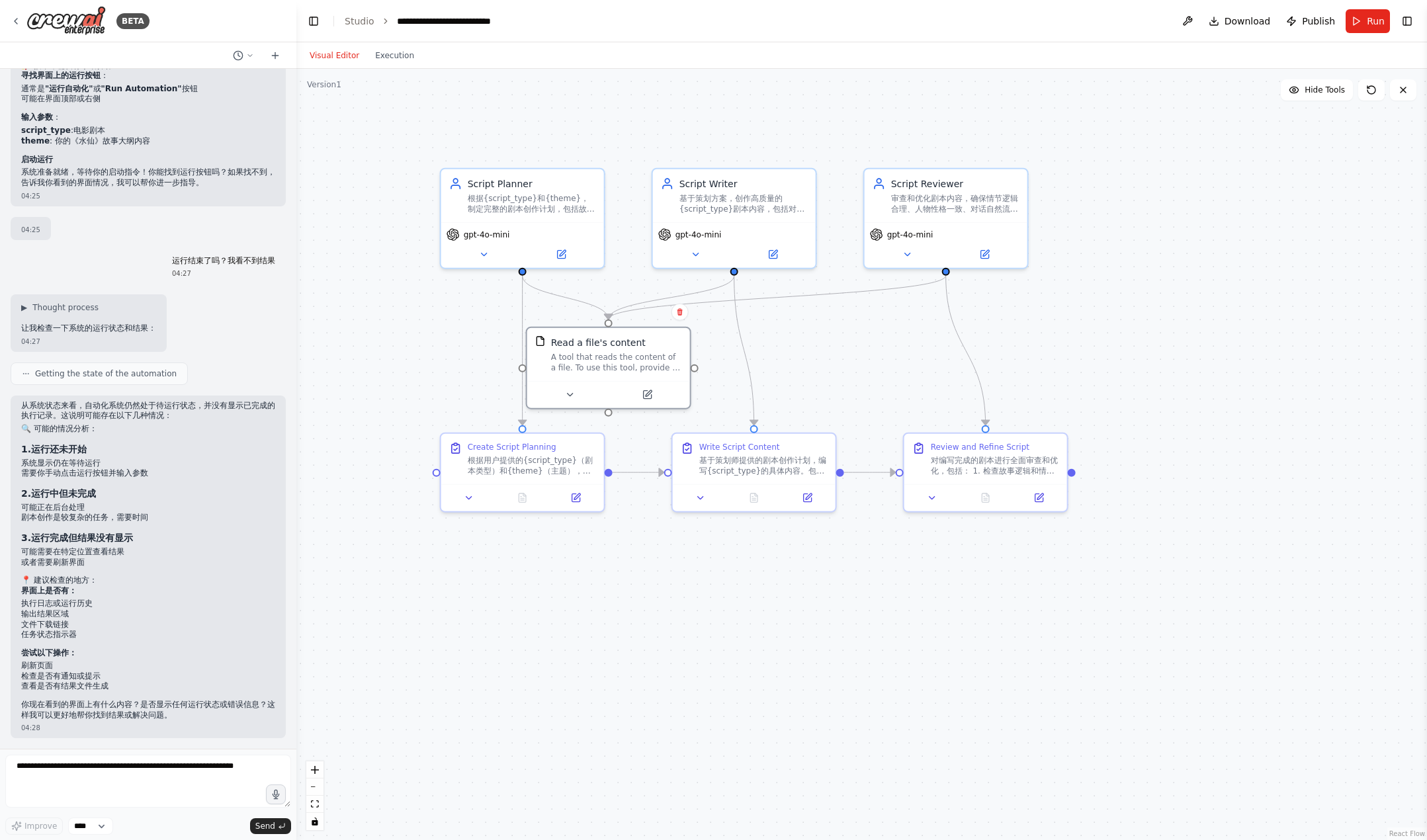
drag, startPoint x: 405, startPoint y: 243, endPoint x: 380, endPoint y: 280, distance: 44.7
click at [406, 410] on div ".deletable-edge-delete-btn { width: 20px; height: 20px; border: 0px solid #ffff…" at bounding box center [861, 454] width 1130 height 771
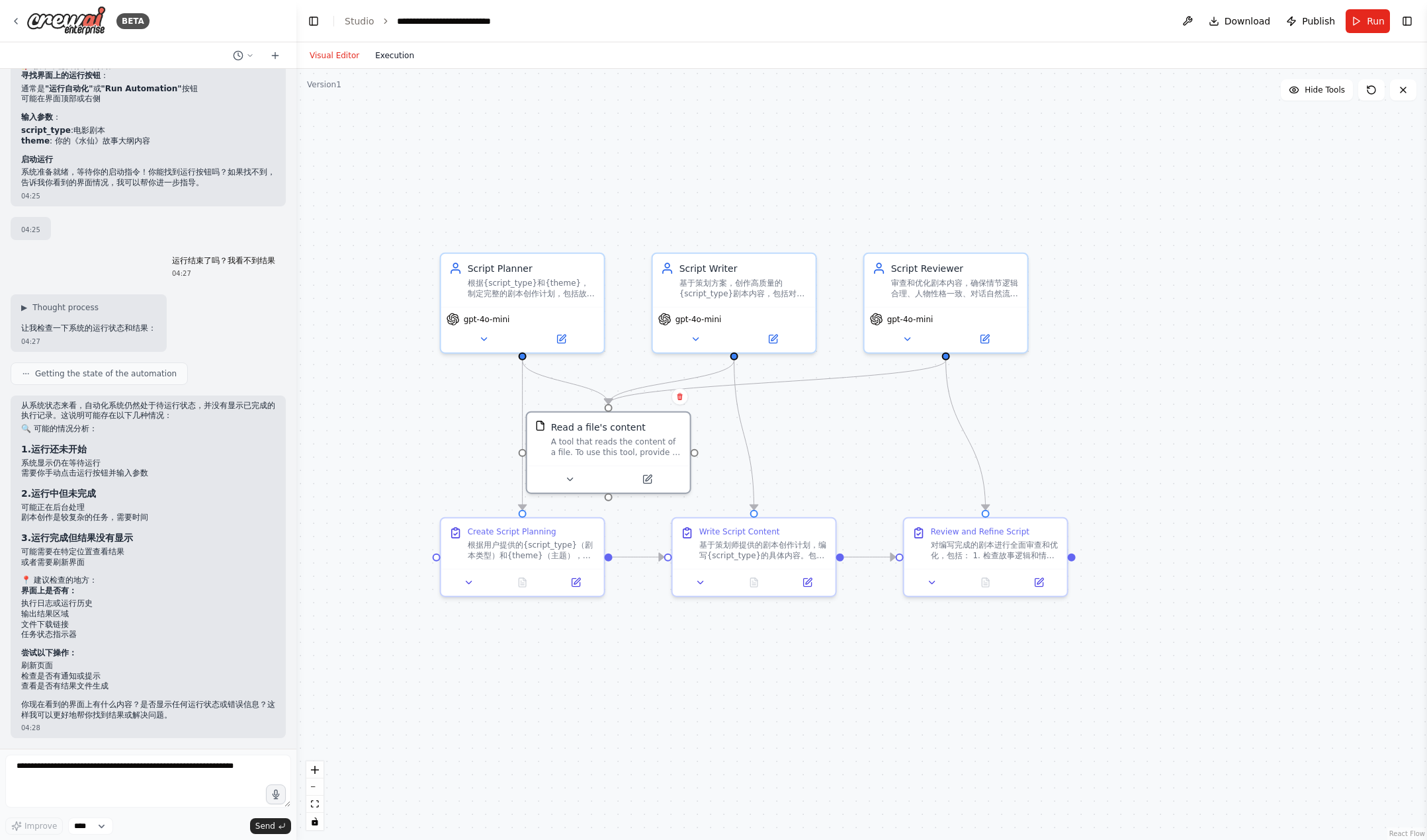
click at [381, 60] on button "Execution" at bounding box center [394, 56] width 55 height 16
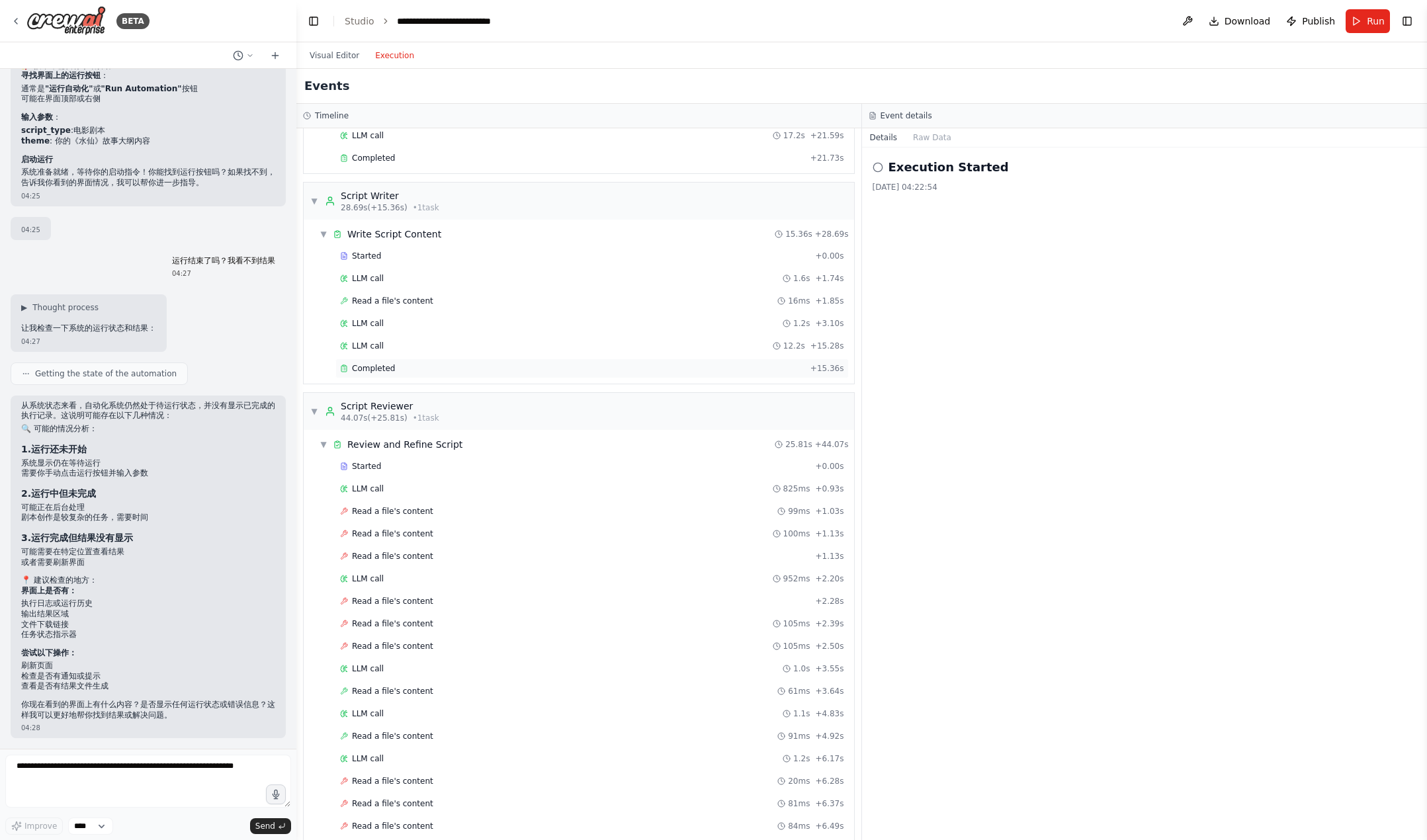
scroll to position [261, 0]
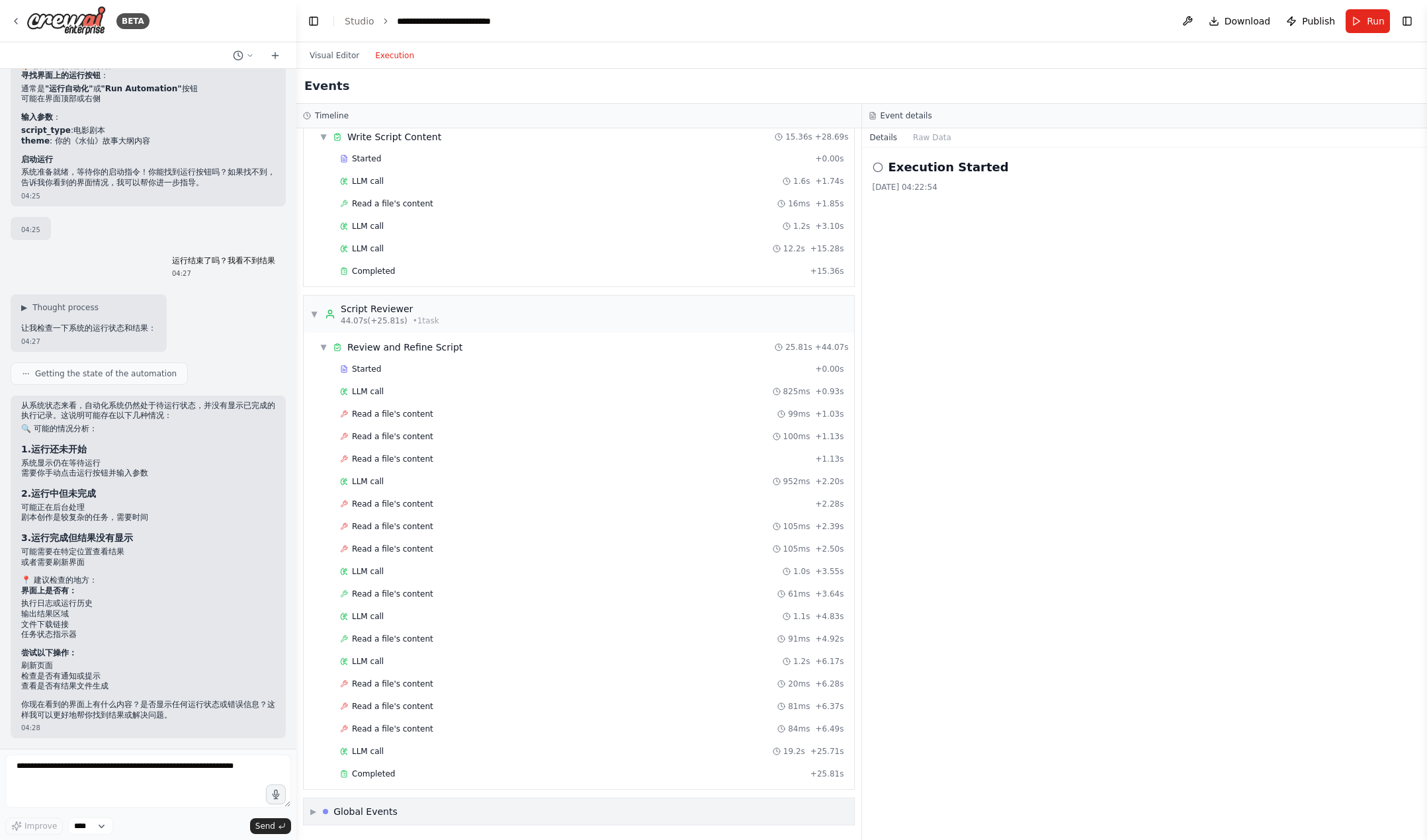
click at [314, 812] on span "▶" at bounding box center [313, 811] width 6 height 11
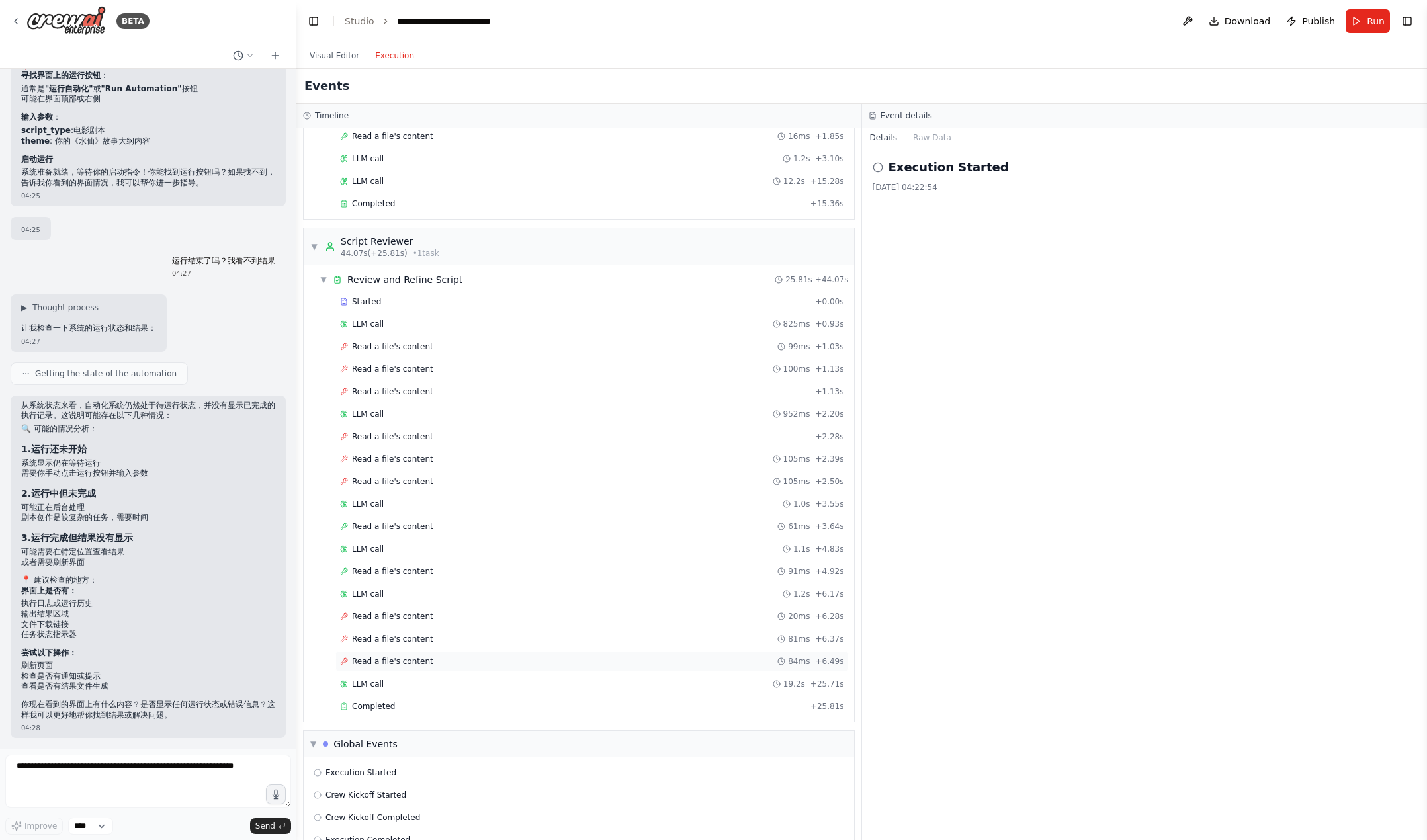
scroll to position [359, 0]
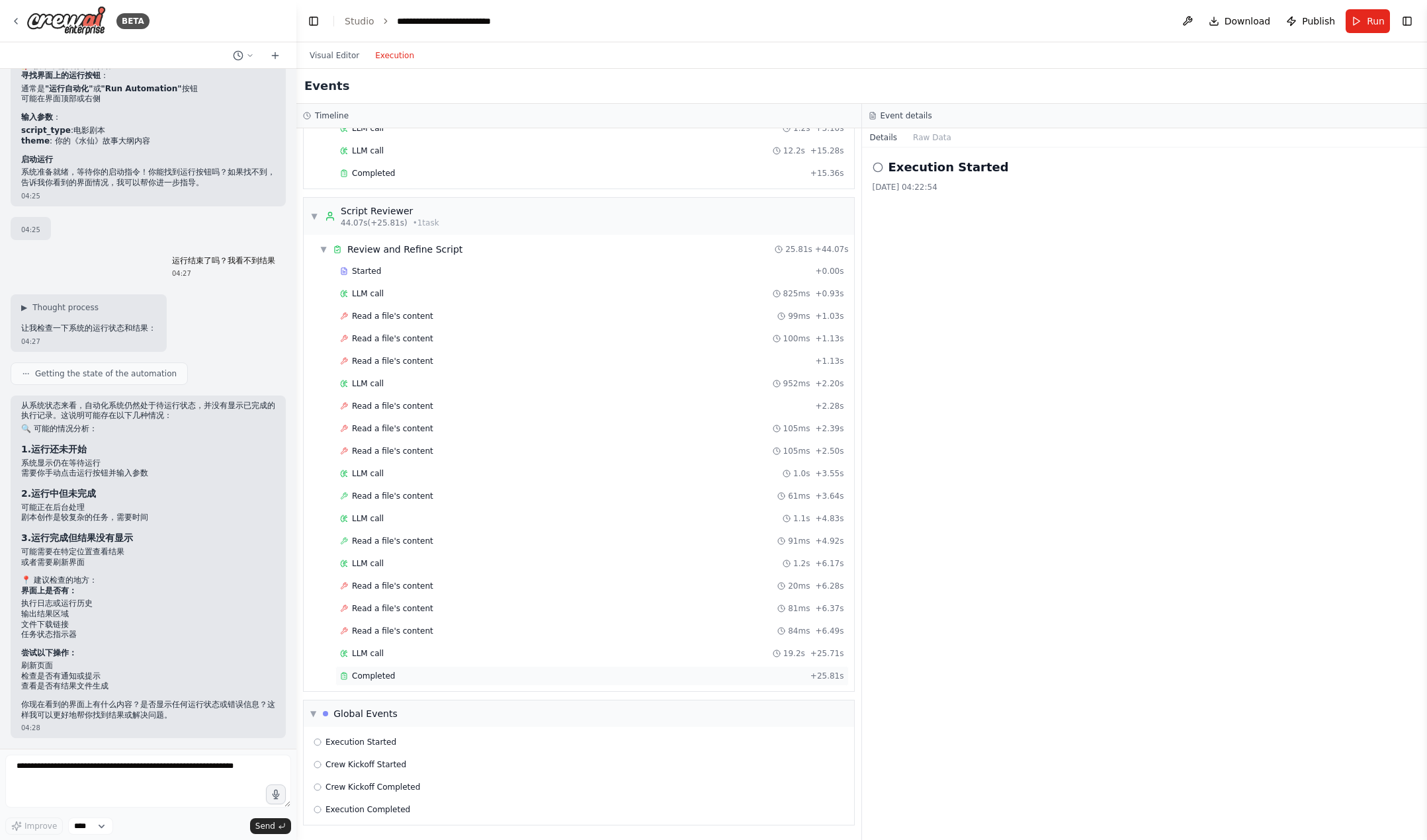
click at [369, 680] on span "Completed" at bounding box center [373, 675] width 43 height 11
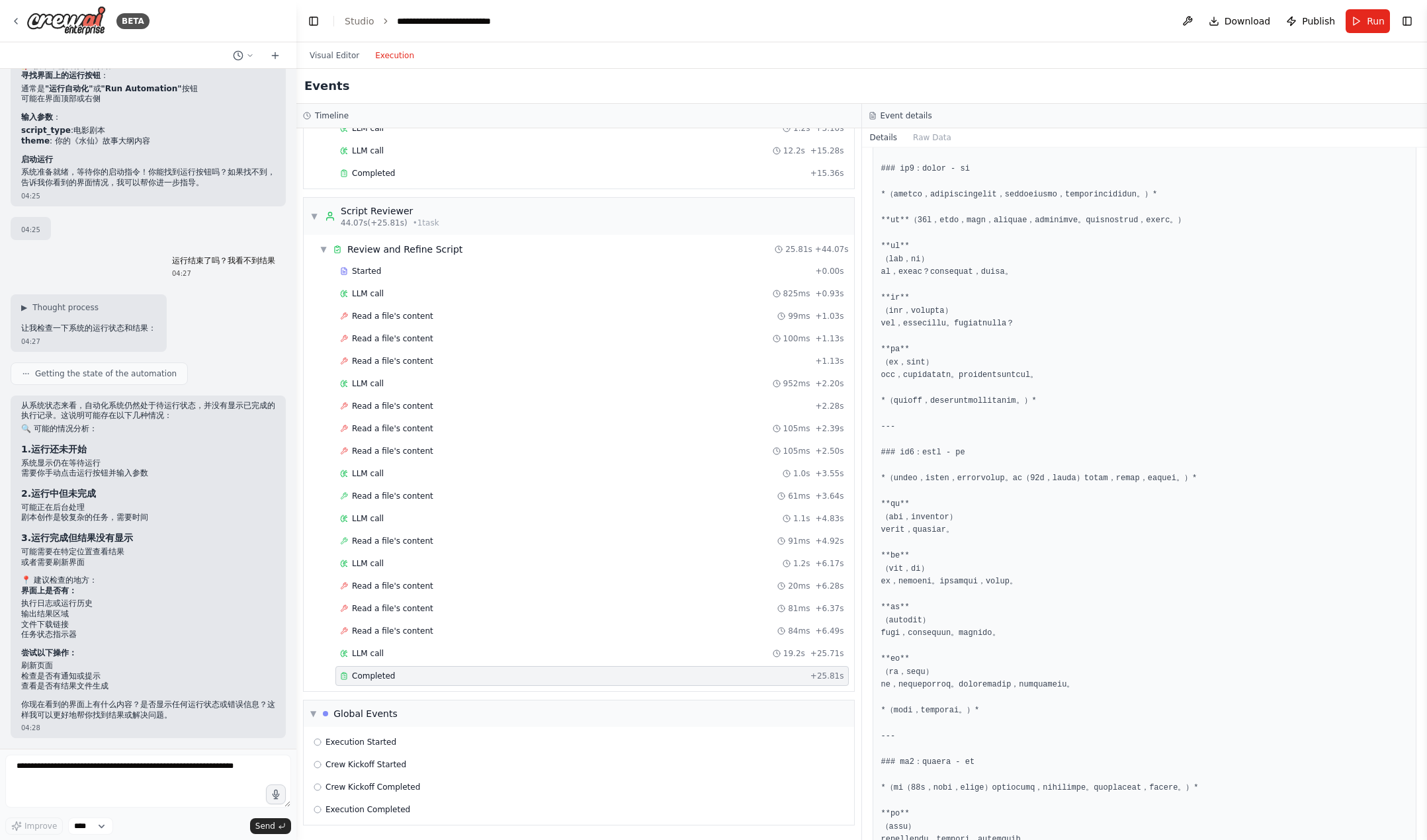
scroll to position [609, 0]
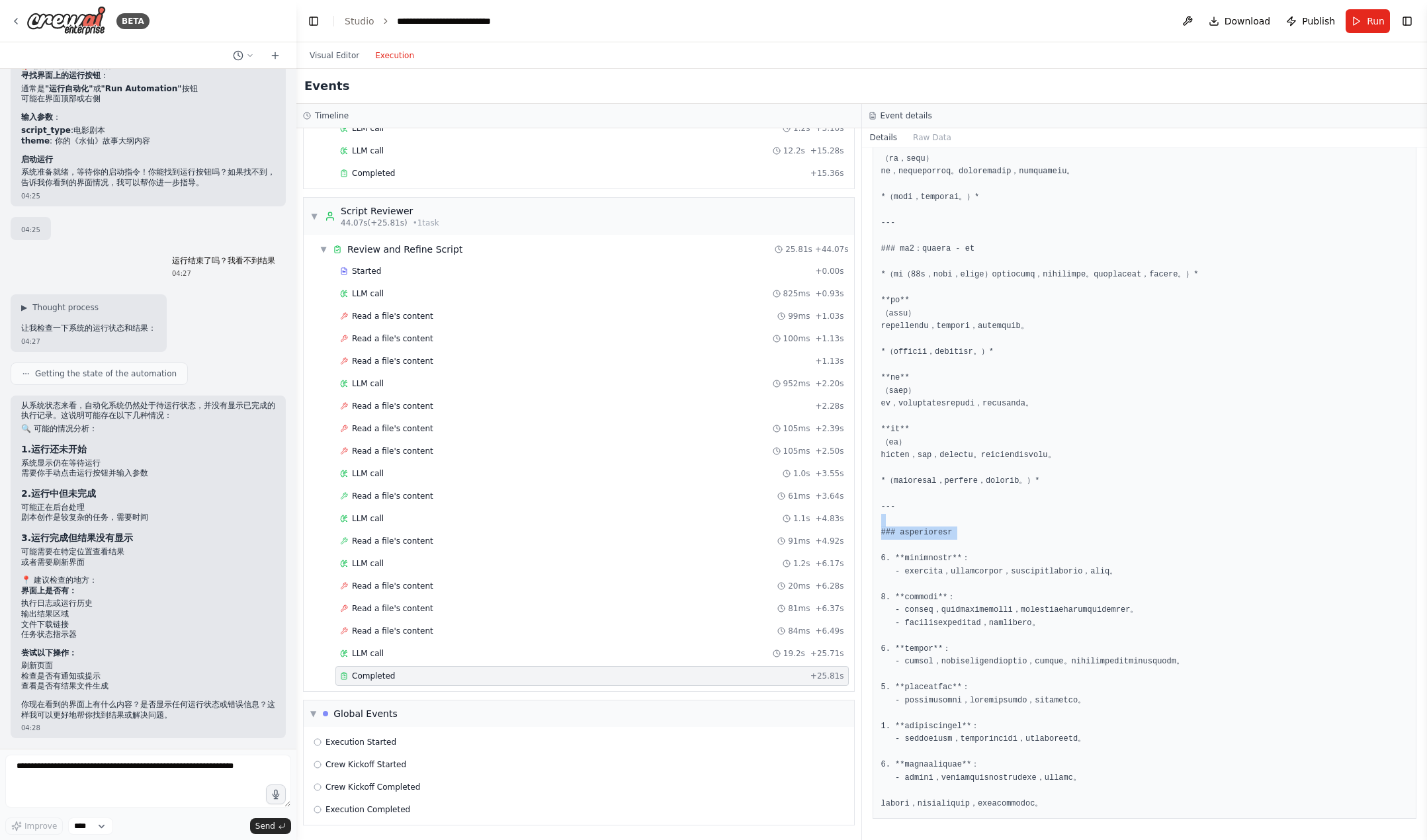
drag, startPoint x: 1077, startPoint y: 561, endPoint x: 1098, endPoint y: 682, distance: 122.8
click at [1090, 654] on pre at bounding box center [1145, 217] width 528 height 1187
drag, startPoint x: 1146, startPoint y: 741, endPoint x: 1172, endPoint y: 784, distance: 50.2
click at [1105, 742] on pre at bounding box center [1145, 217] width 528 height 1187
click at [1105, 798] on pre at bounding box center [1145, 217] width 528 height 1187
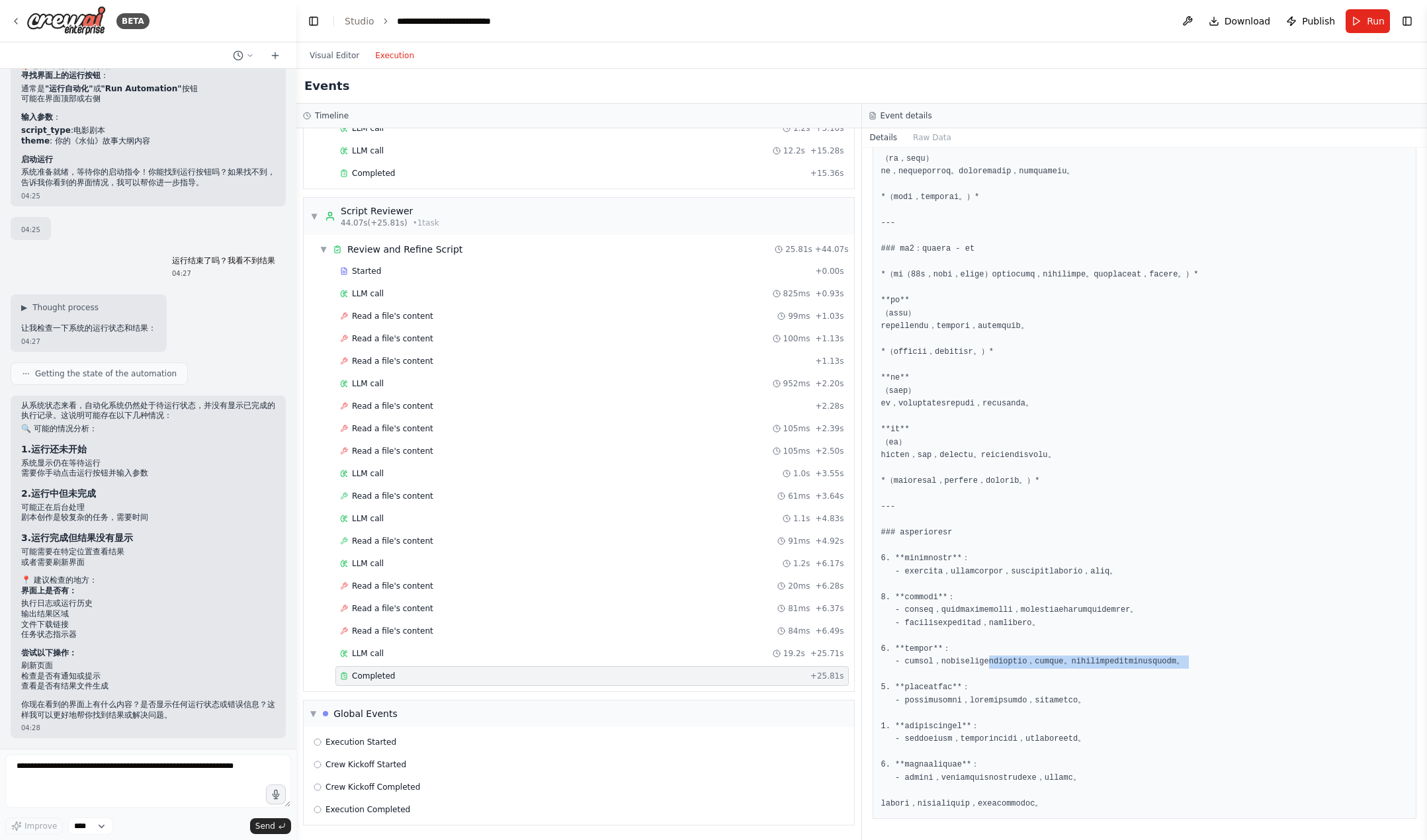
click at [1038, 666] on pre at bounding box center [1145, 217] width 528 height 1187
click at [1040, 662] on pre at bounding box center [1145, 217] width 528 height 1187
click at [388, 23] on icon "breadcrumb" at bounding box center [385, 21] width 9 height 9
click at [381, 24] on icon "breadcrumb" at bounding box center [385, 21] width 9 height 9
click at [348, 22] on link "Studio" at bounding box center [360, 21] width 30 height 11
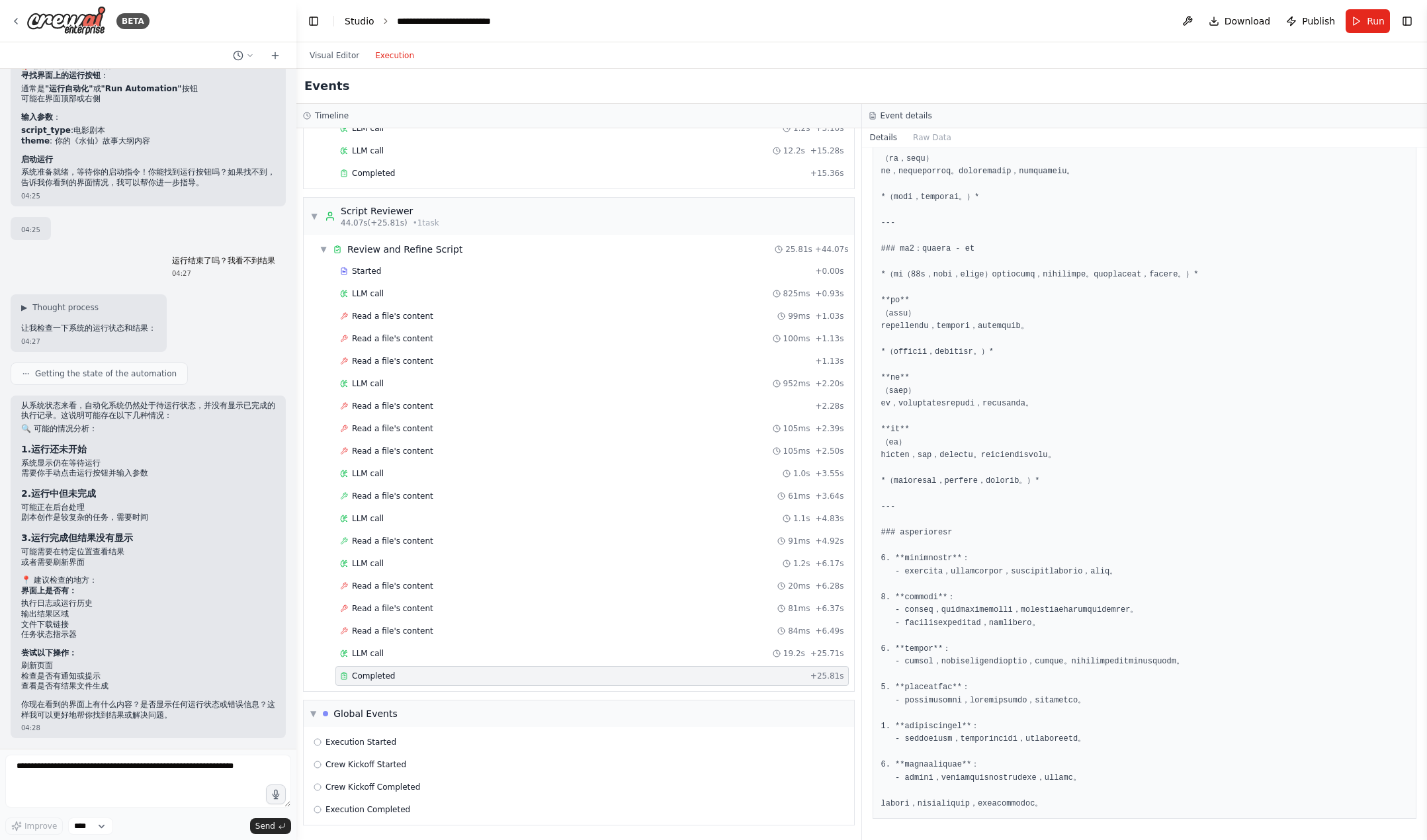
click at [370, 23] on link "Studio" at bounding box center [360, 21] width 30 height 11
